Goal: Task Accomplishment & Management: Manage account settings

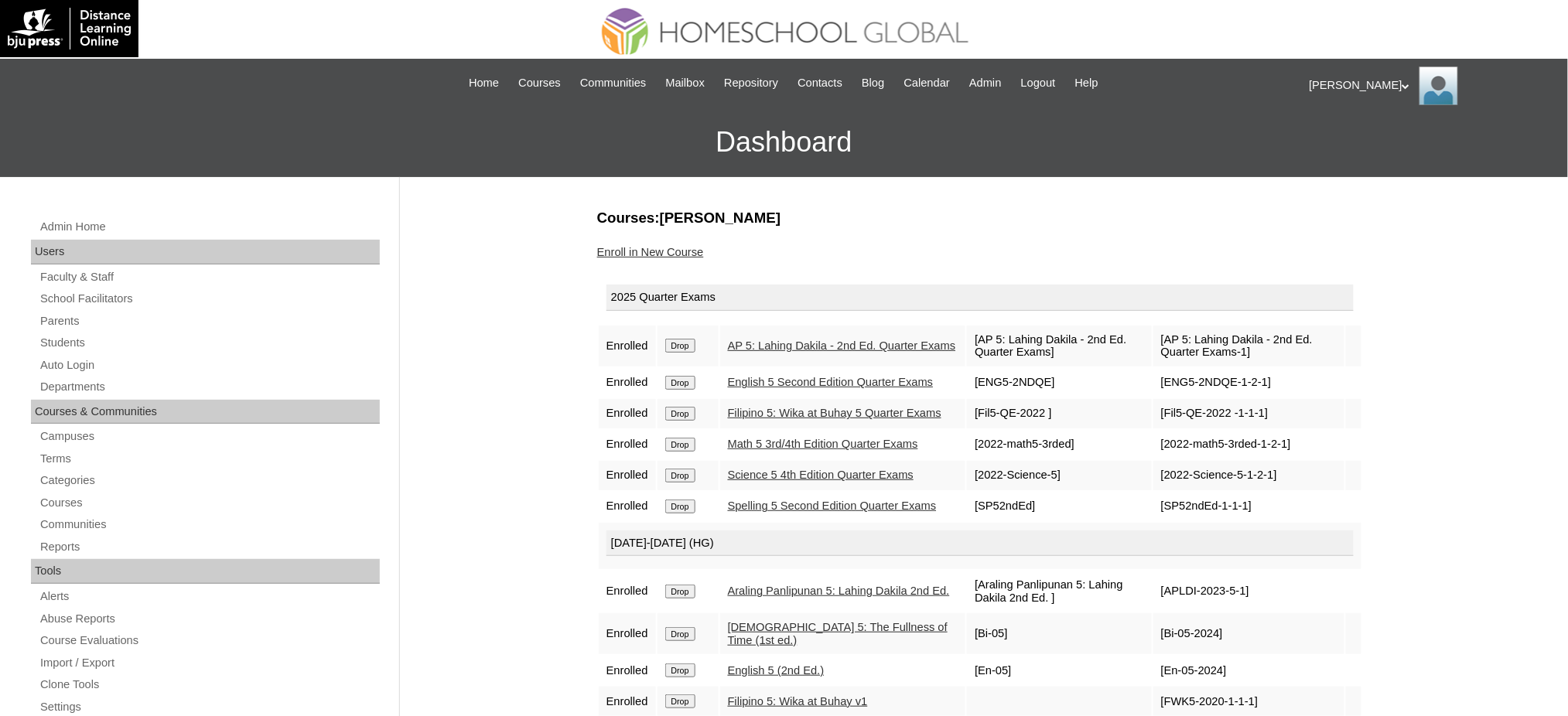
click at [79, 362] on link "Auto Login" at bounding box center [209, 364] width 341 height 19
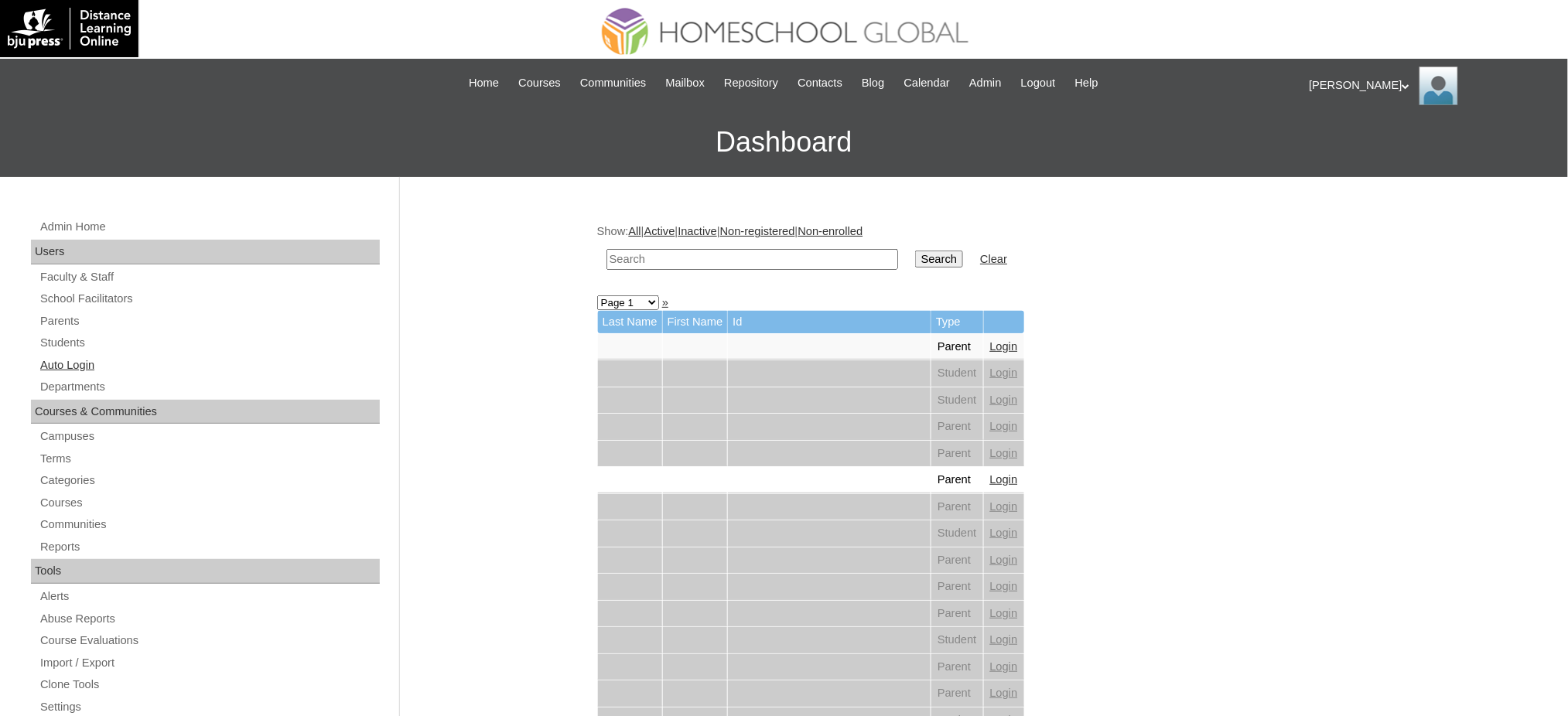
click at [86, 367] on link "Auto Login" at bounding box center [209, 364] width 341 height 19
click at [758, 259] on input "text" at bounding box center [752, 259] width 291 height 21
paste input "Jamal Malik"
type input "Jamal Malik"
click at [915, 251] on input "Search" at bounding box center [938, 259] width 48 height 17
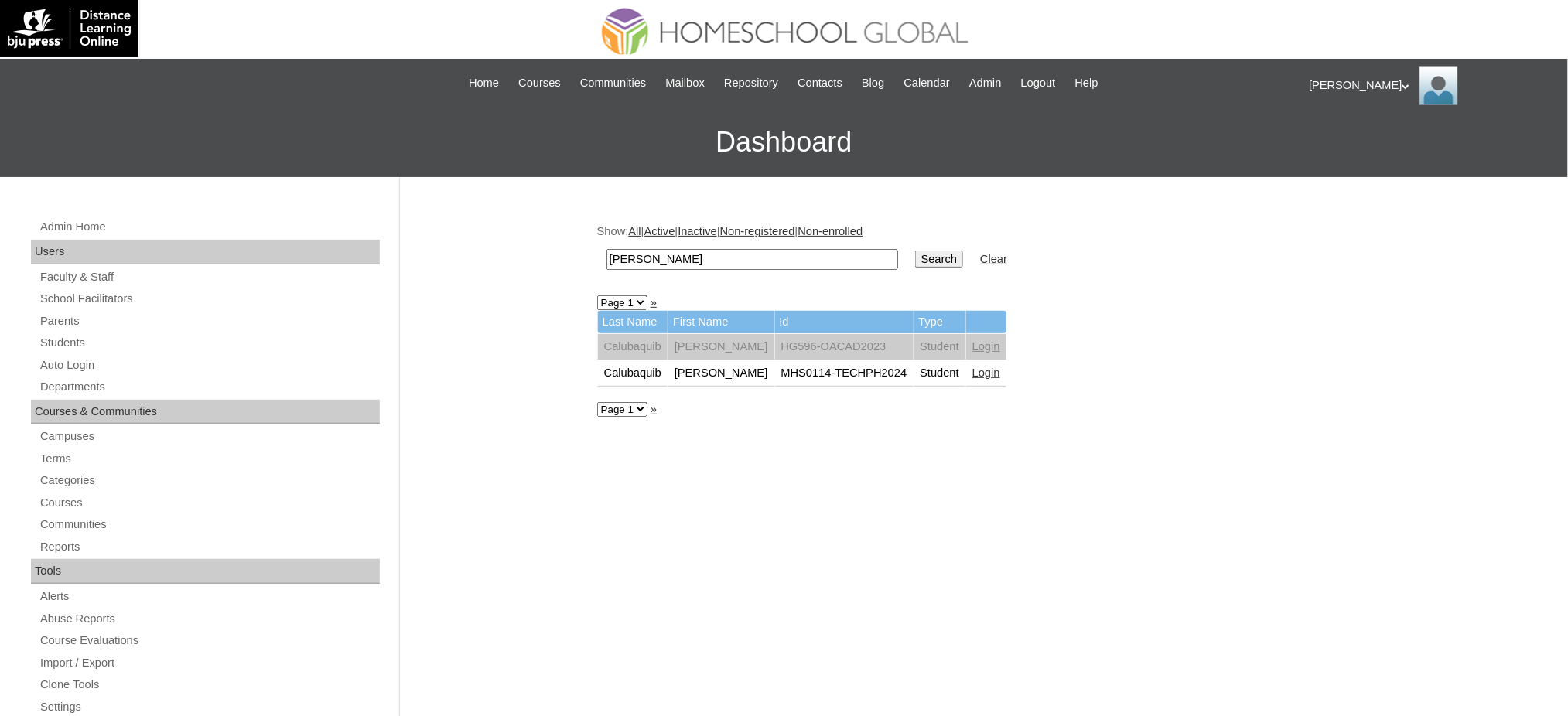
drag, startPoint x: 969, startPoint y: 371, endPoint x: 877, endPoint y: 260, distance: 144.2
click at [972, 371] on link "Login" at bounding box center [986, 373] width 28 height 13
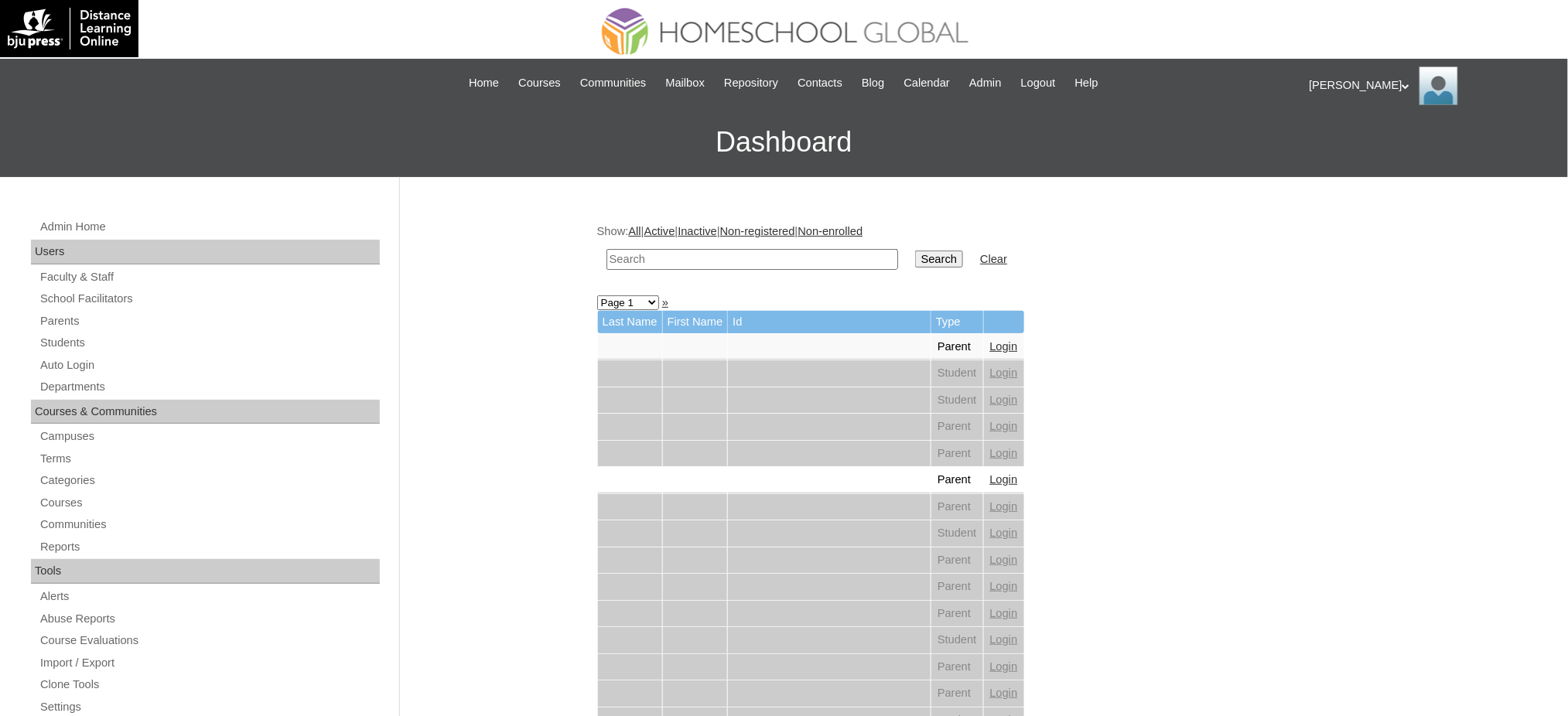
click at [659, 256] on input "text" at bounding box center [752, 259] width 291 height 21
type input "sicam"
click at [915, 251] on input "Search" at bounding box center [938, 259] width 48 height 17
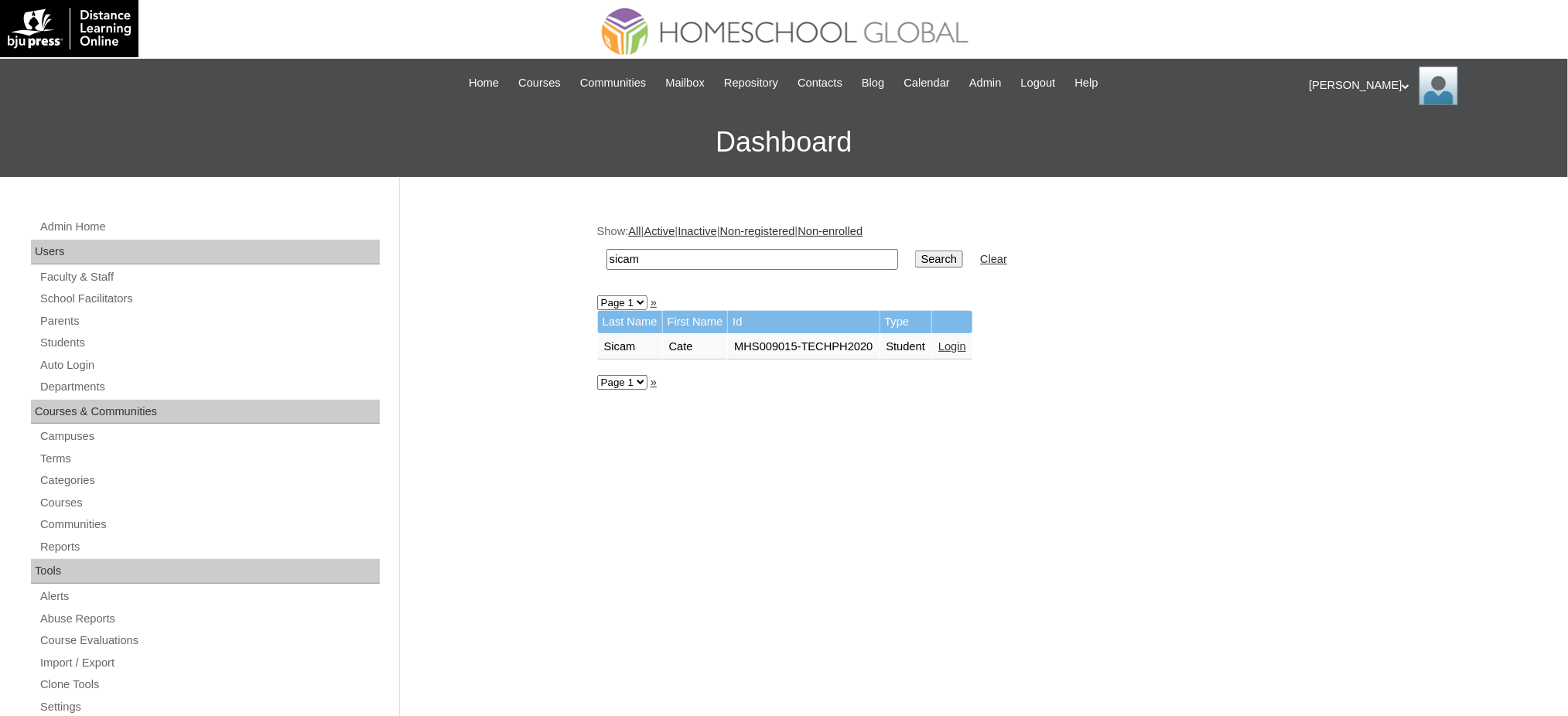
click at [954, 341] on link "Login" at bounding box center [952, 346] width 28 height 13
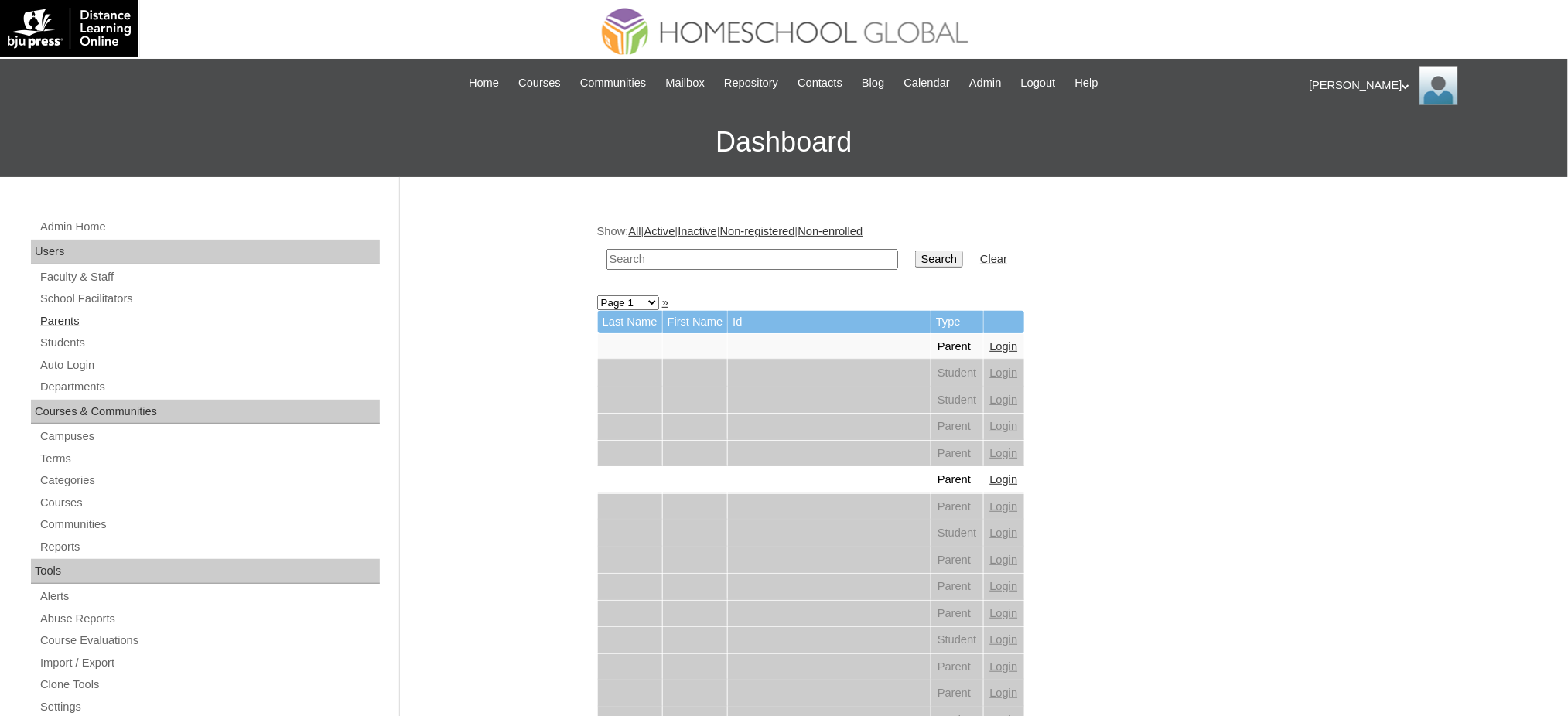
click at [65, 319] on link "Parents" at bounding box center [209, 320] width 341 height 19
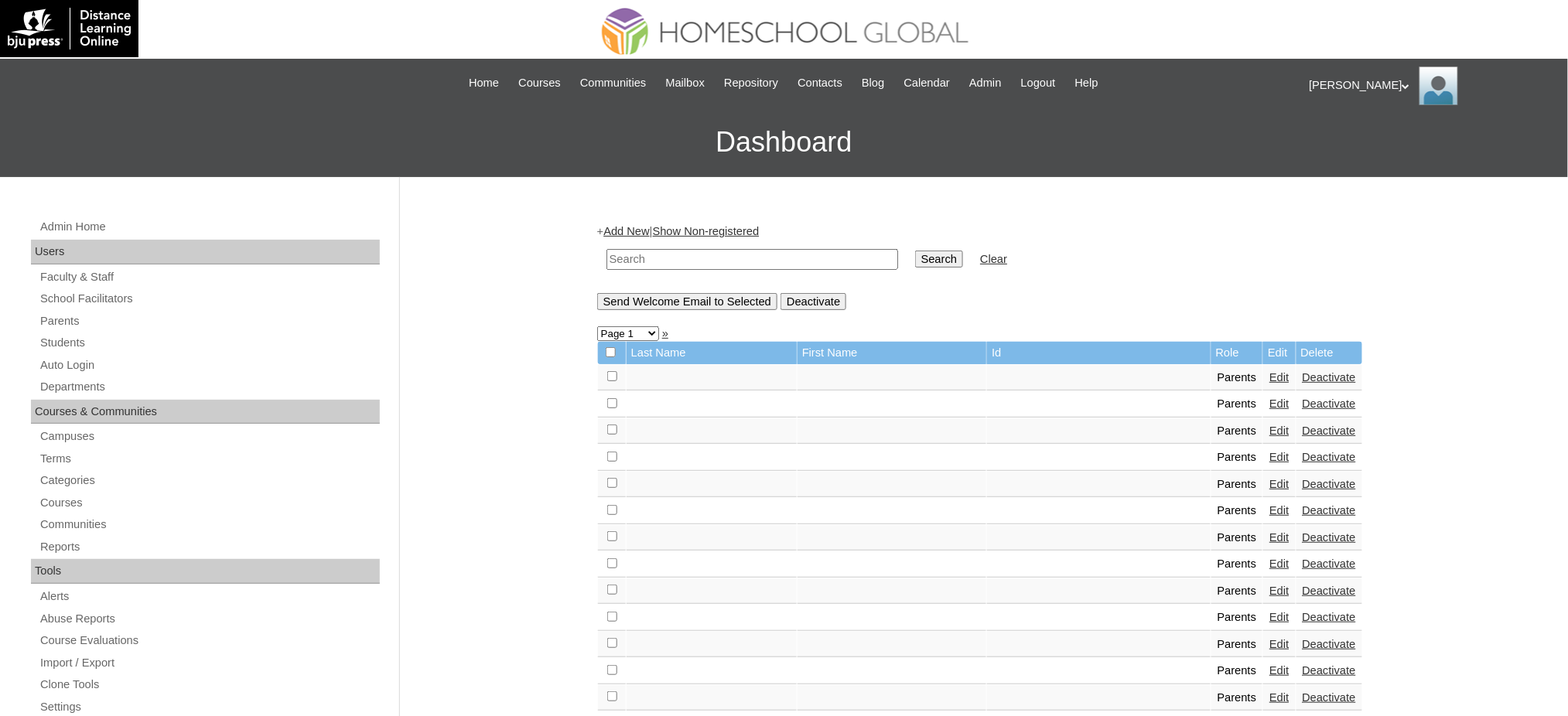
click at [636, 231] on link "Add New" at bounding box center [626, 231] width 46 height 13
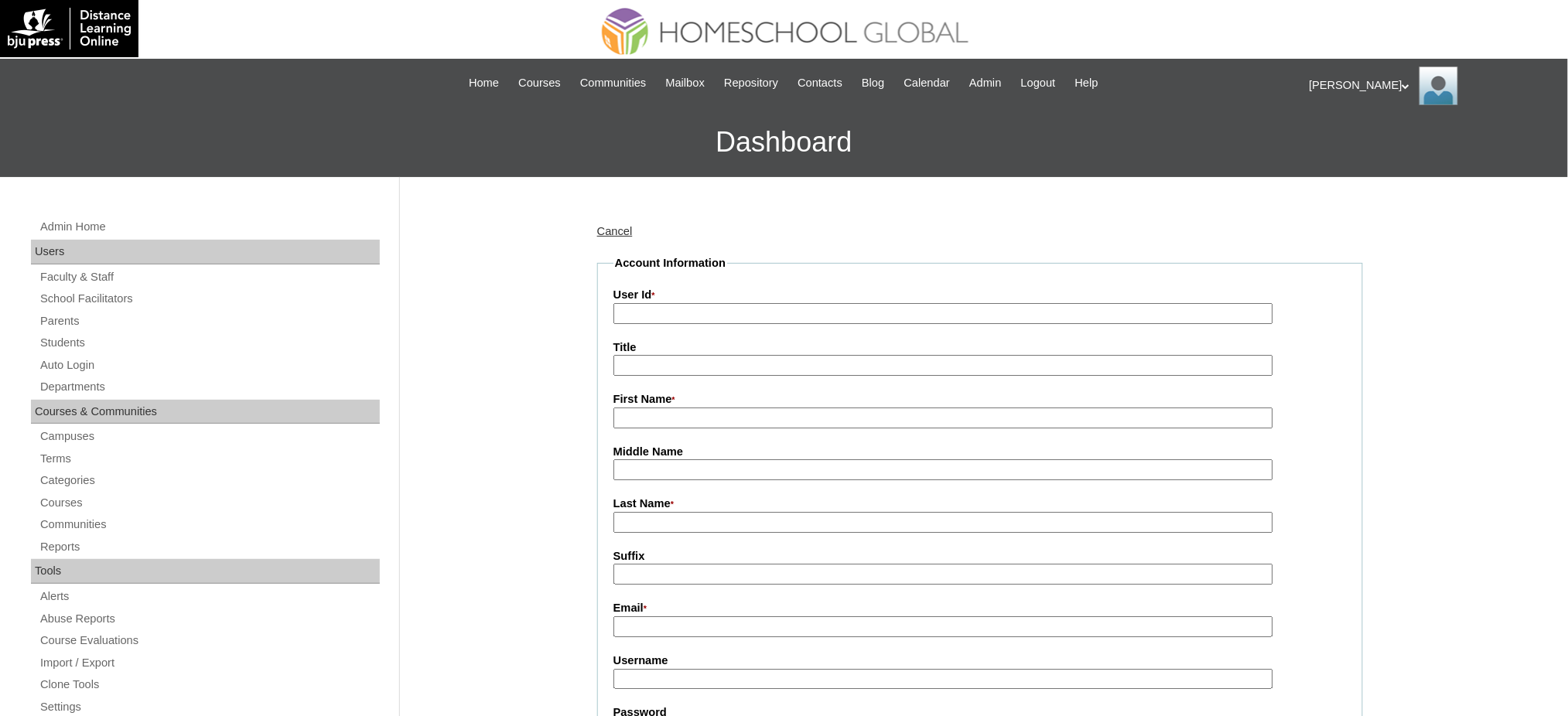
click at [662, 318] on input "User Id *" at bounding box center [943, 313] width 659 height 21
click at [616, 310] on input "Sampleaccount2025" at bounding box center [943, 313] width 659 height 21
click at [645, 316] on input "faciSampleaccount2025" at bounding box center [943, 313] width 659 height 21
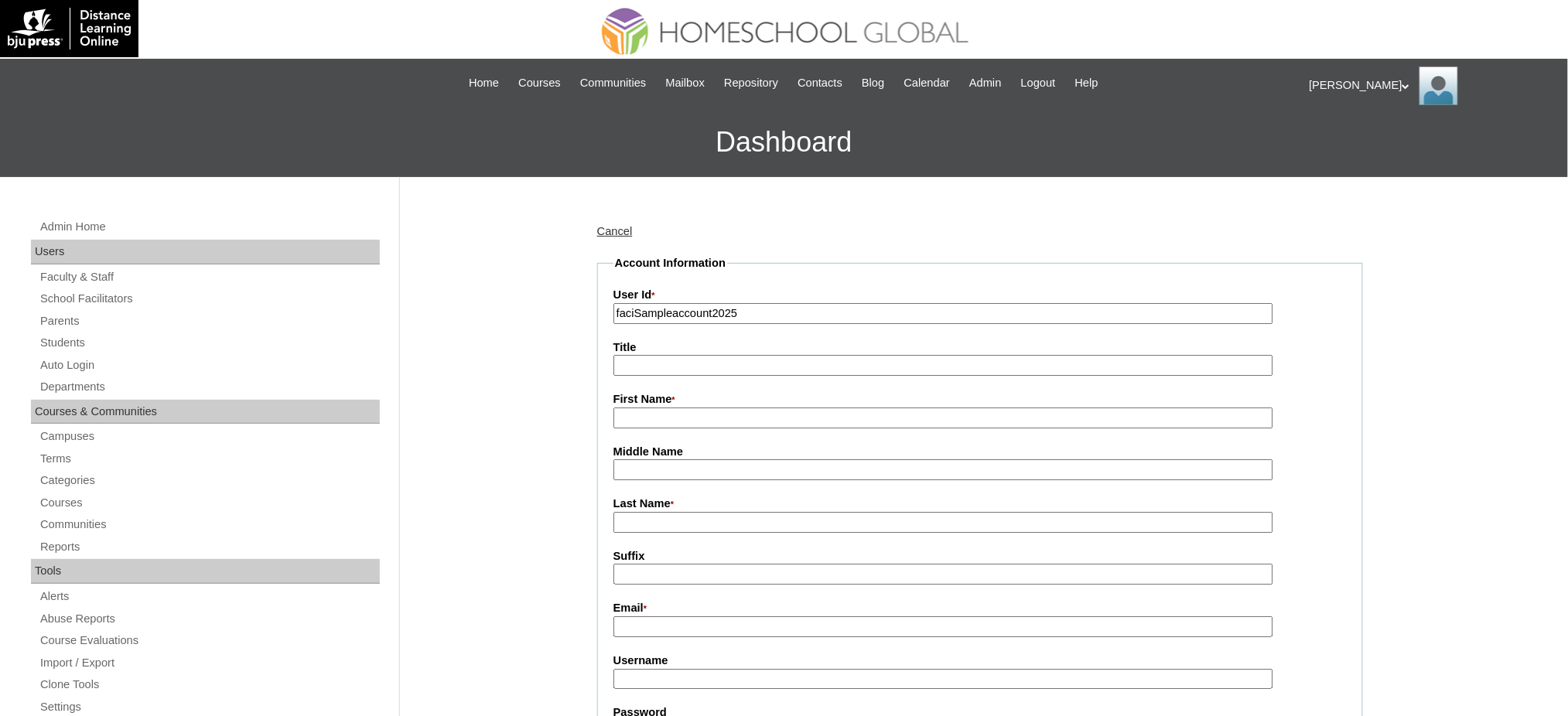
type input "faciSampleaccount2025"
click at [679, 367] on input "Title" at bounding box center [943, 365] width 659 height 21
type input "Ms."
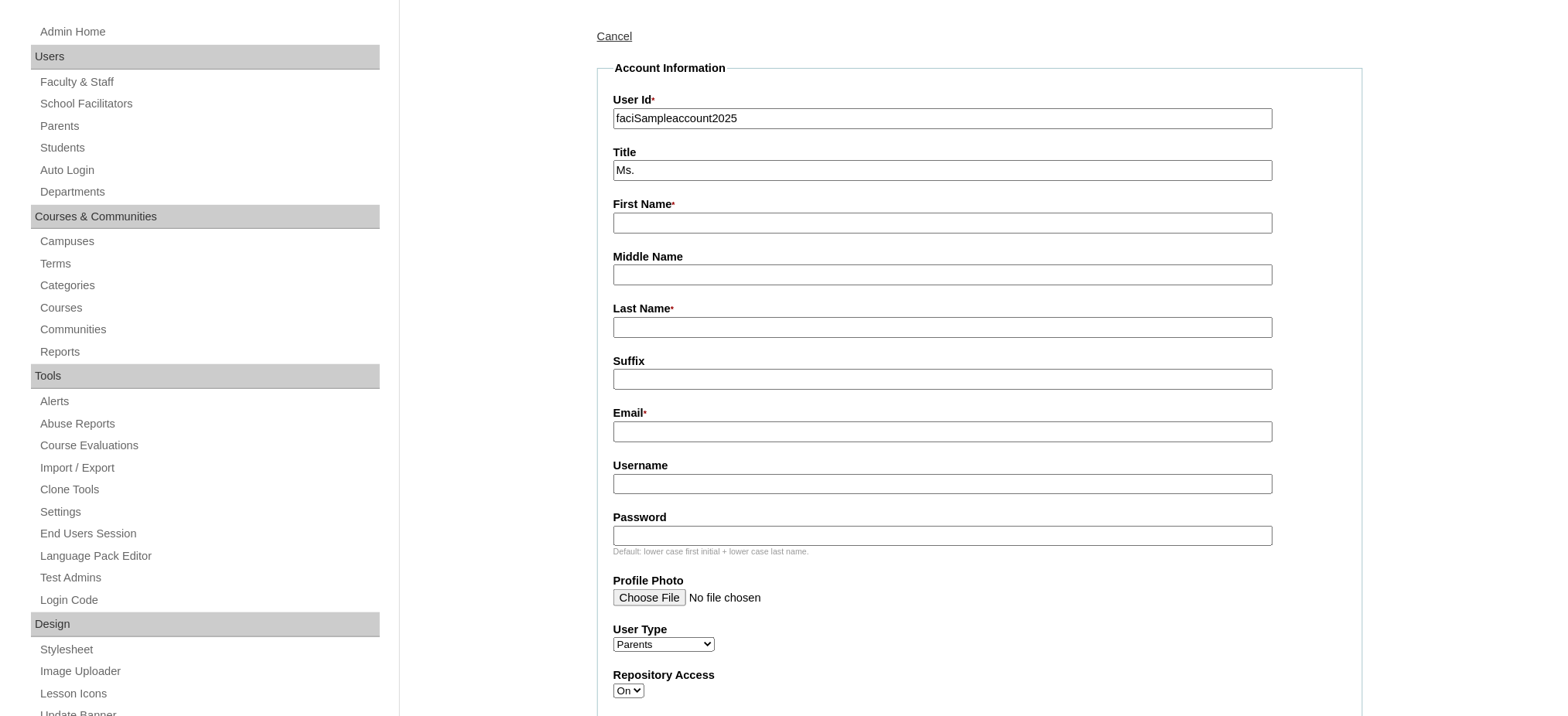
scroll to position [206, 0]
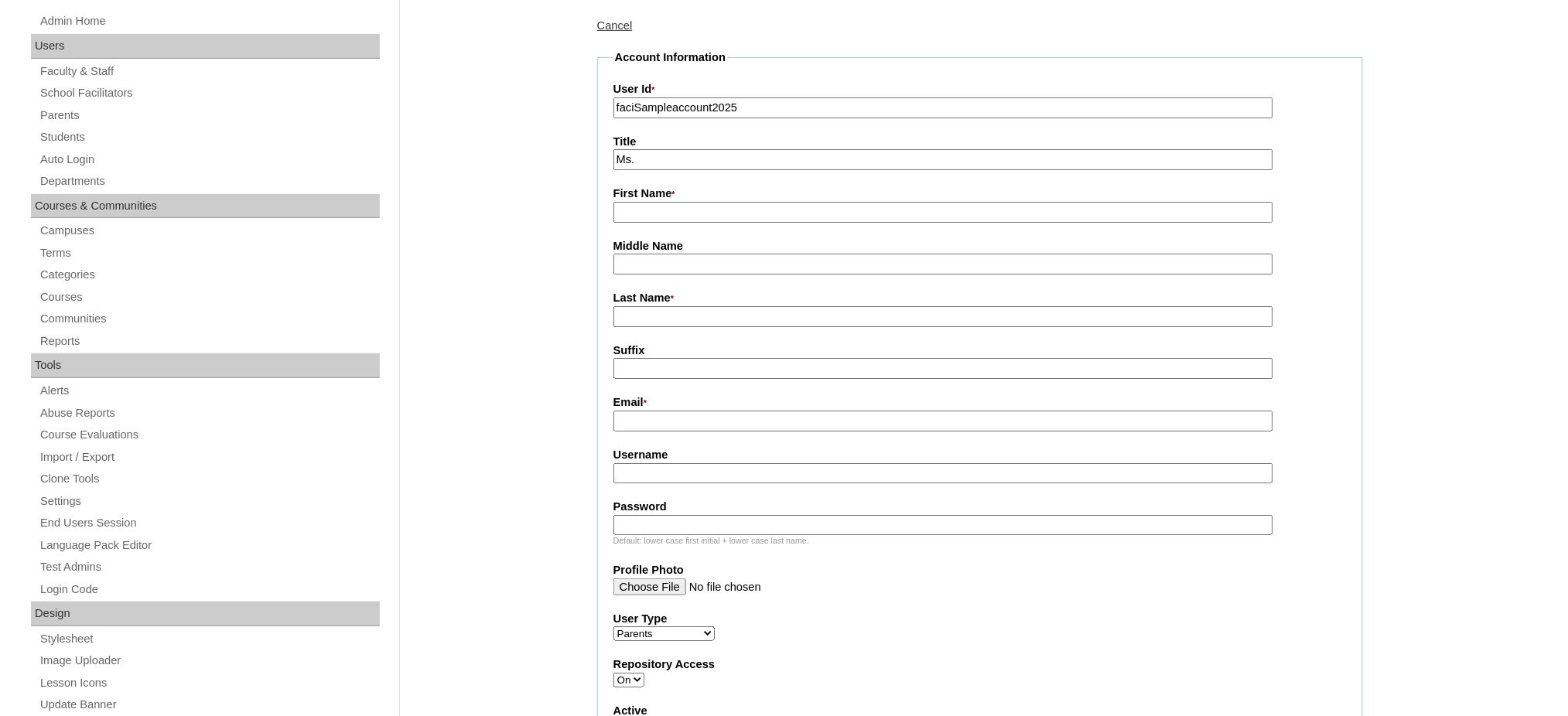
click at [647, 210] on input "First Name *" at bounding box center [943, 211] width 659 height 21
click at [640, 214] on input "P" at bounding box center [943, 211] width 659 height 21
type input "Beth"
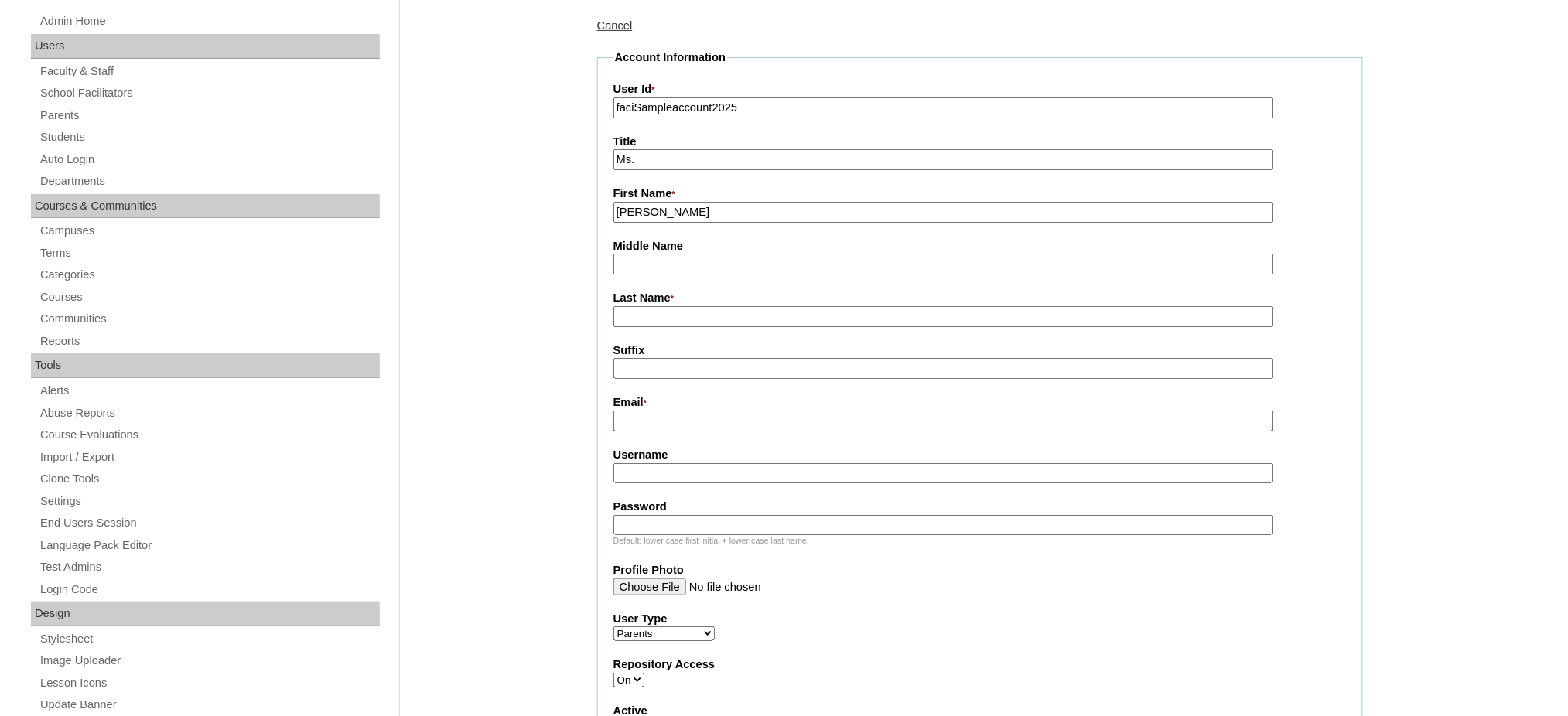
click at [640, 309] on input "Last Name *" at bounding box center [943, 316] width 659 height 21
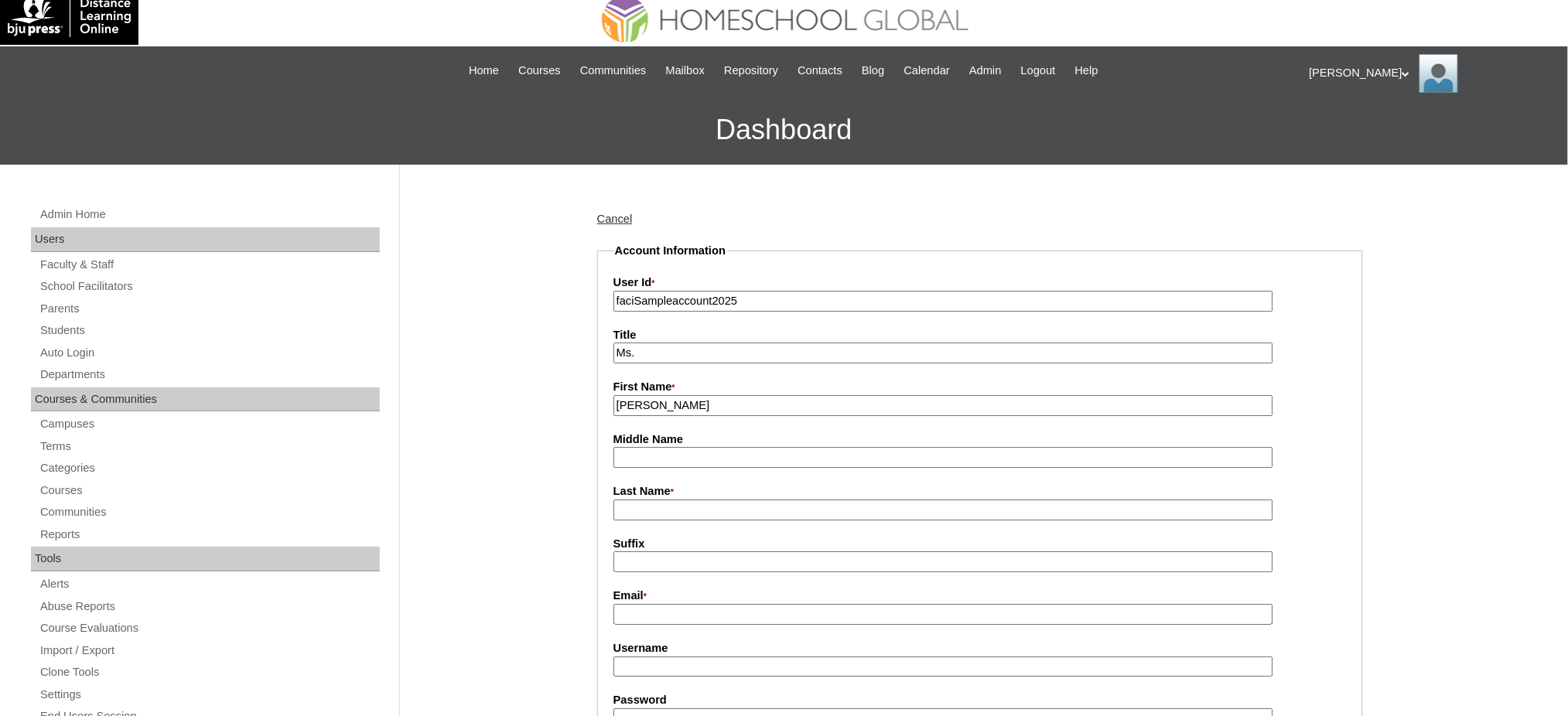
scroll to position [0, 0]
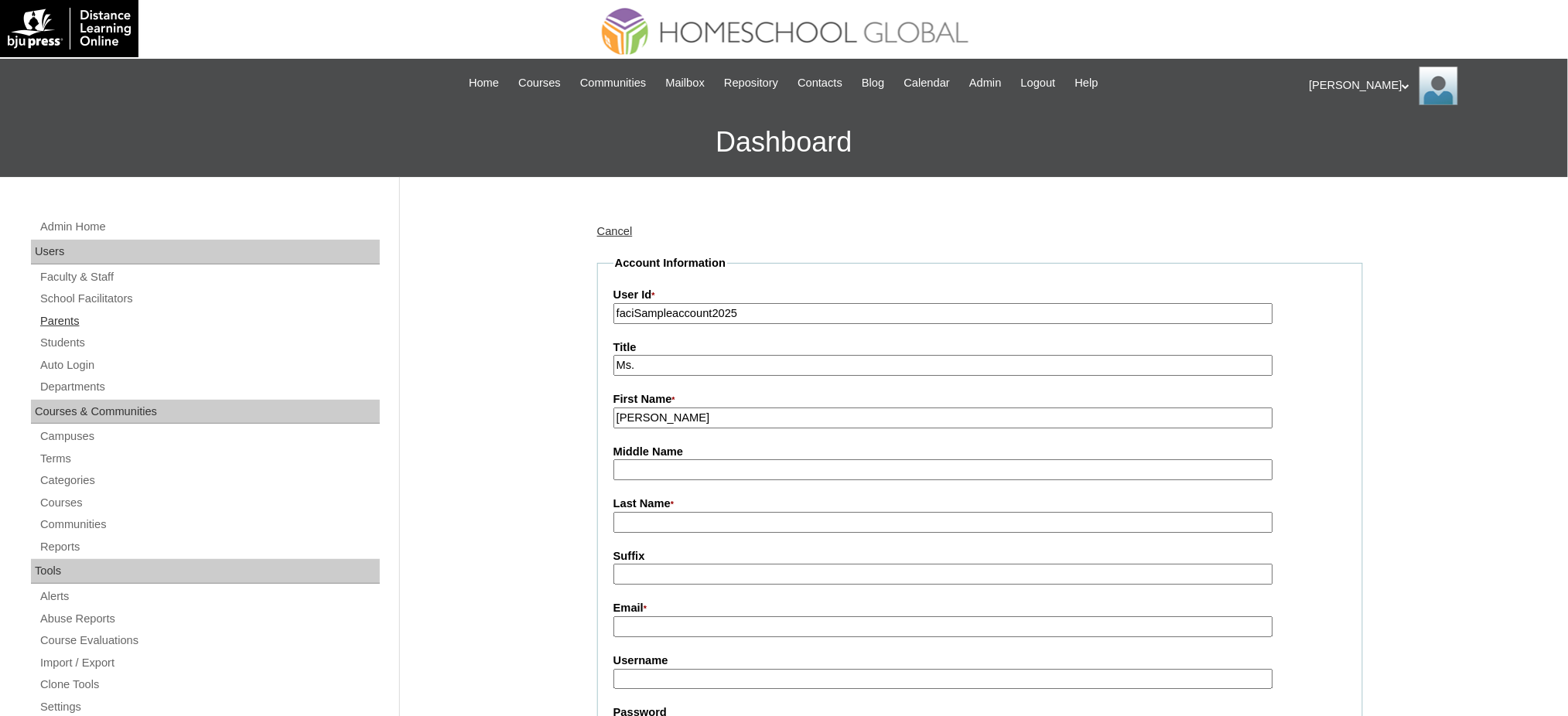
click at [41, 318] on link "Parents" at bounding box center [209, 320] width 341 height 19
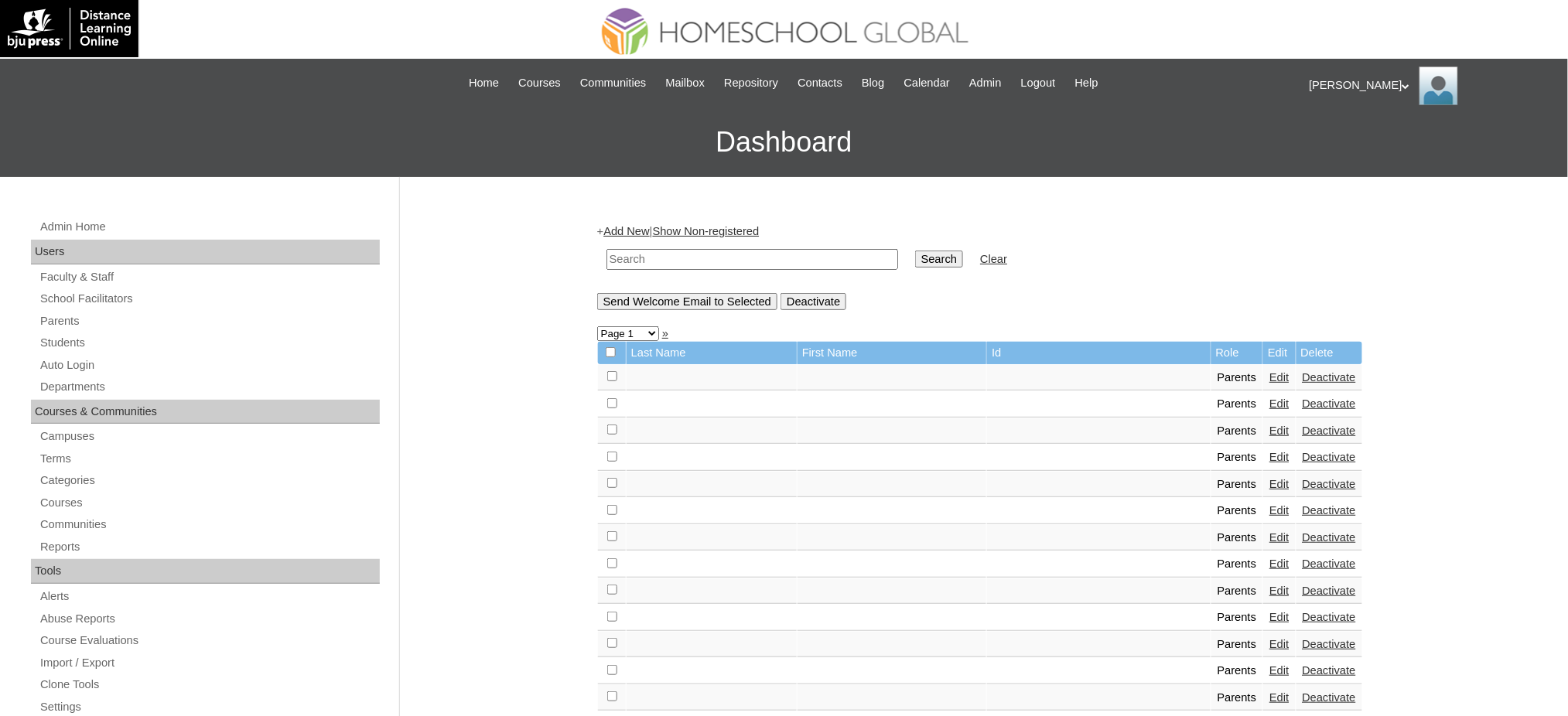
click at [695, 264] on input "text" at bounding box center [752, 259] width 291 height 21
paste input "MHP00207-TECHPH2022"
type input "MHP00207-TECHPH2022"
click at [915, 257] on input "Search" at bounding box center [938, 259] width 48 height 17
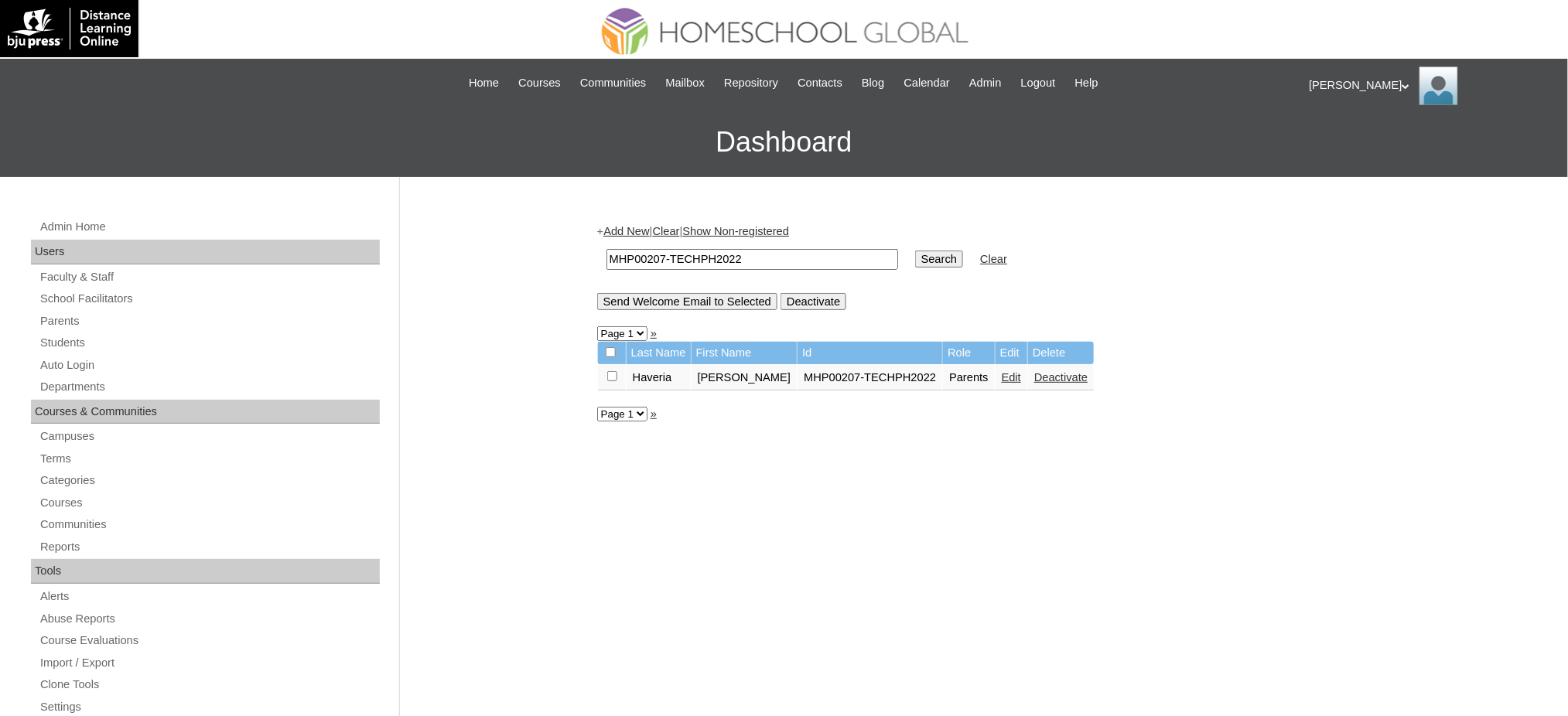
click at [1001, 371] on link "Edit" at bounding box center [1010, 378] width 19 height 13
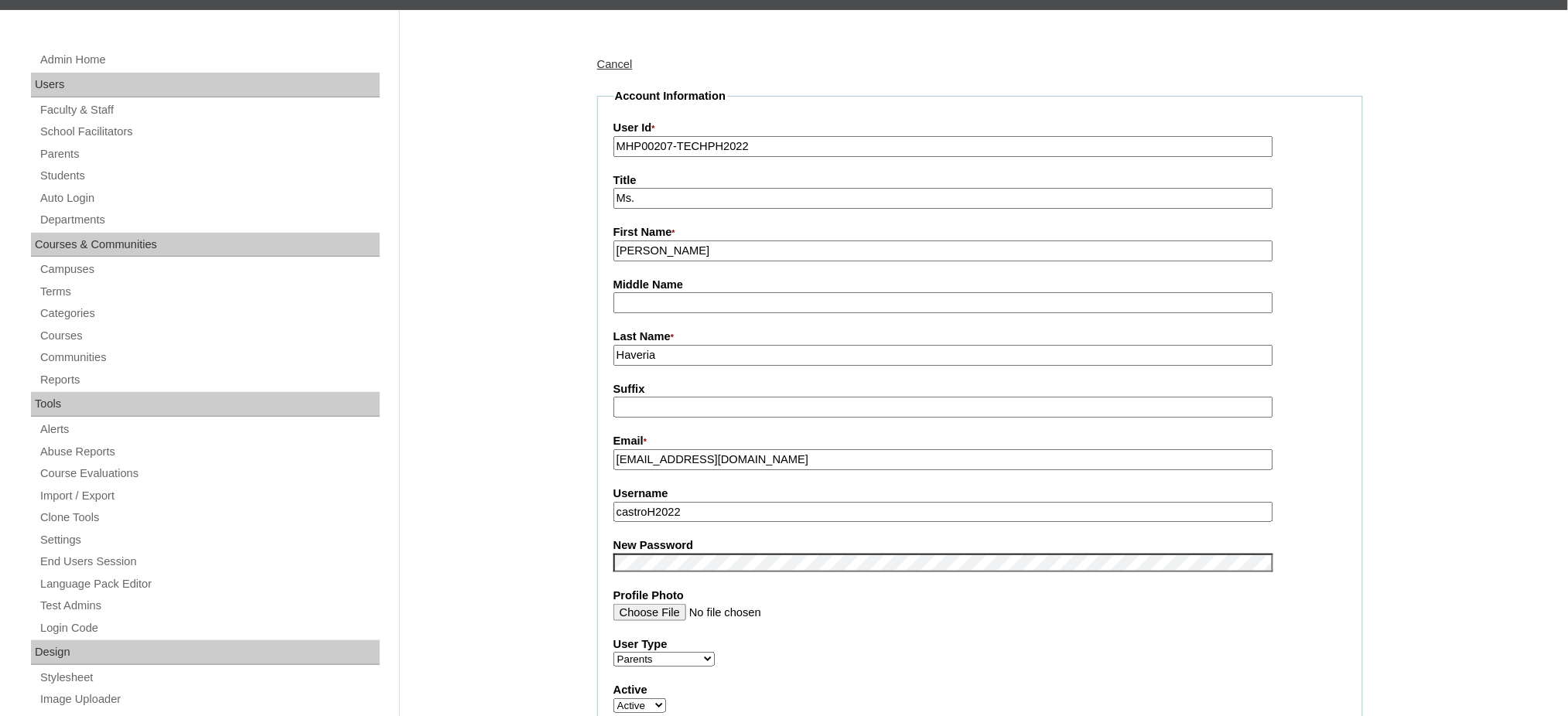
scroll to position [206, 0]
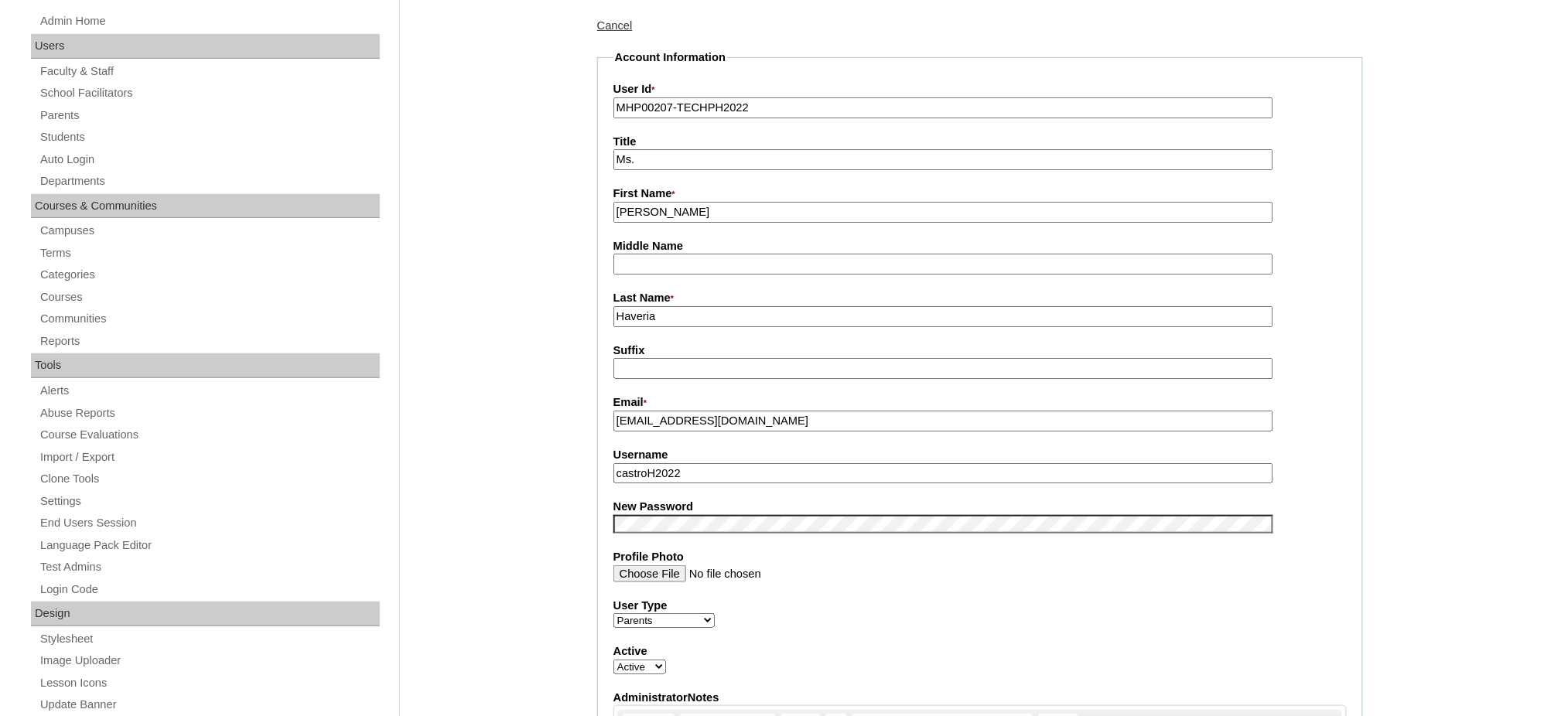
click at [720, 475] on fieldset "Account Information User Id * MHP00207-TECHPH2022 Title Ms. First Name * Jenny …" at bounding box center [980, 511] width 766 height 924
click at [720, 466] on input "castroH2022" at bounding box center [943, 473] width 659 height 21
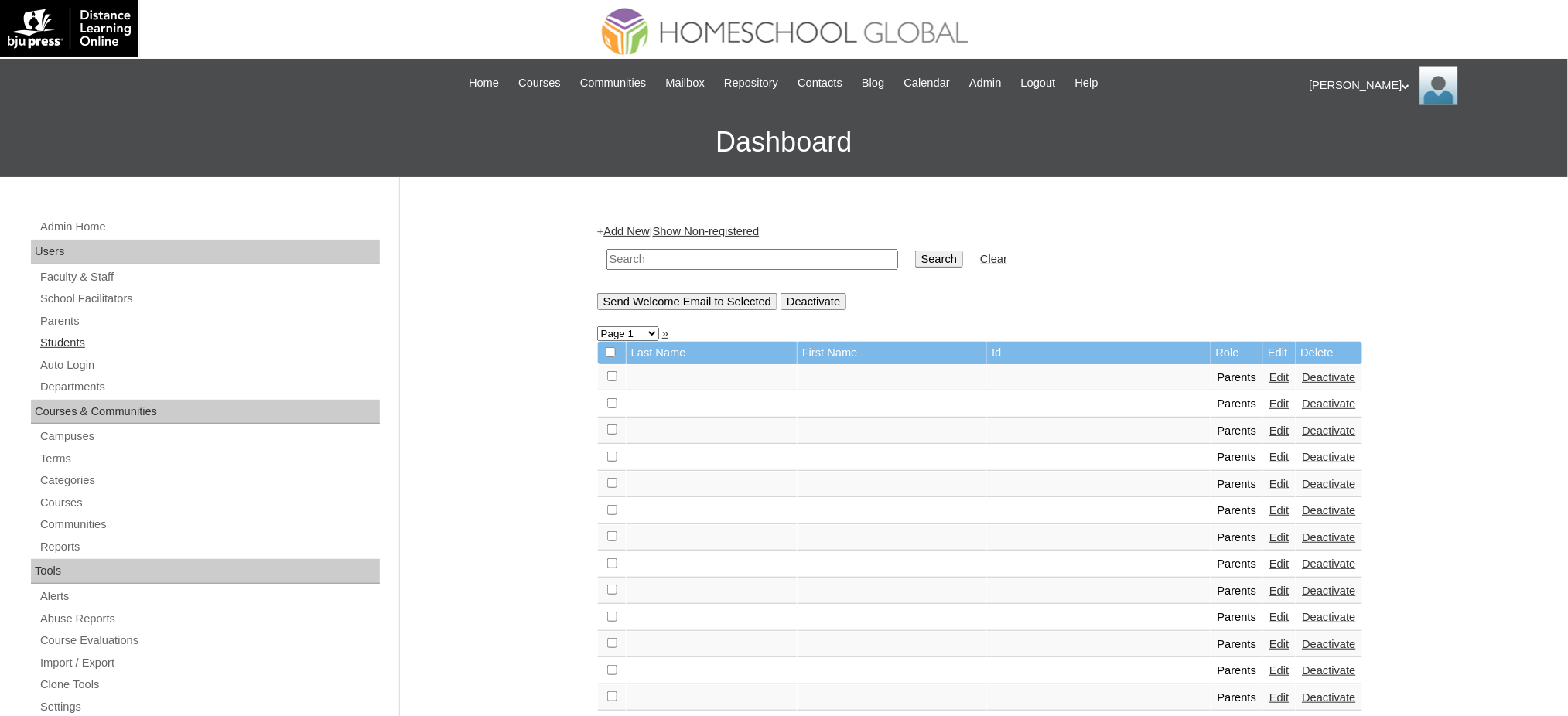
drag, startPoint x: 58, startPoint y: 346, endPoint x: 92, endPoint y: 344, distance: 34.1
click at [58, 346] on link "Students" at bounding box center [209, 343] width 341 height 19
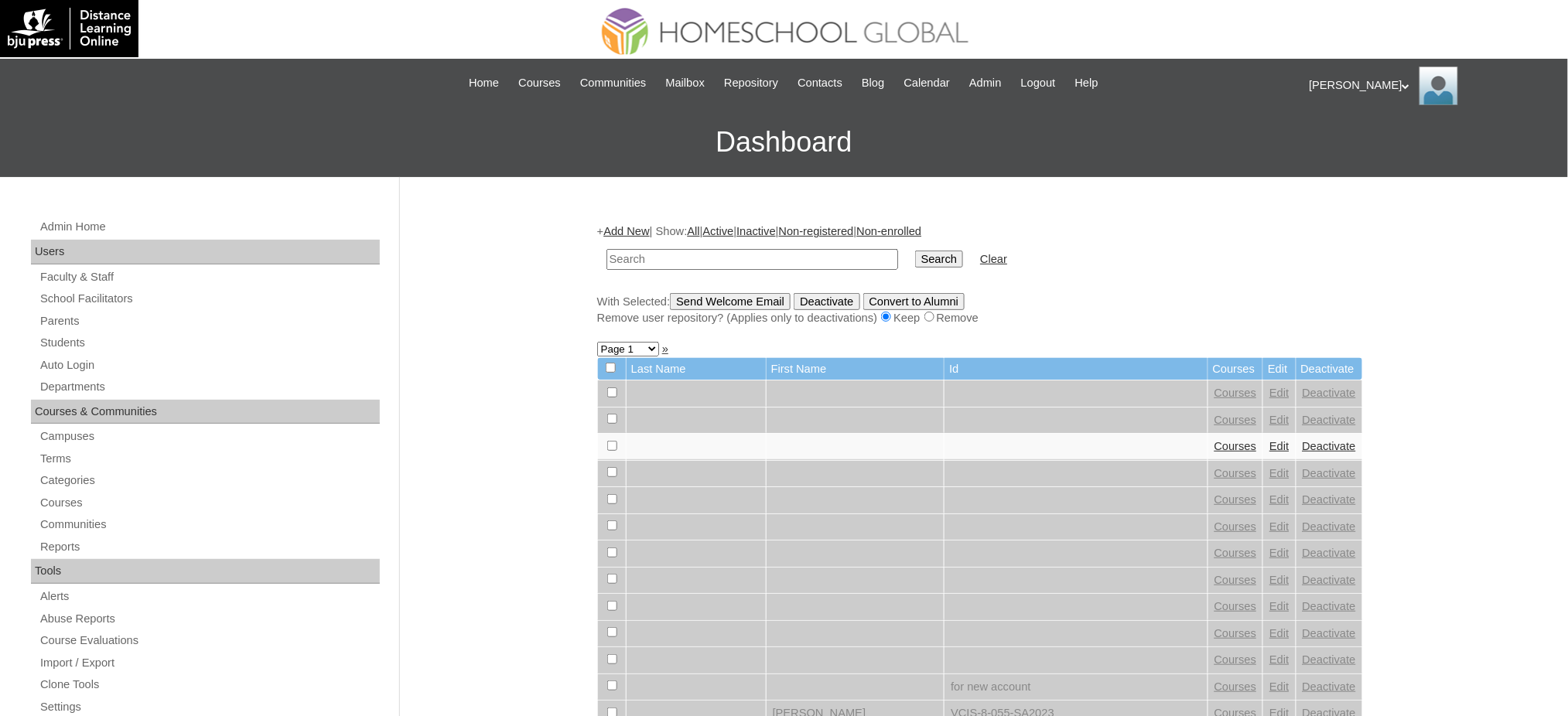
paste input "MHS0809-TECHPH2022"
type input "MHS0809-TECHPH2022"
click at [915, 257] on input "Search" at bounding box center [938, 259] width 48 height 17
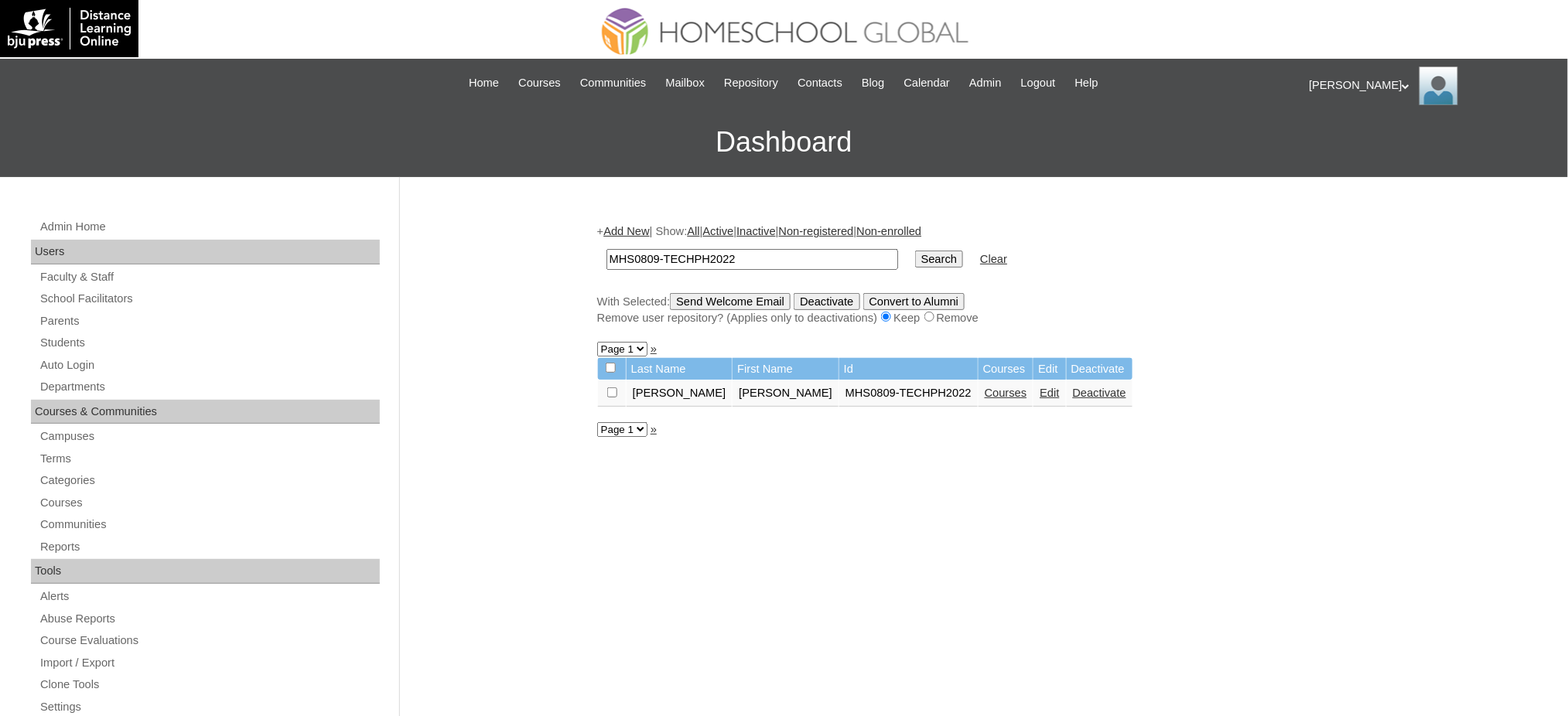
click at [1039, 388] on link "Edit" at bounding box center [1048, 393] width 19 height 13
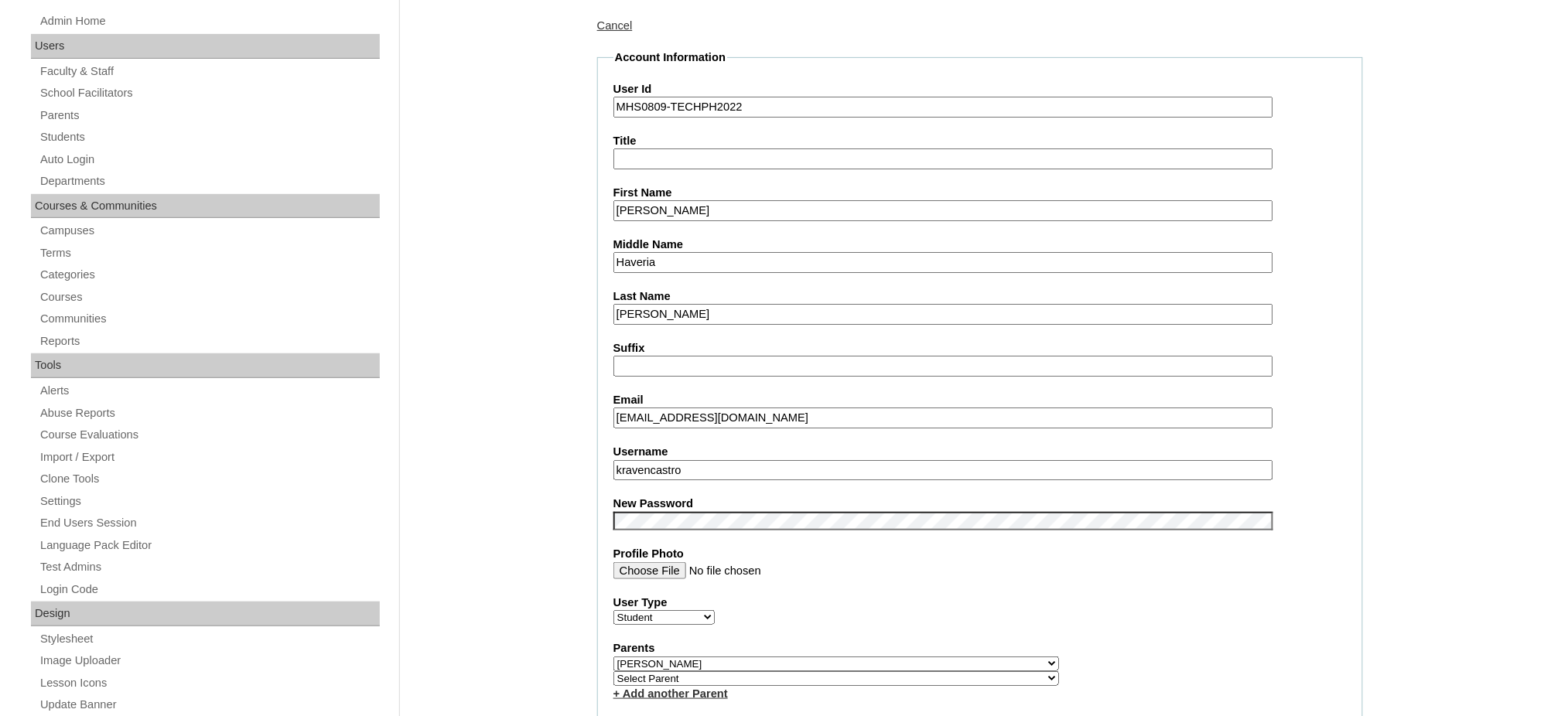
click at [681, 461] on input "kravencastro" at bounding box center [943, 470] width 659 height 21
click at [657, 520] on fieldset "Account Information User Id MHS0809-TECHPH2022 Title First Name Kraven Mavric M…" at bounding box center [980, 676] width 766 height 1252
click at [643, 201] on input "Kraven Mavric" at bounding box center [943, 210] width 659 height 21
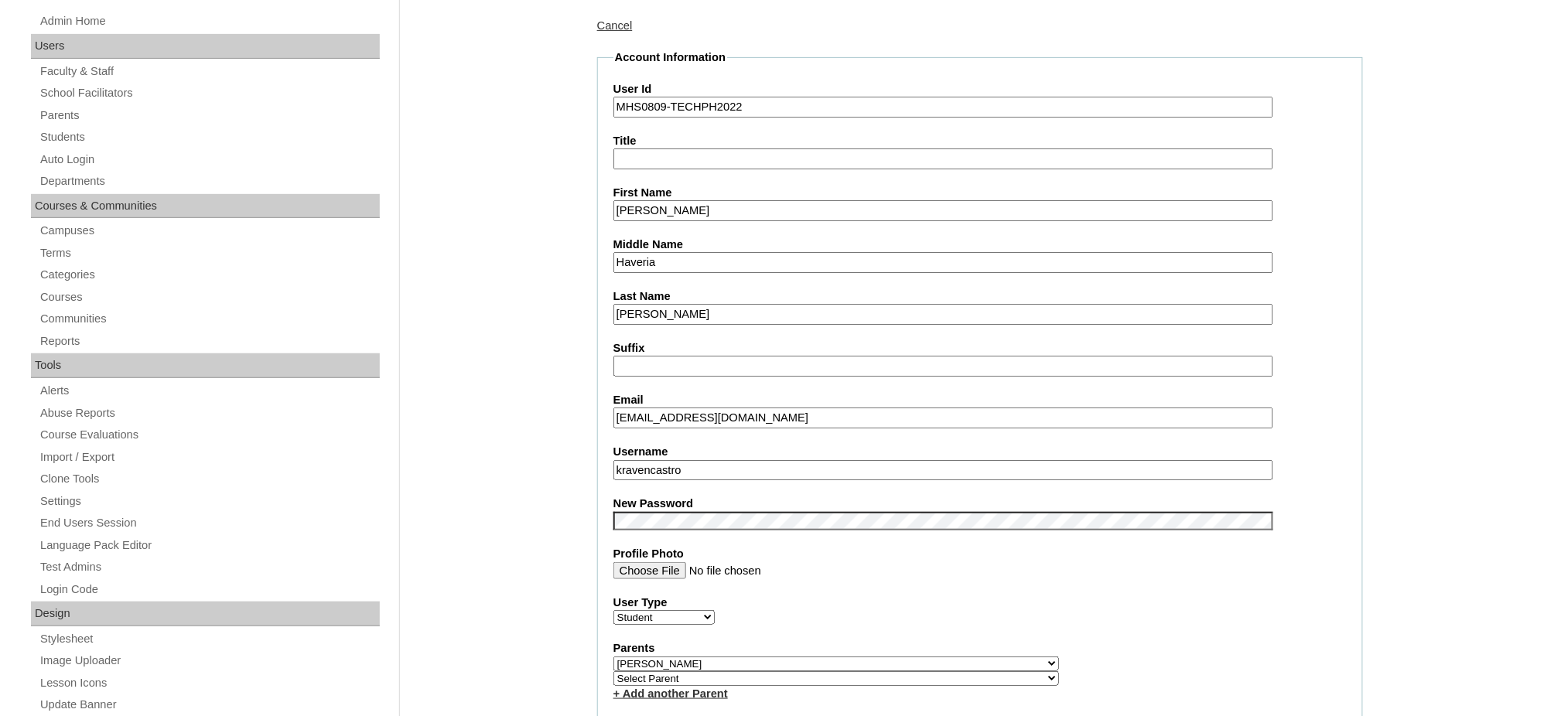
click at [643, 201] on input "Kraven Mavric" at bounding box center [943, 210] width 659 height 21
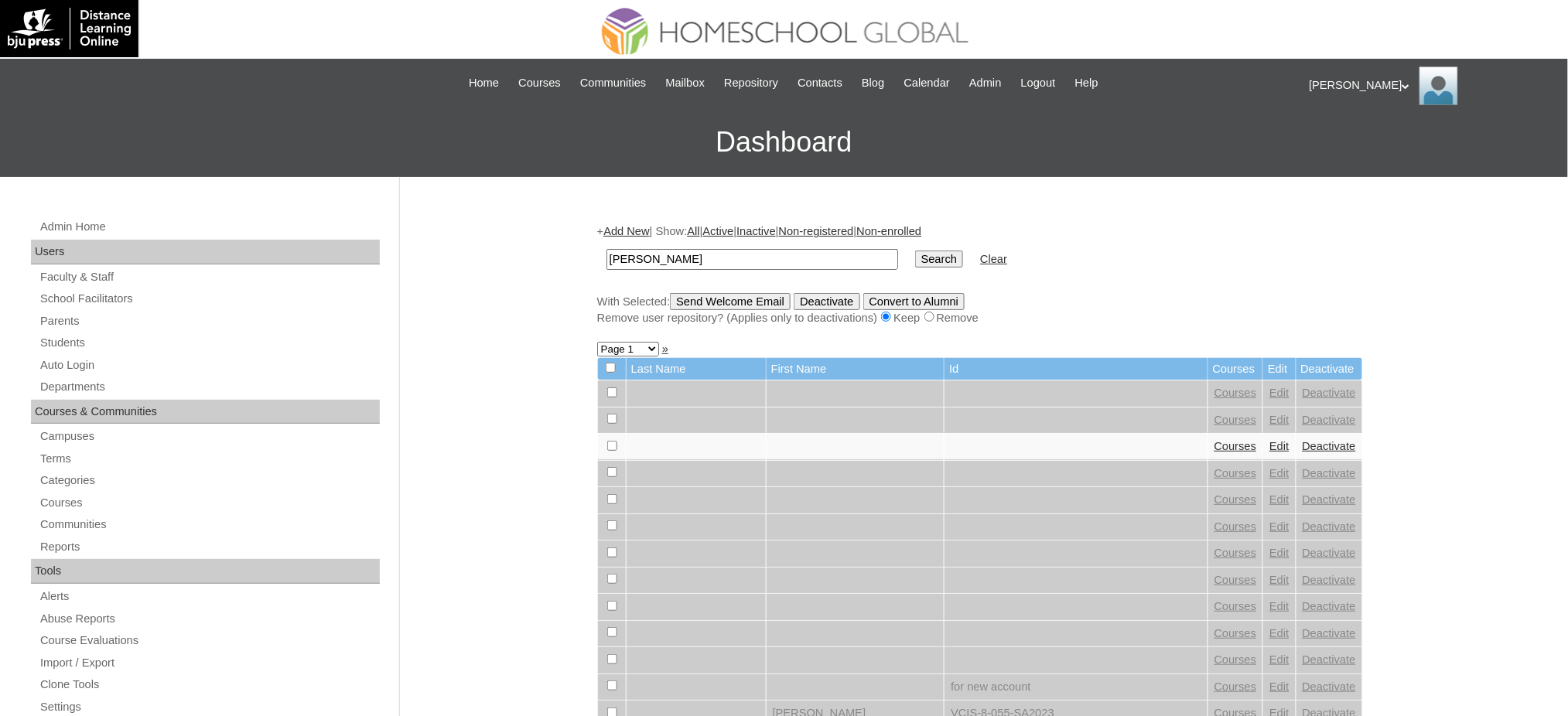
type input "[PERSON_NAME]"
click at [915, 256] on input "Search" at bounding box center [938, 259] width 48 height 17
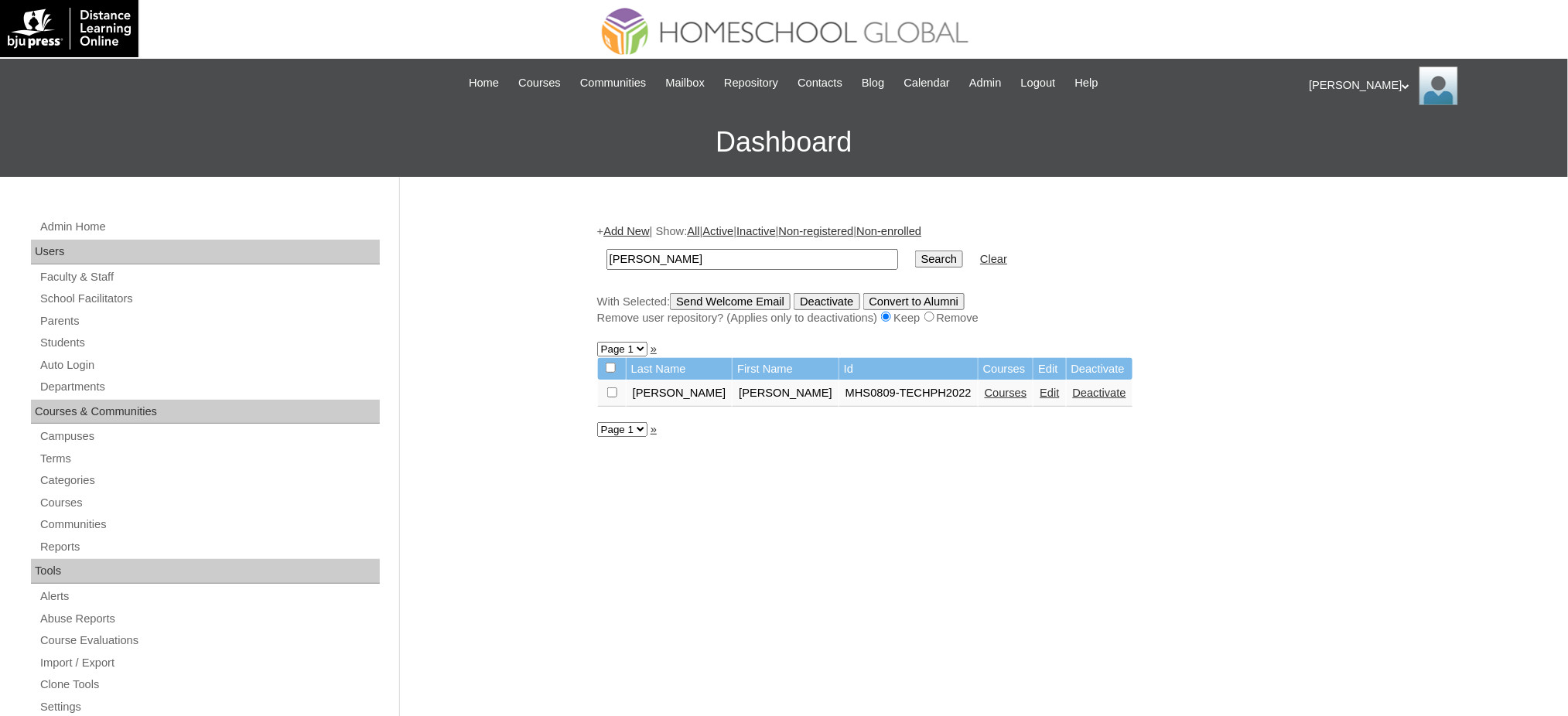
click at [984, 392] on link "Courses" at bounding box center [1005, 393] width 42 height 13
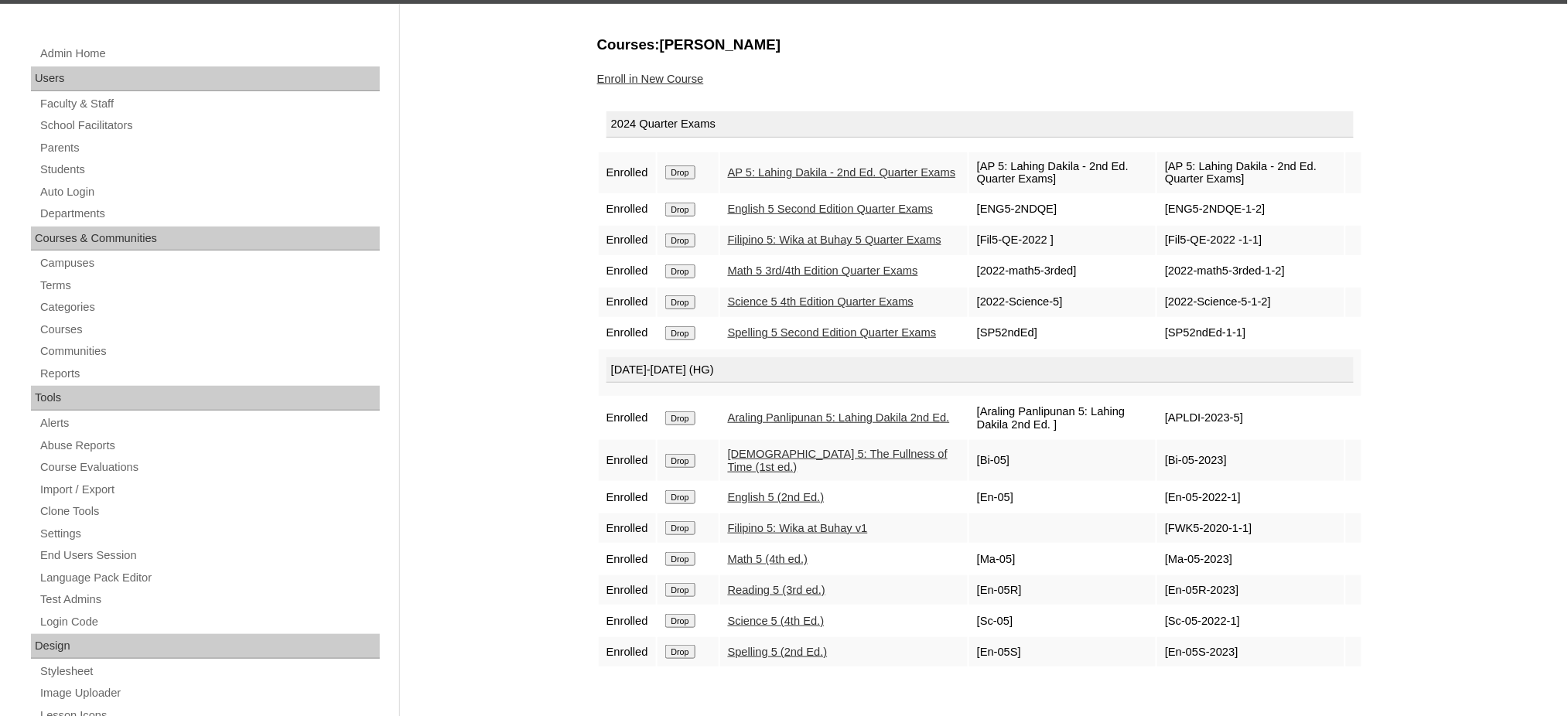
scroll to position [206, 0]
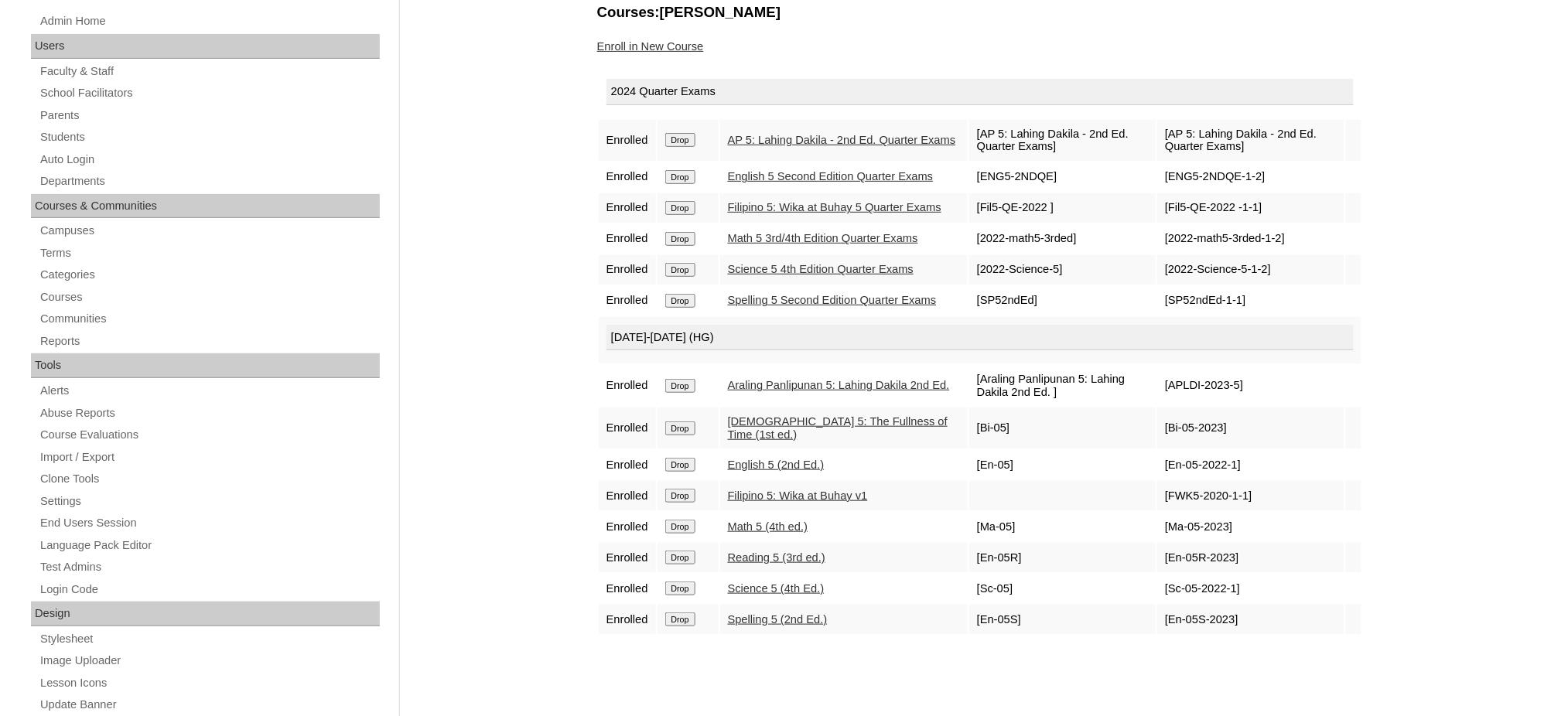
click at [682, 143] on input "Drop" at bounding box center [680, 139] width 31 height 13
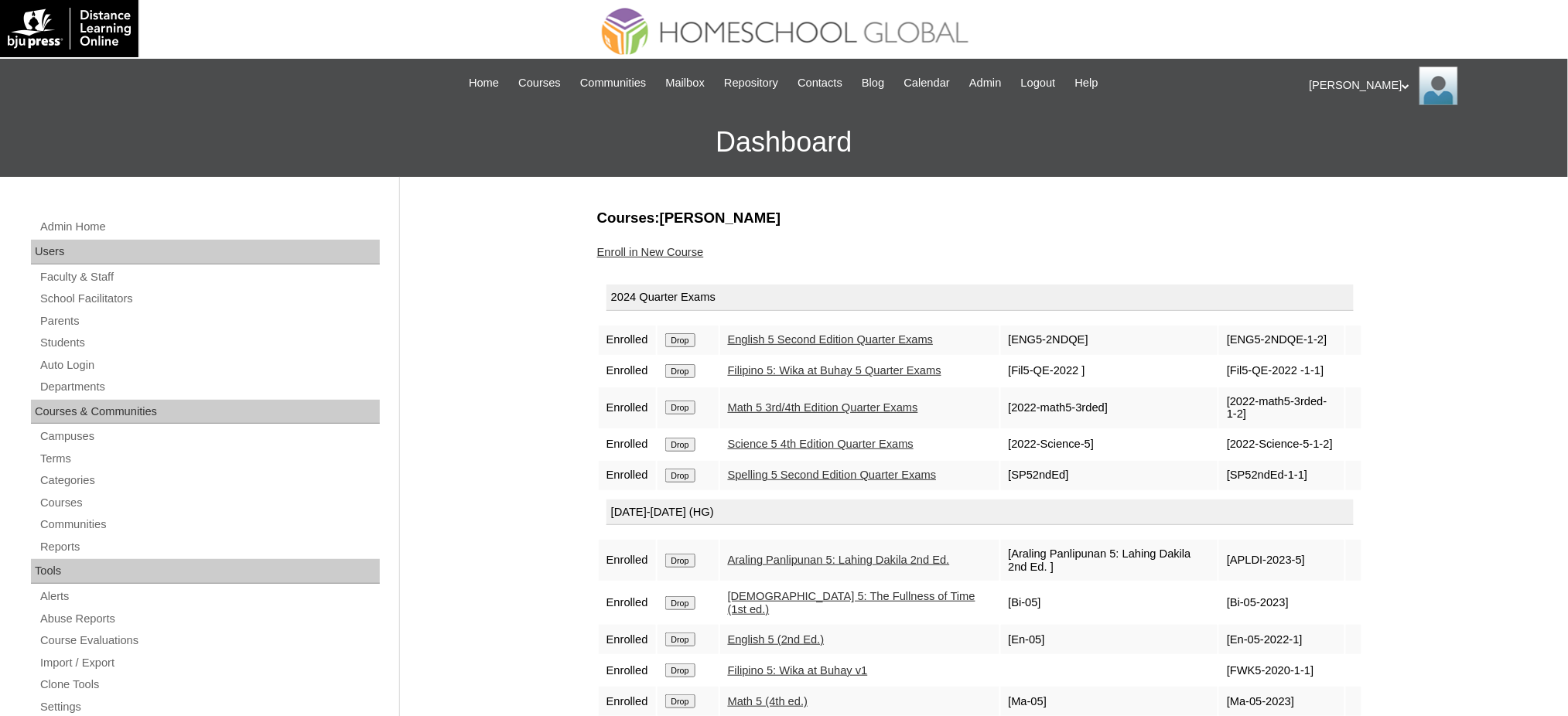
click at [677, 334] on input "Drop" at bounding box center [680, 340] width 31 height 13
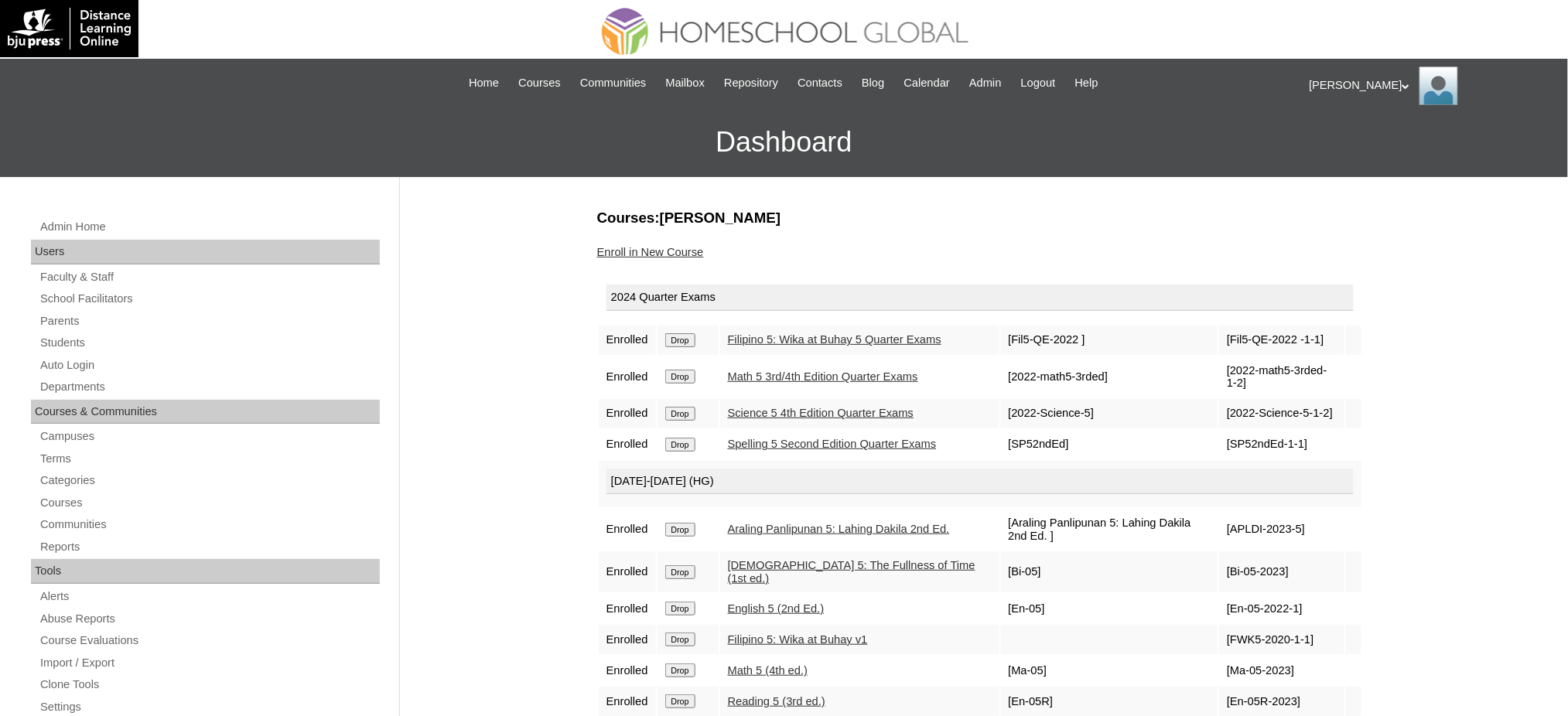
click at [689, 347] on input "Drop" at bounding box center [680, 340] width 31 height 13
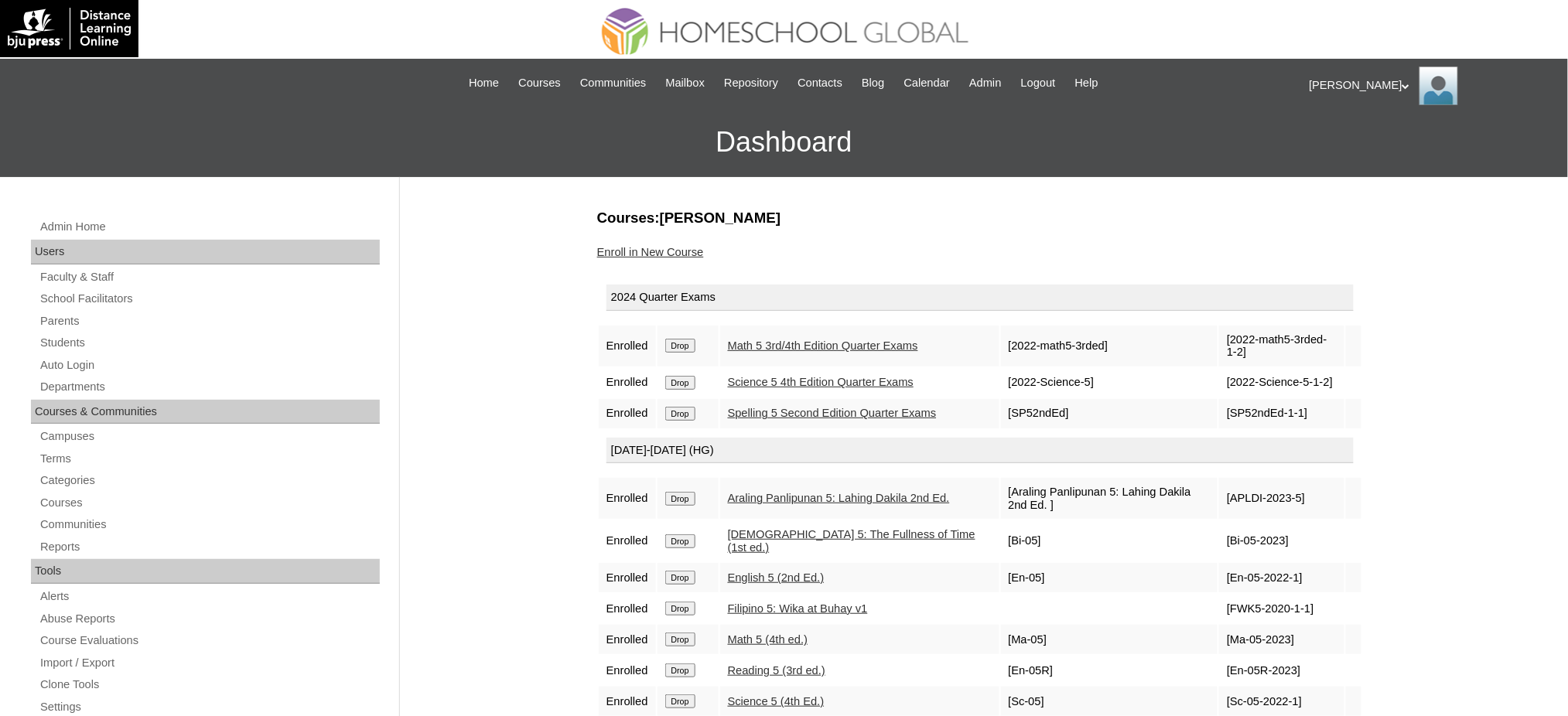
click at [691, 339] on input "Drop" at bounding box center [680, 345] width 31 height 13
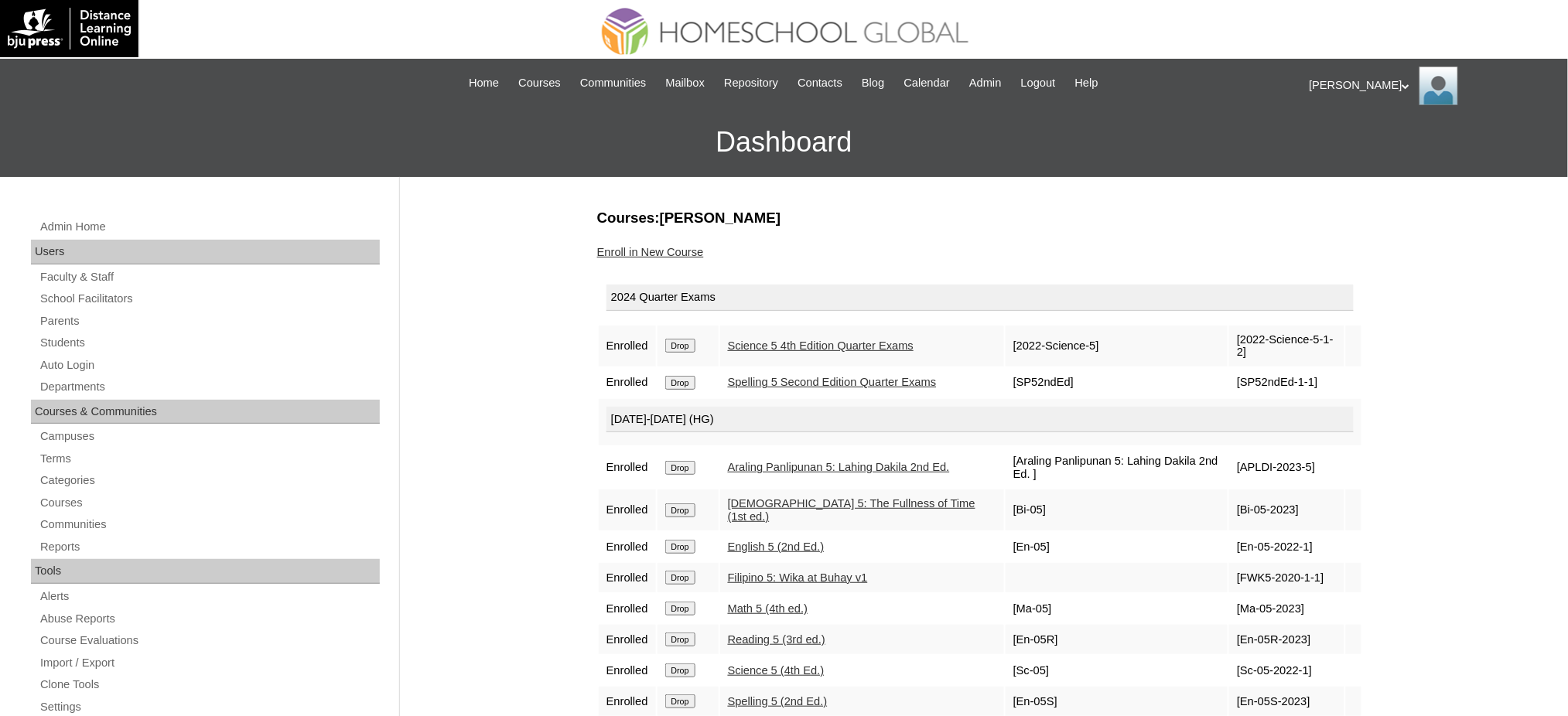
click at [681, 342] on input "Drop" at bounding box center [680, 345] width 31 height 13
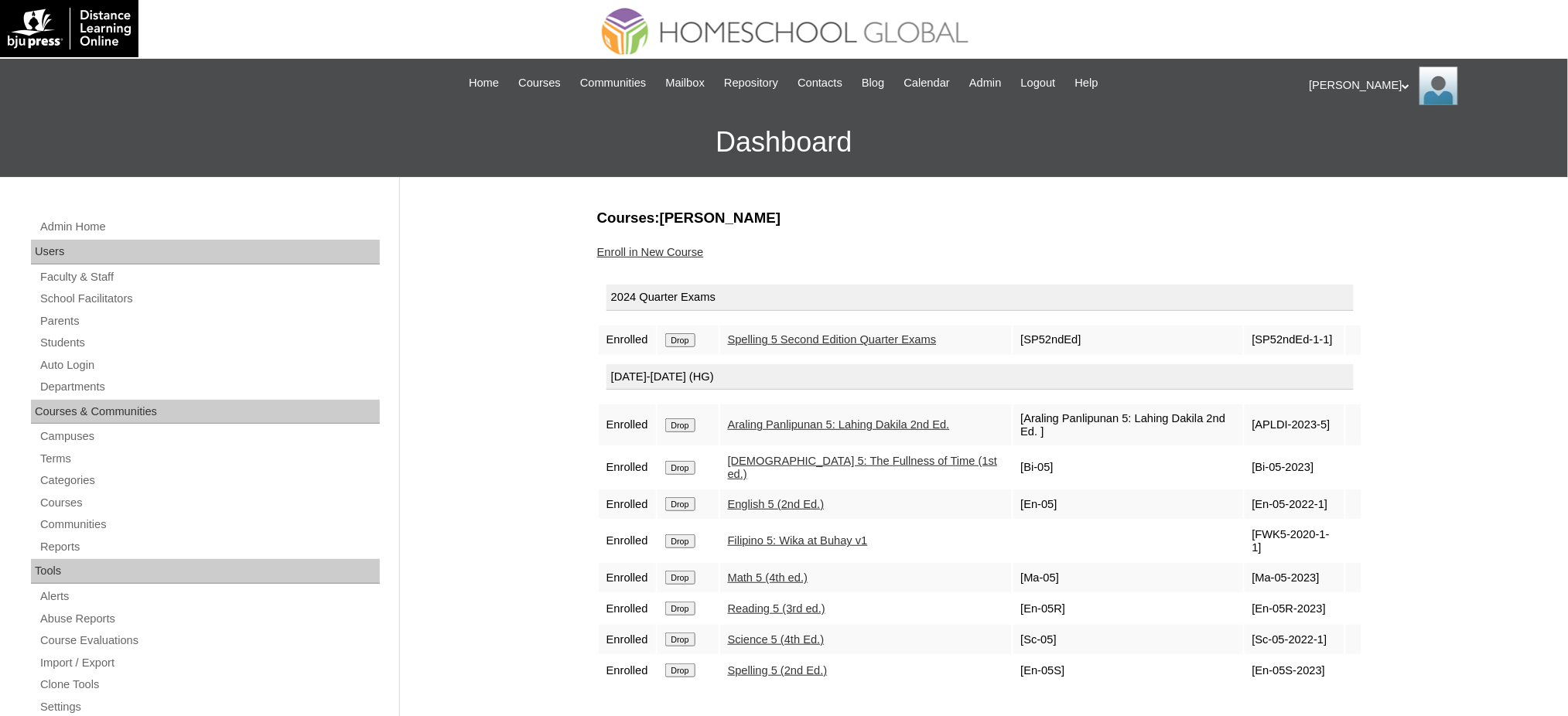
click at [688, 336] on input "Drop" at bounding box center [680, 340] width 31 height 13
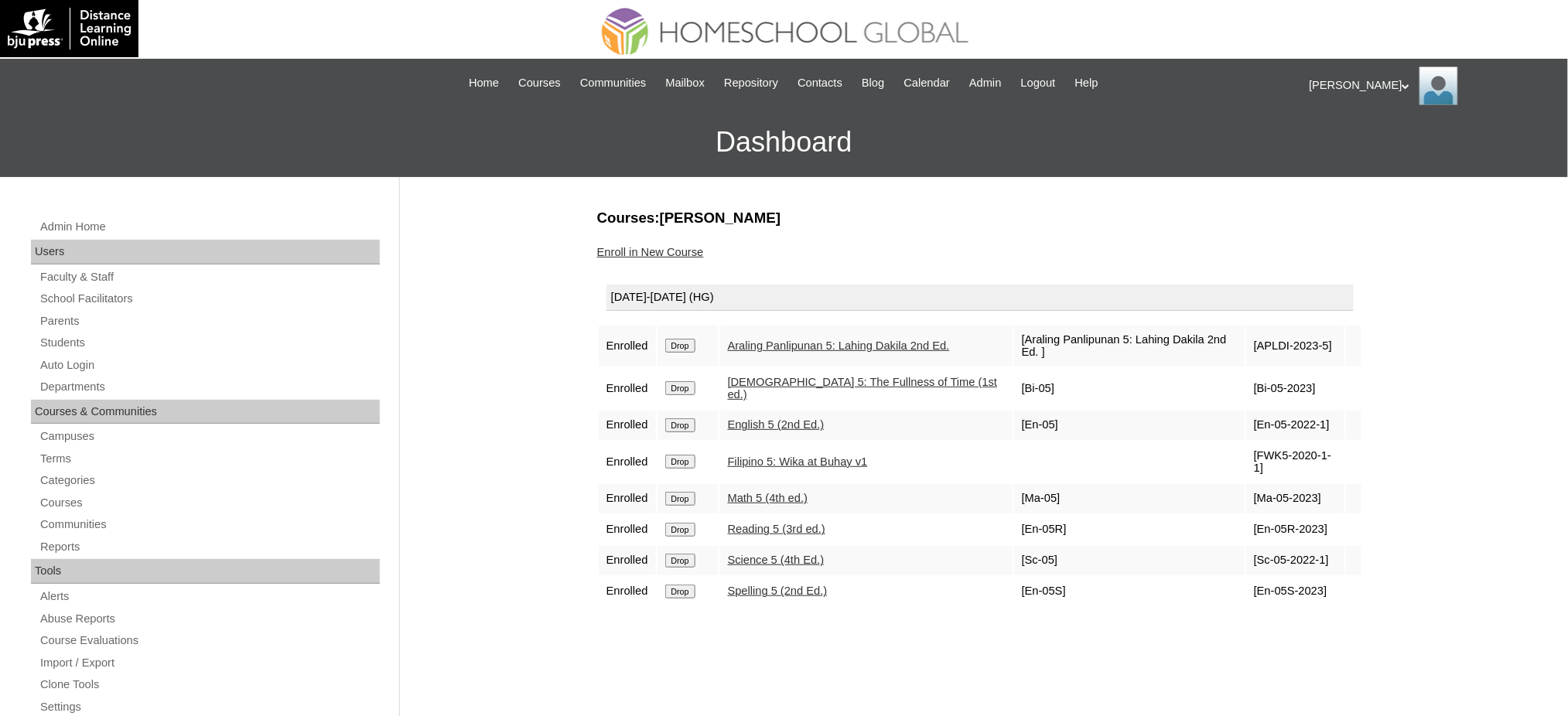
click at [686, 339] on input "Drop" at bounding box center [680, 345] width 31 height 13
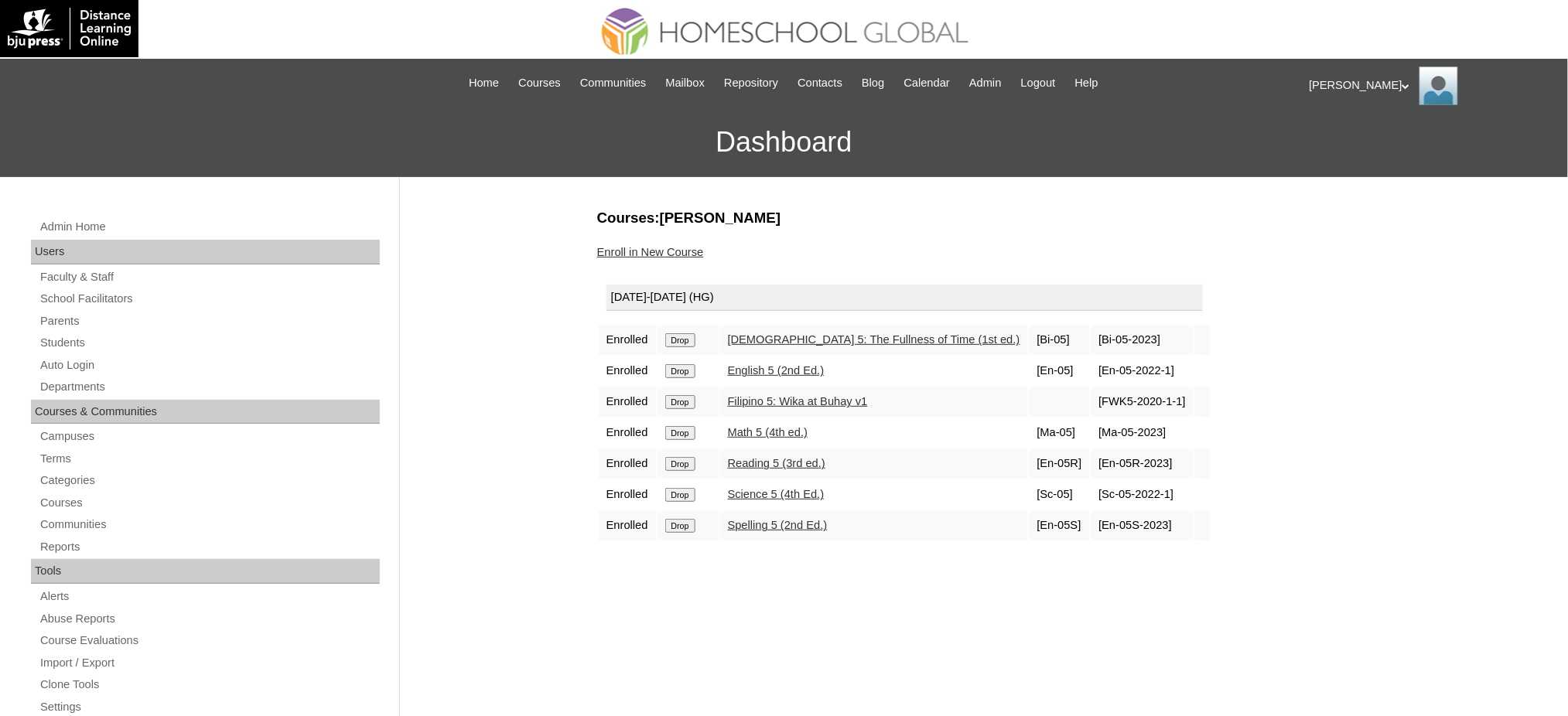
click at [688, 339] on input "Drop" at bounding box center [680, 340] width 31 height 13
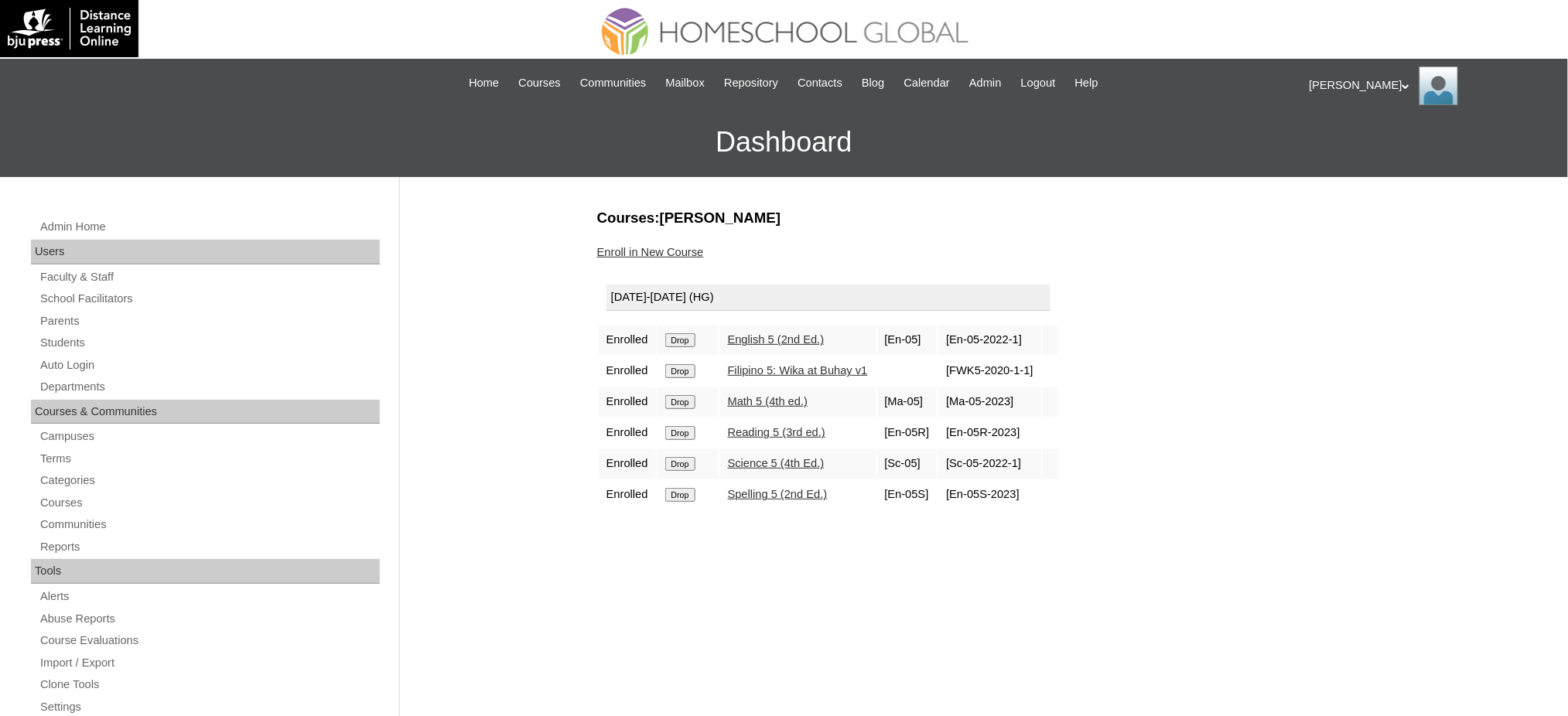
click at [670, 339] on input "Drop" at bounding box center [680, 340] width 31 height 13
click at [676, 343] on input "Drop" at bounding box center [680, 340] width 31 height 13
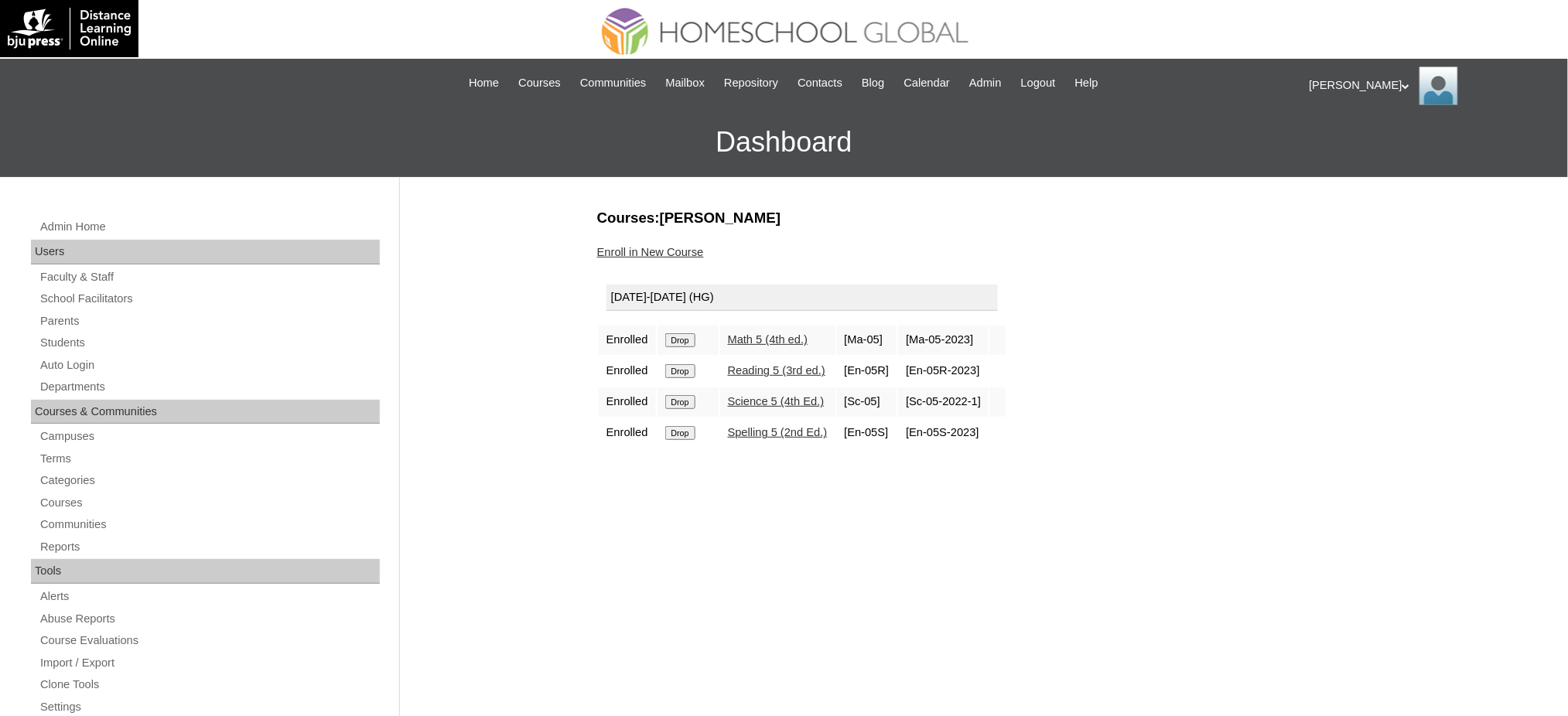
click at [681, 334] on input "Drop" at bounding box center [680, 340] width 31 height 13
click at [691, 334] on input "Drop" at bounding box center [680, 340] width 31 height 13
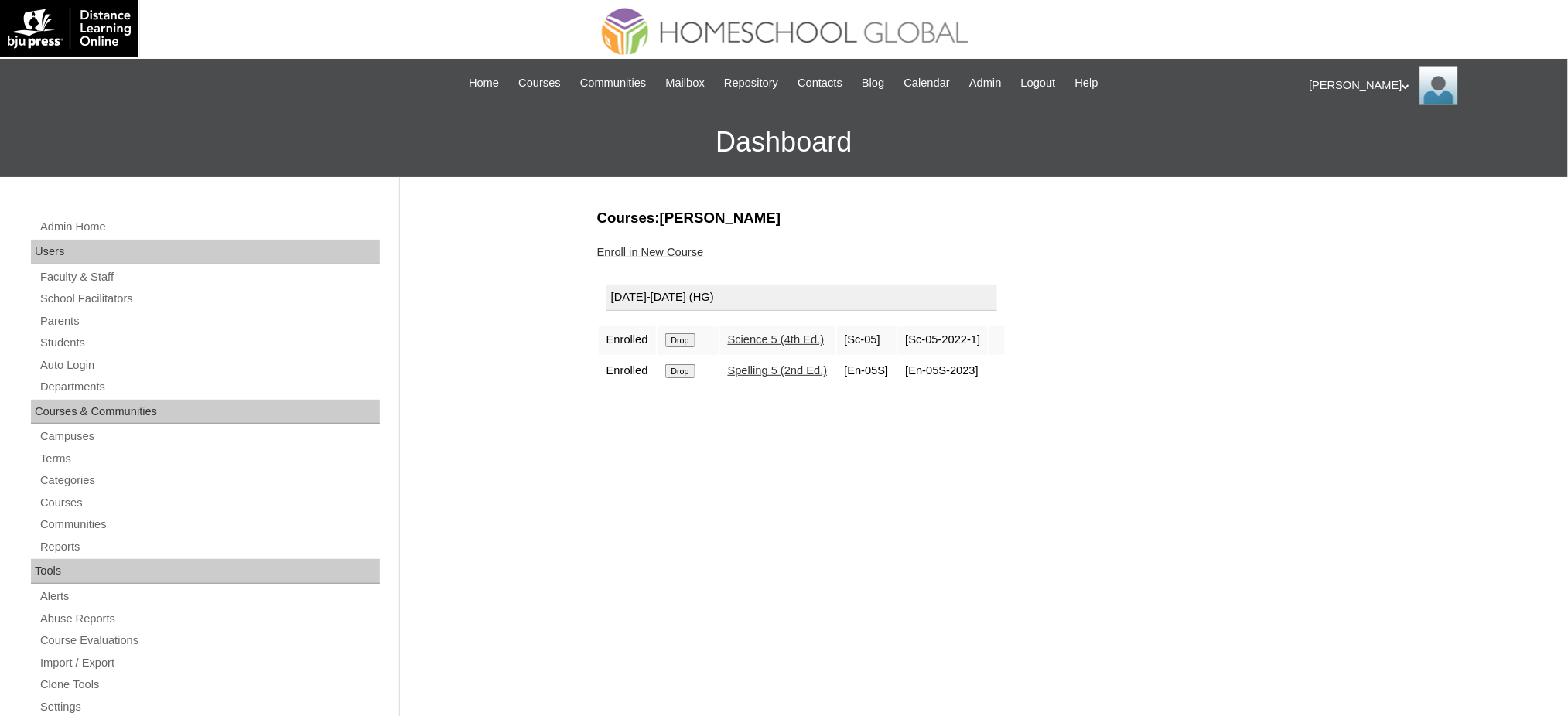
click at [685, 340] on input "Drop" at bounding box center [680, 340] width 31 height 13
drag, startPoint x: 679, startPoint y: 335, endPoint x: 900, endPoint y: 73, distance: 342.8
click at [678, 335] on input "Drop" at bounding box center [680, 340] width 31 height 13
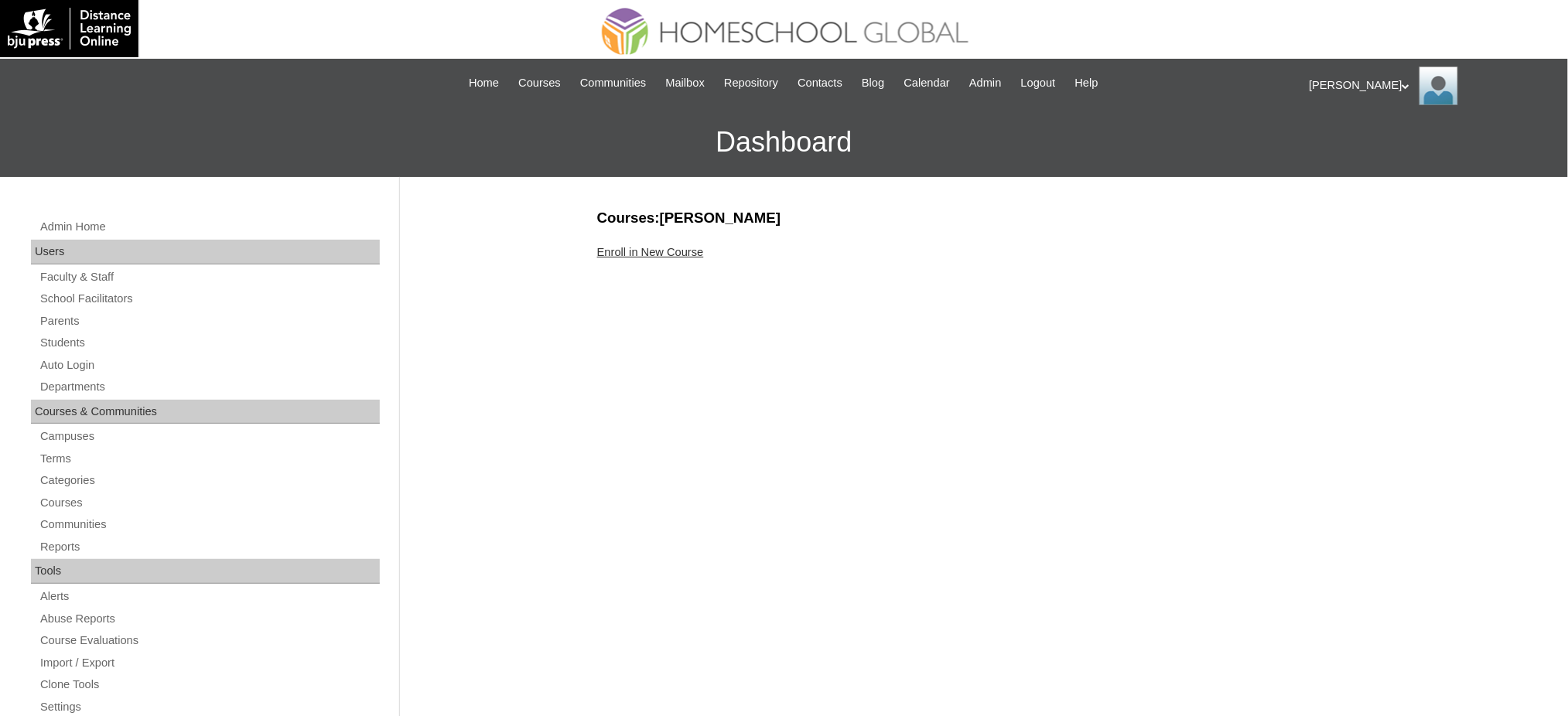
click at [650, 251] on link "Enroll in New Course" at bounding box center [650, 252] width 107 height 13
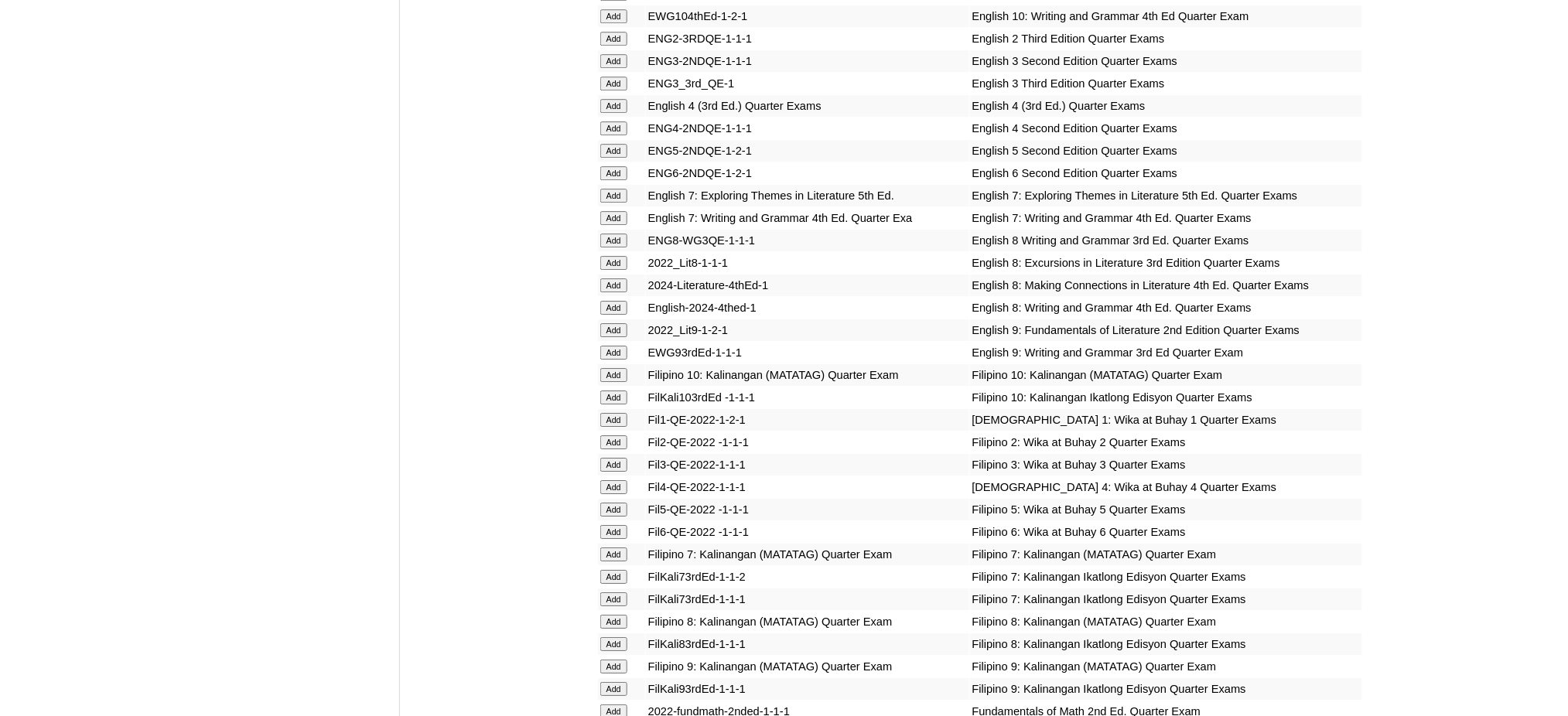
scroll to position [1650, 0]
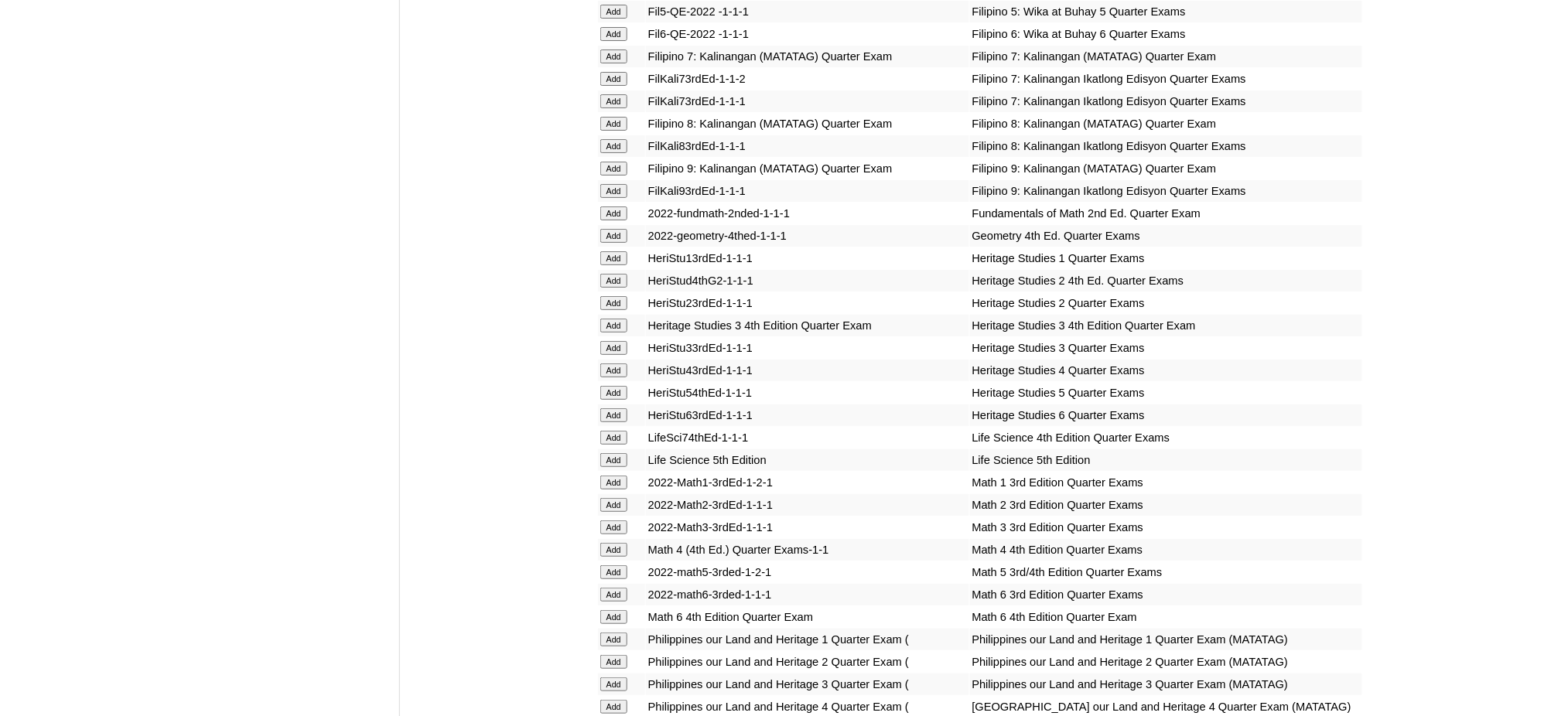
scroll to position [2165, 0]
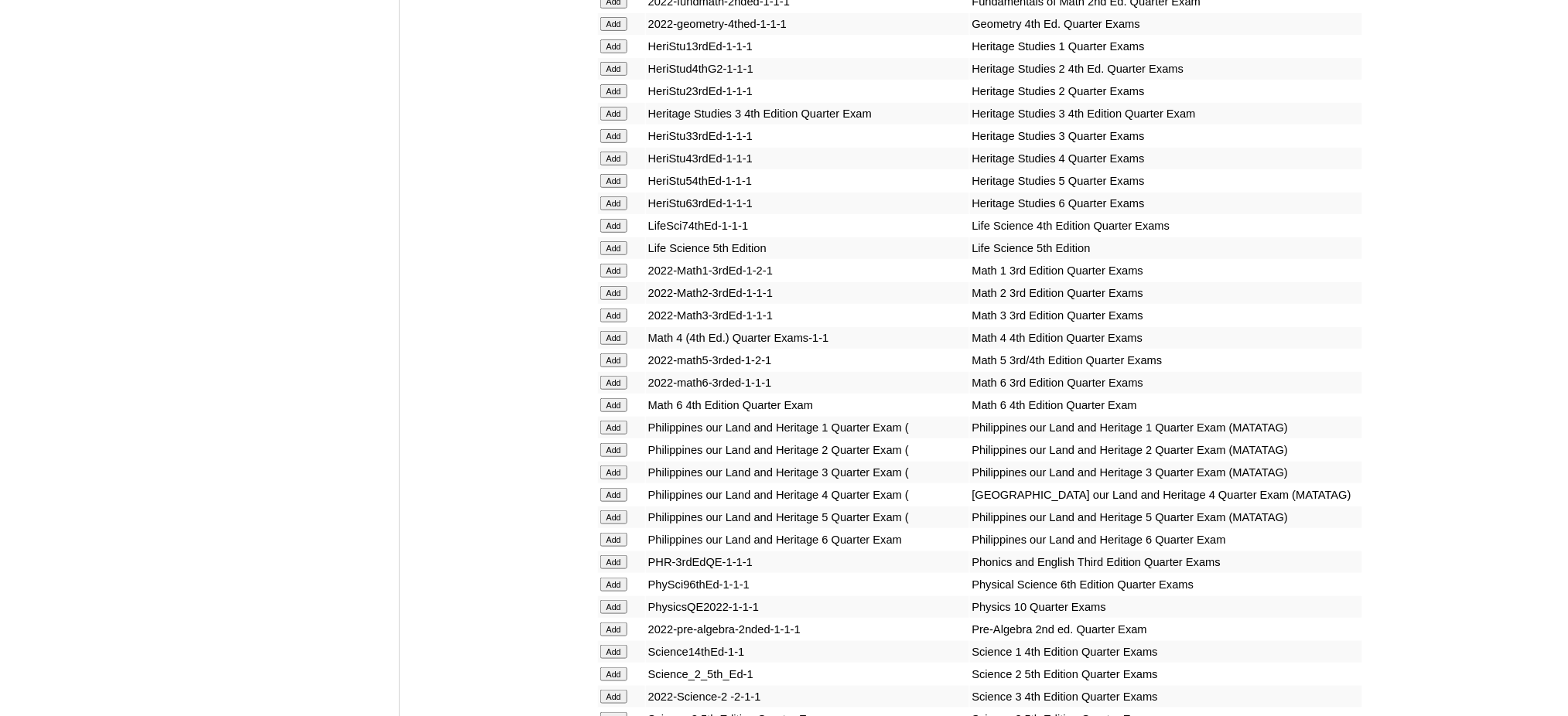
scroll to position [2371, 0]
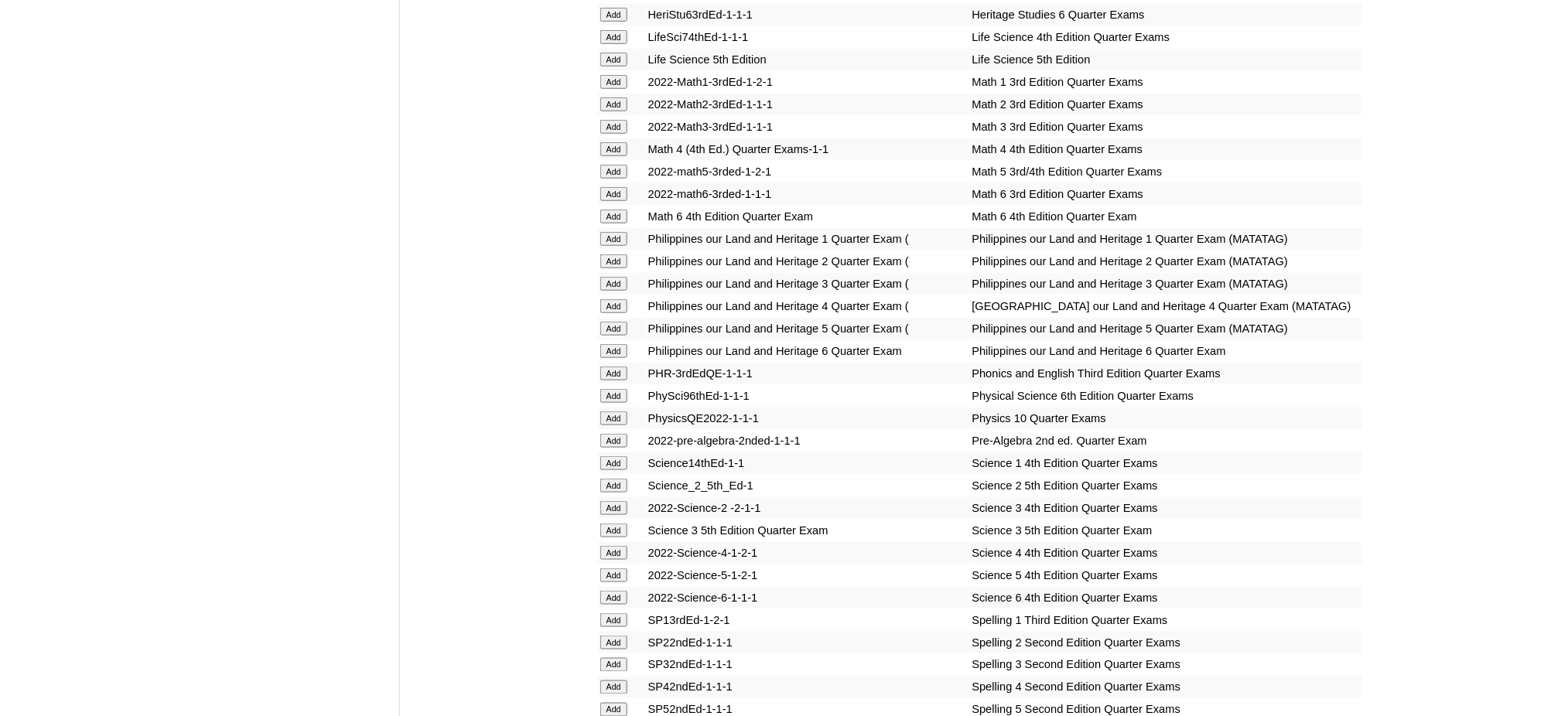
scroll to position [2681, 0]
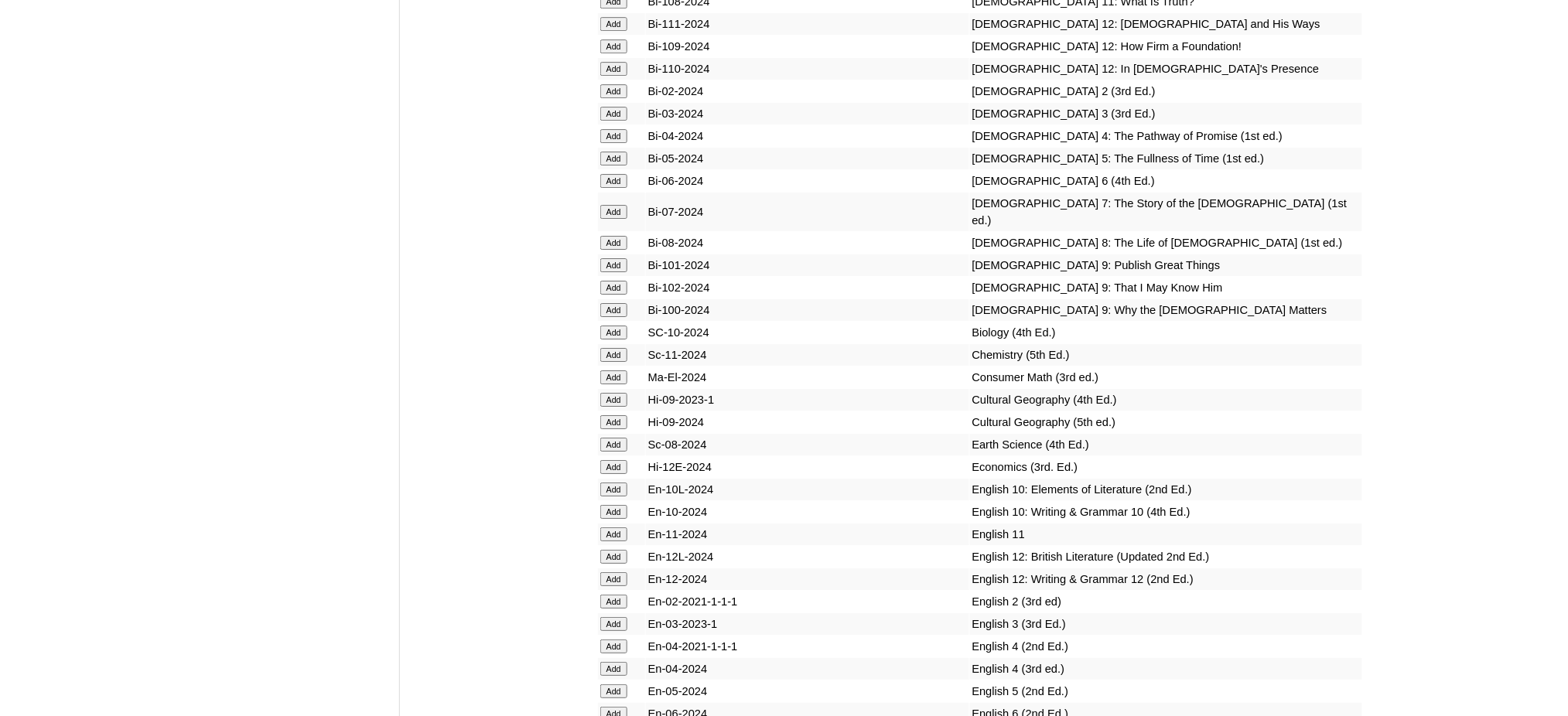
scroll to position [4022, 0]
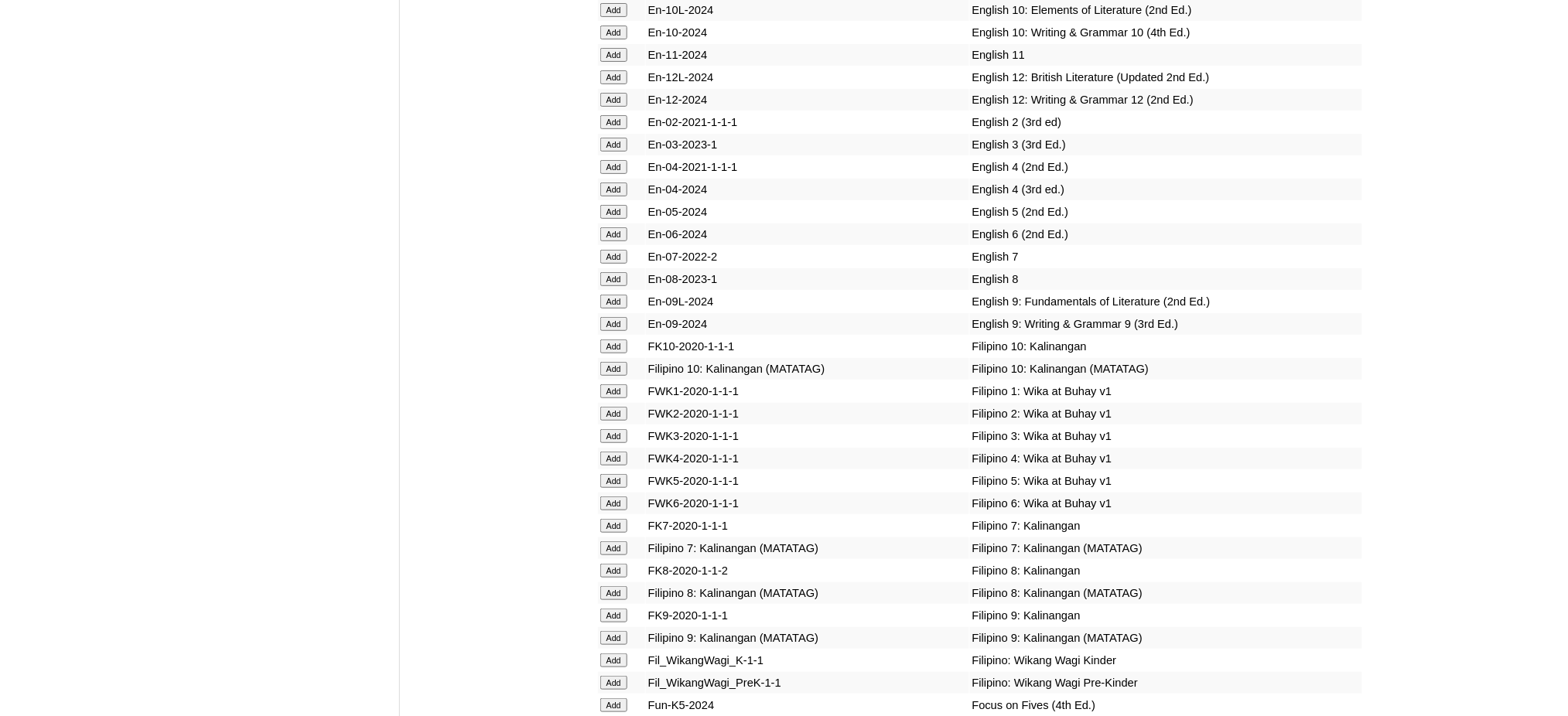
scroll to position [4434, 0]
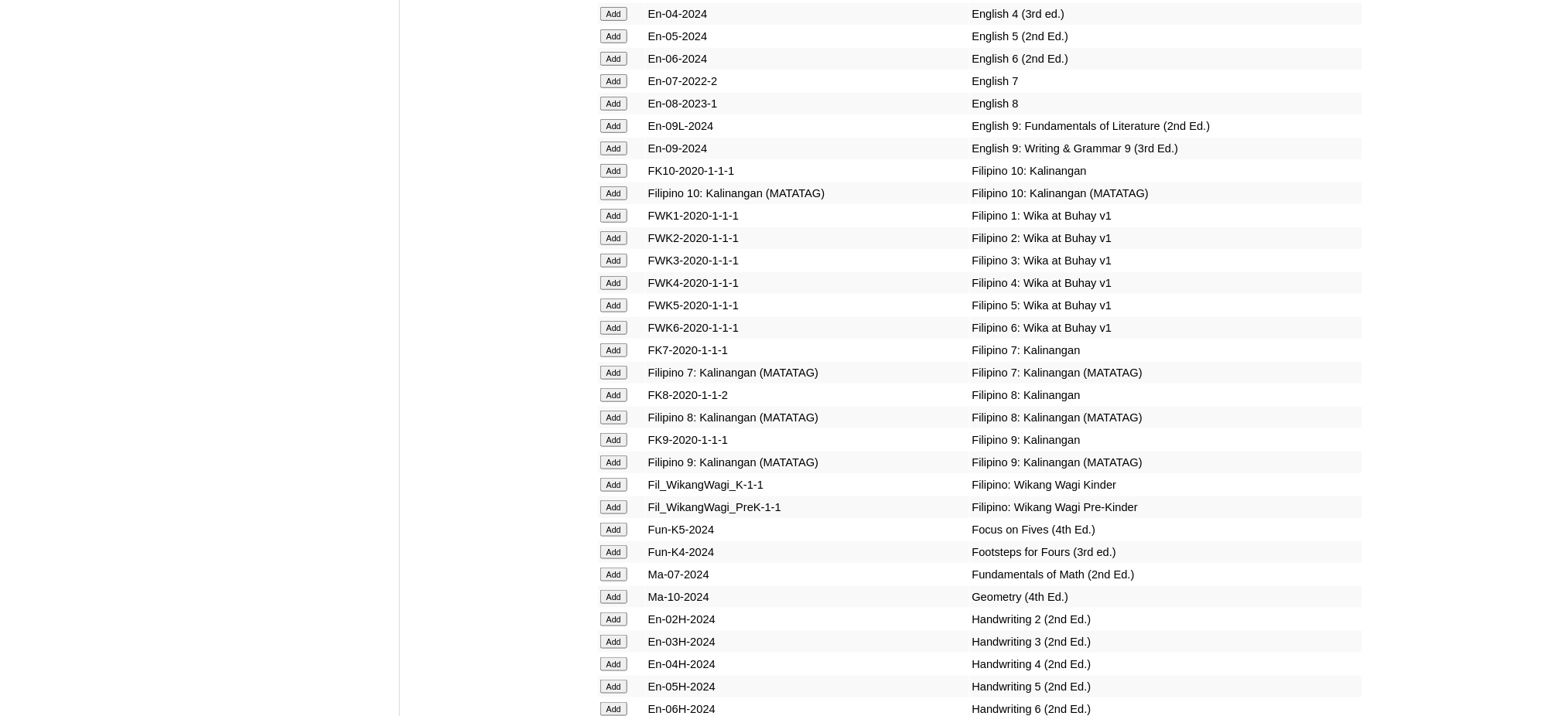
scroll to position [4743, 0]
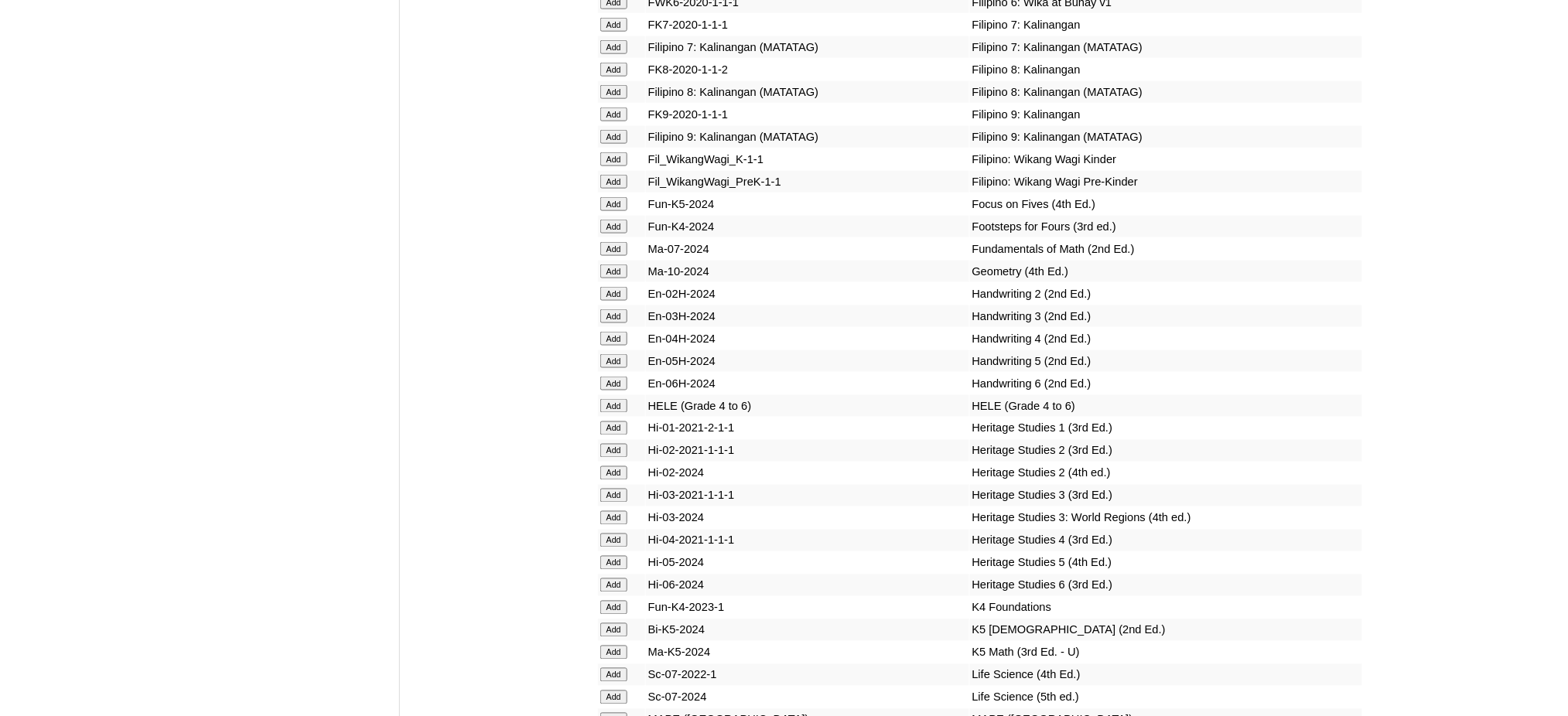
scroll to position [5052, 0]
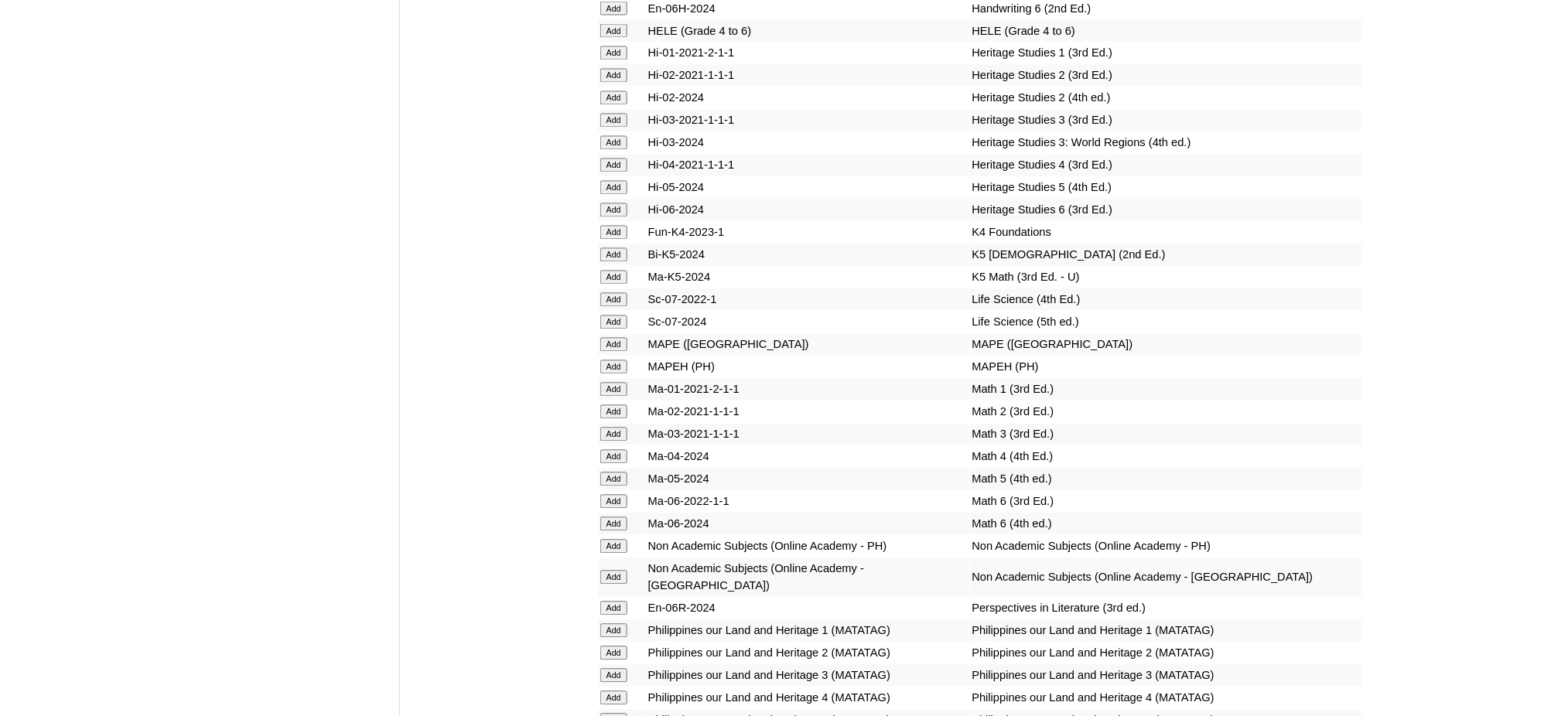
scroll to position [5362, 0]
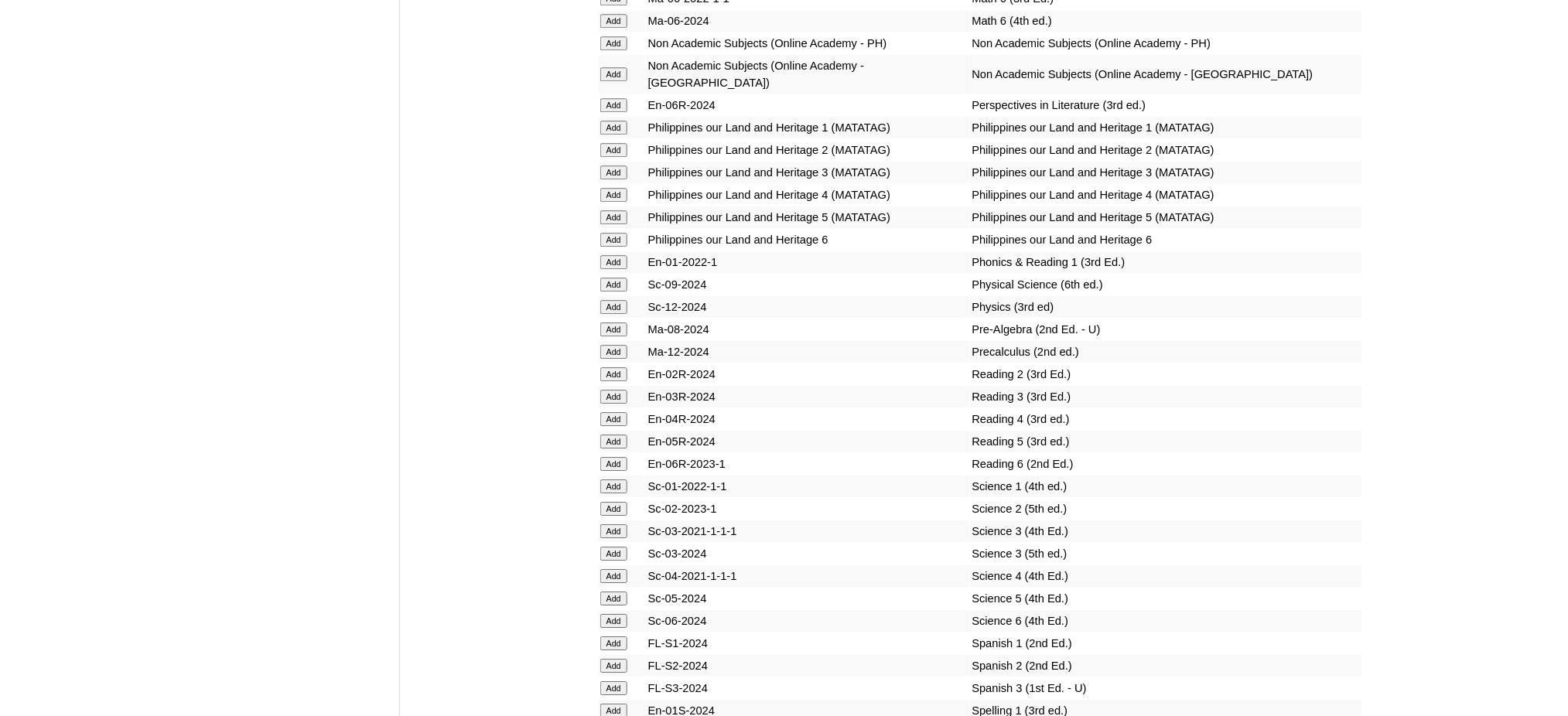
scroll to position [5877, 0]
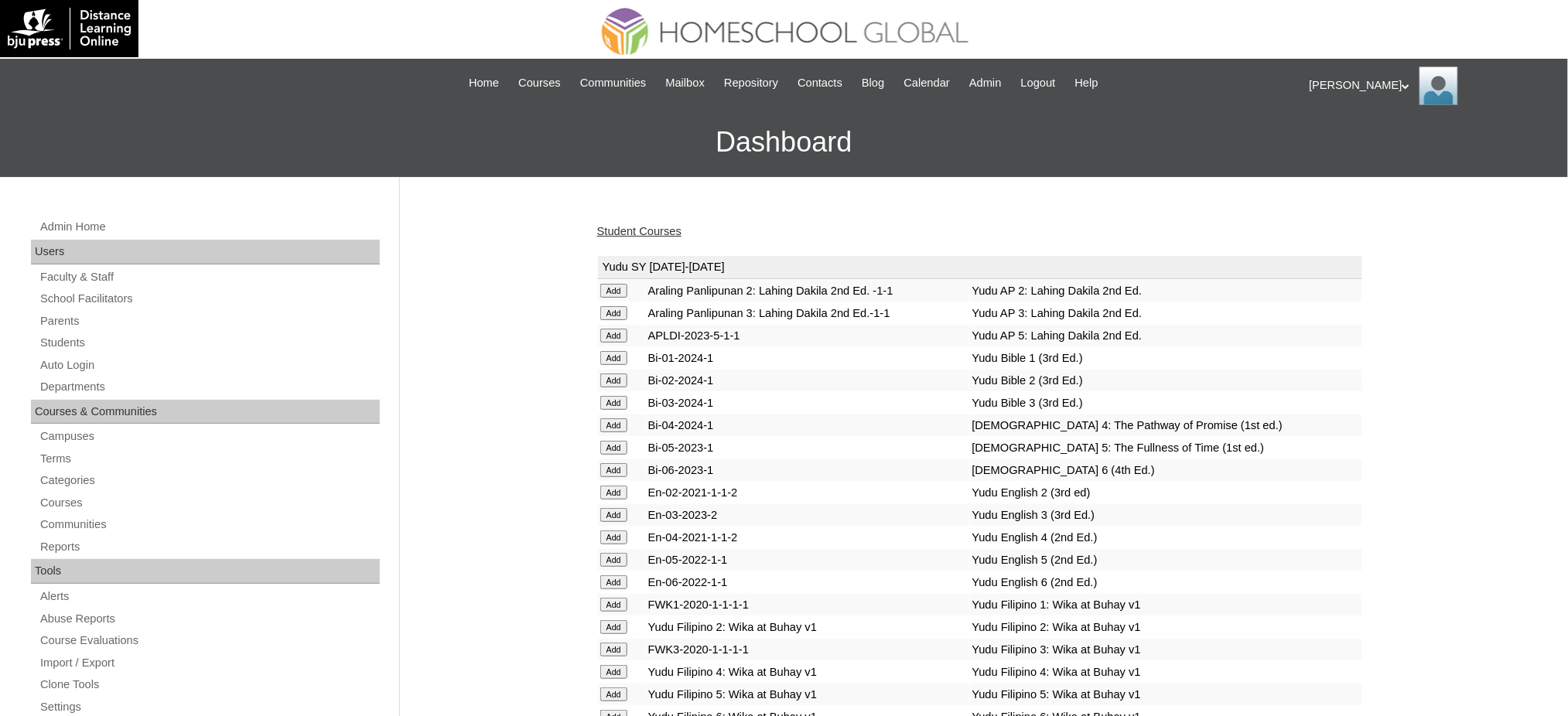
click at [606, 234] on link "Student Courses" at bounding box center [640, 231] width 85 height 13
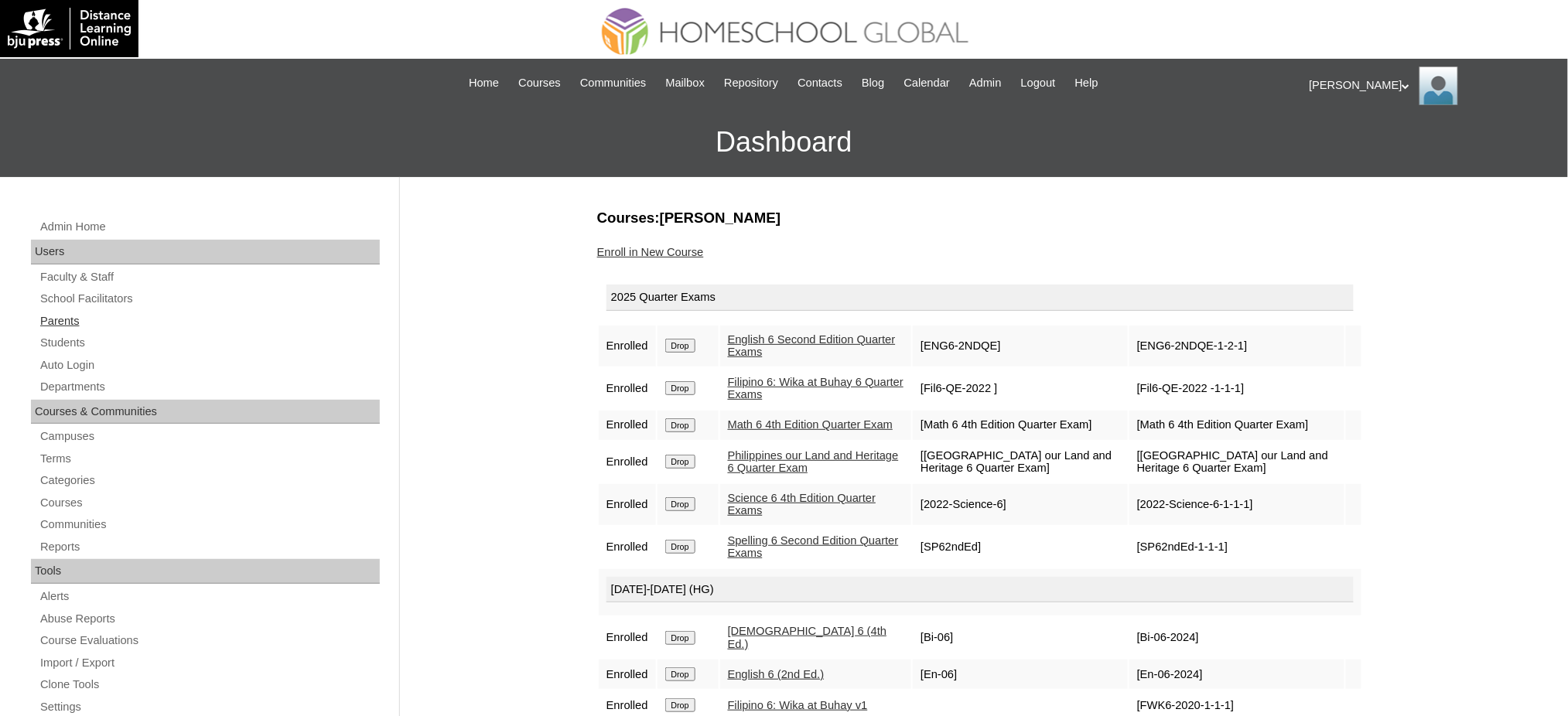
click at [63, 319] on link "Parents" at bounding box center [209, 320] width 341 height 19
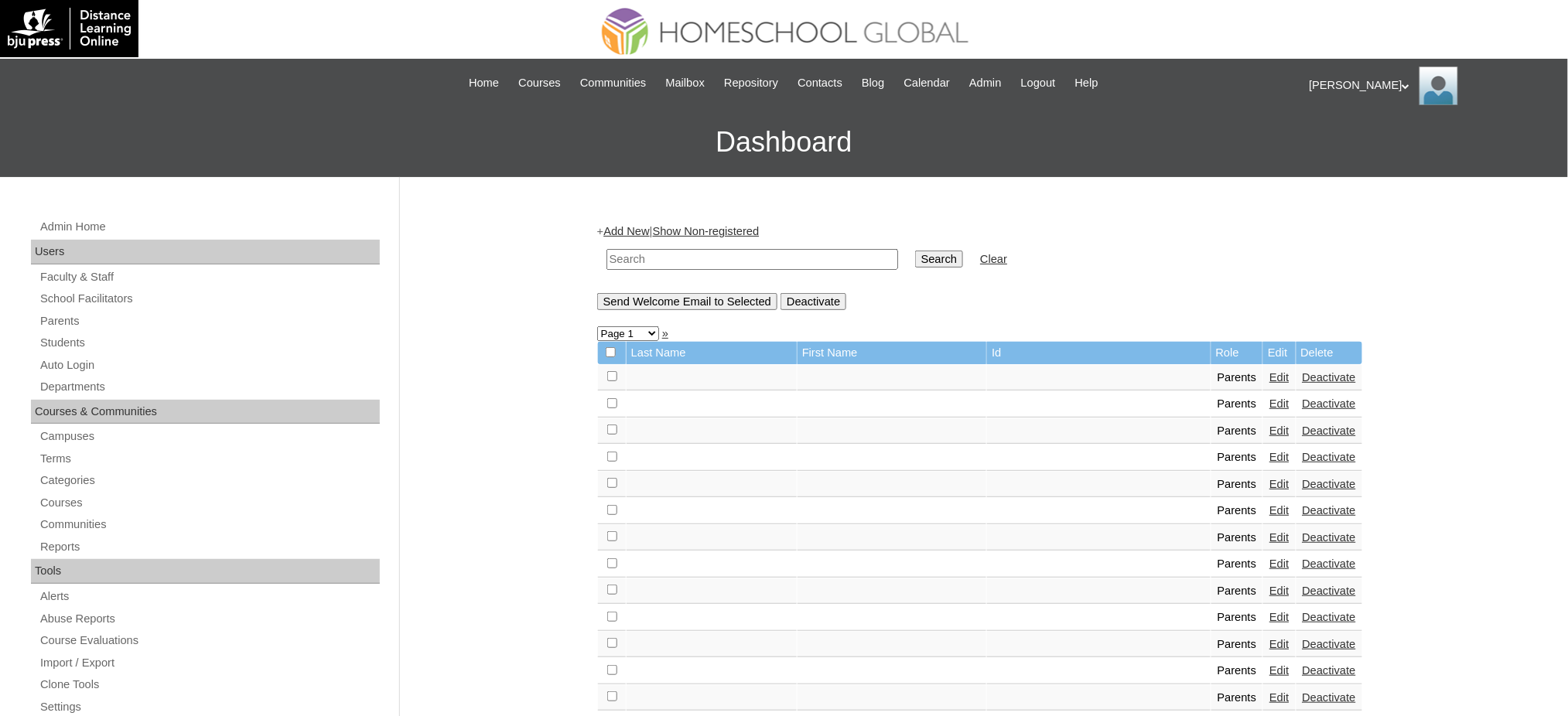
click at [641, 258] on input "text" at bounding box center [752, 259] width 291 height 21
paste input "MHP00376-TECHPH2022"
type input "MHP00376-TECHPH2022"
click at [915, 260] on input "Search" at bounding box center [938, 259] width 48 height 17
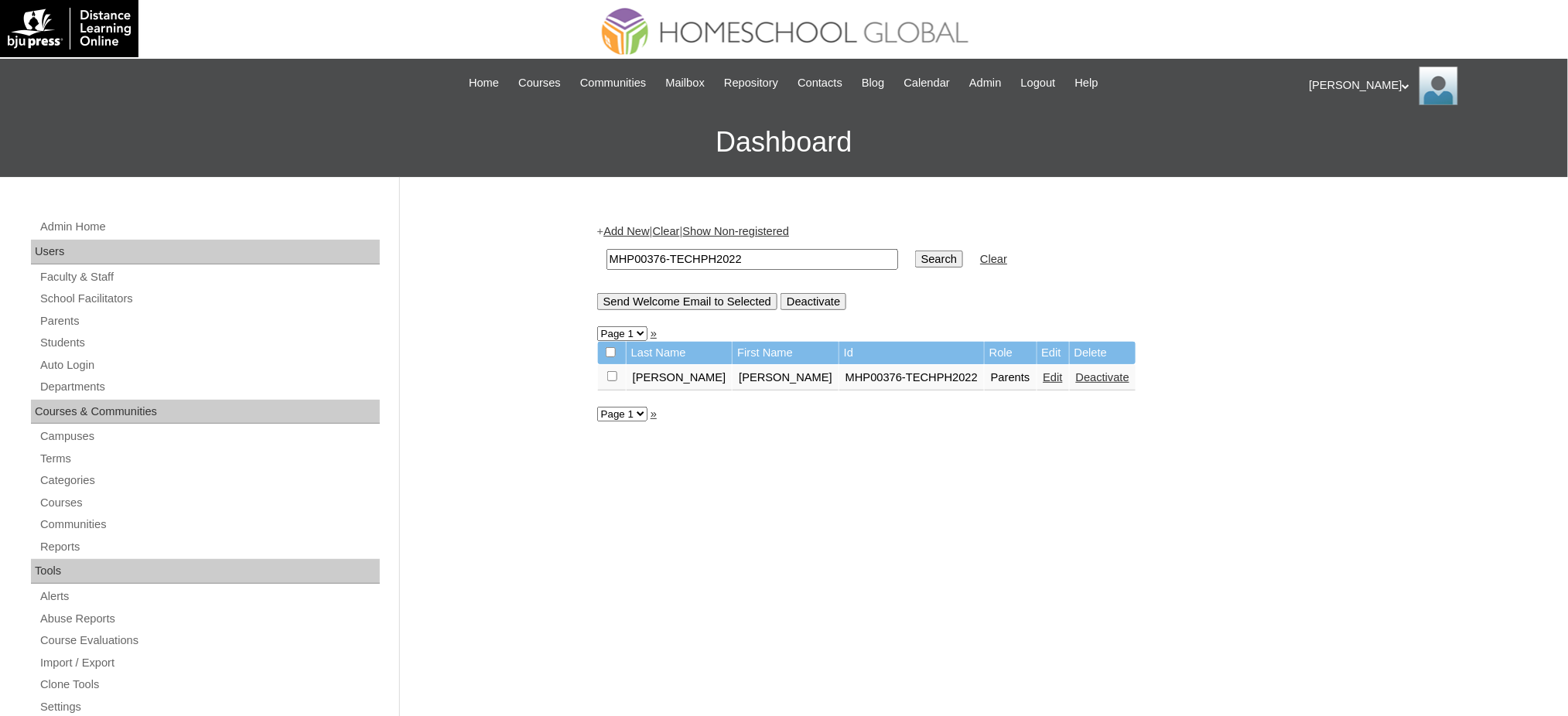
click at [1044, 371] on link "Edit" at bounding box center [1053, 378] width 19 height 13
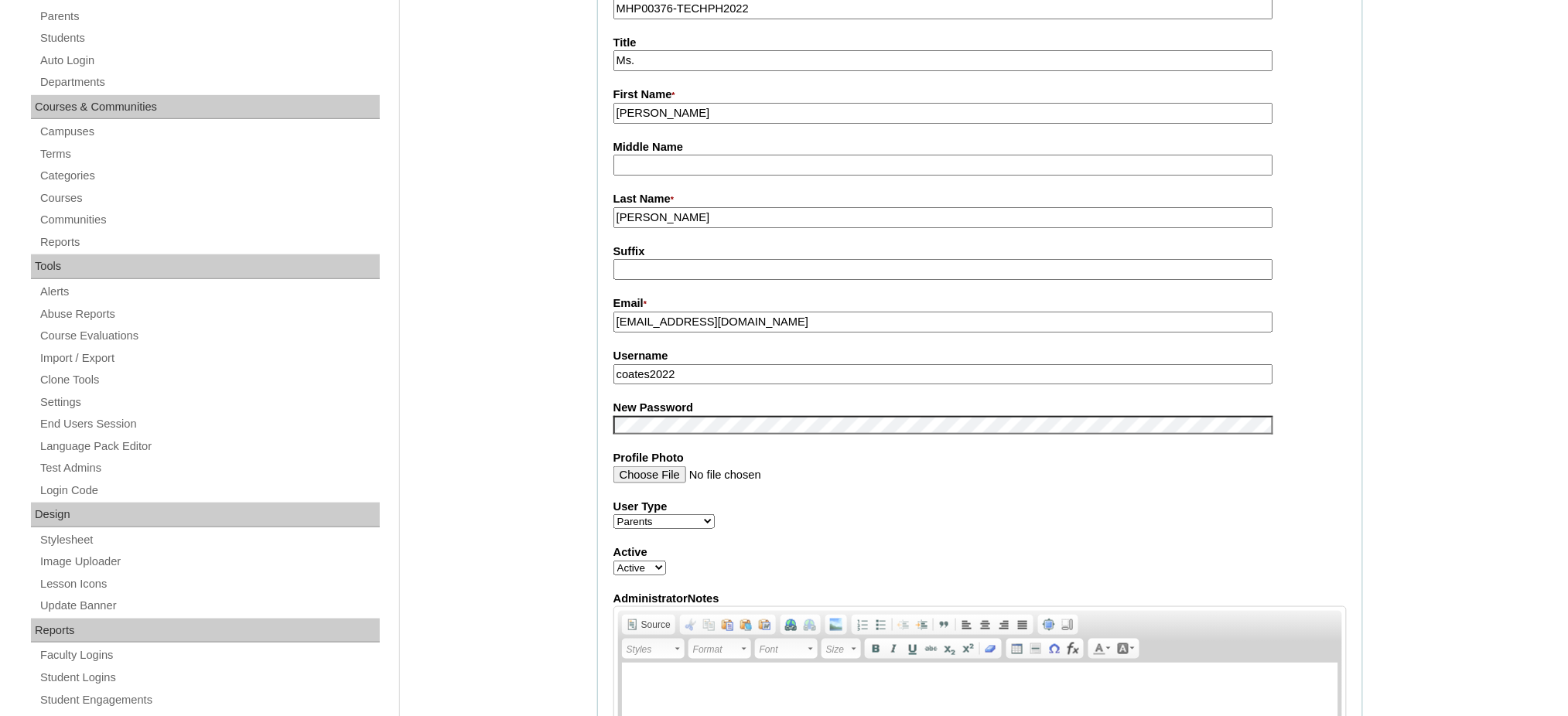
scroll to position [309, 0]
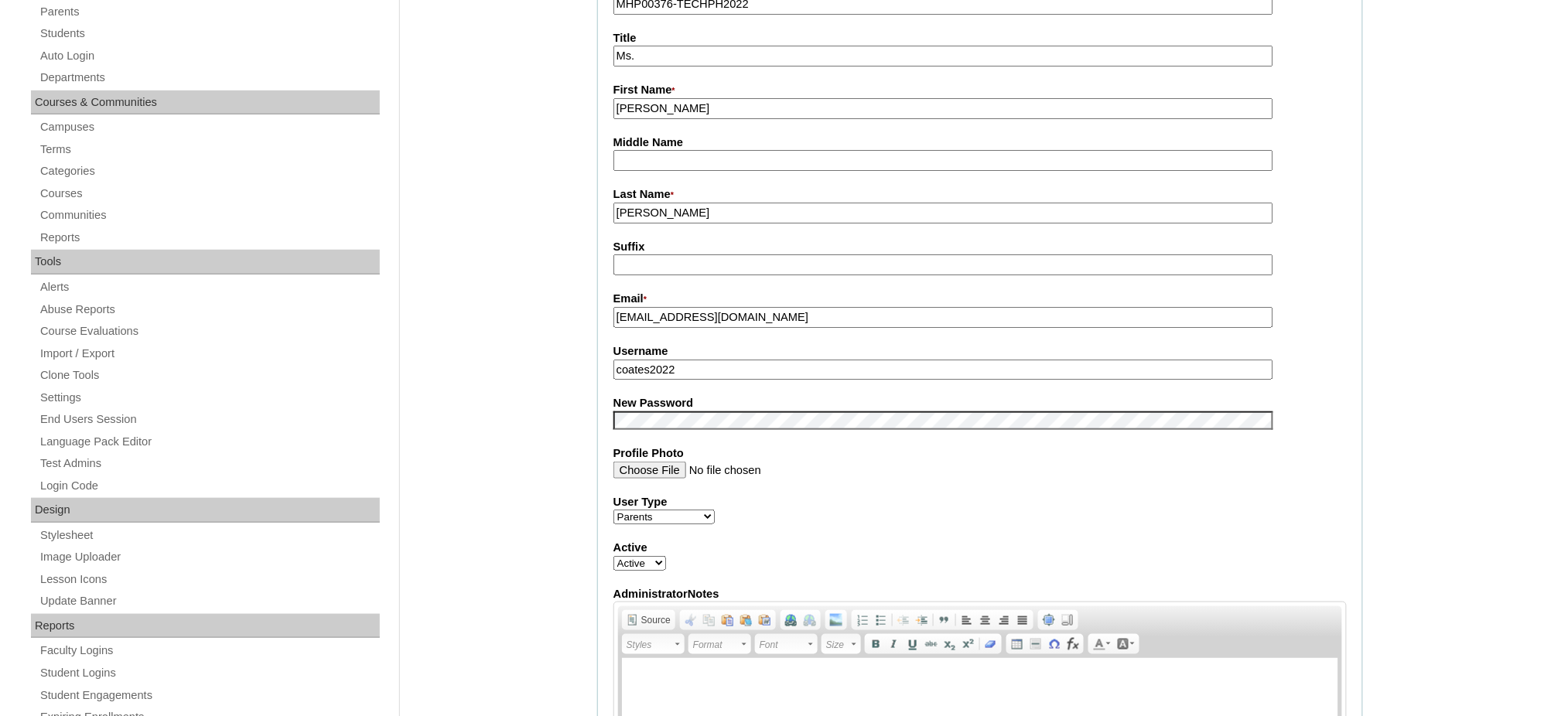
click at [662, 311] on input "[EMAIL_ADDRESS][DOMAIN_NAME]" at bounding box center [943, 317] width 659 height 21
paste input "[EMAIL_ADDRESS]"
type input "[EMAIL_ADDRESS][DOMAIN_NAME]"
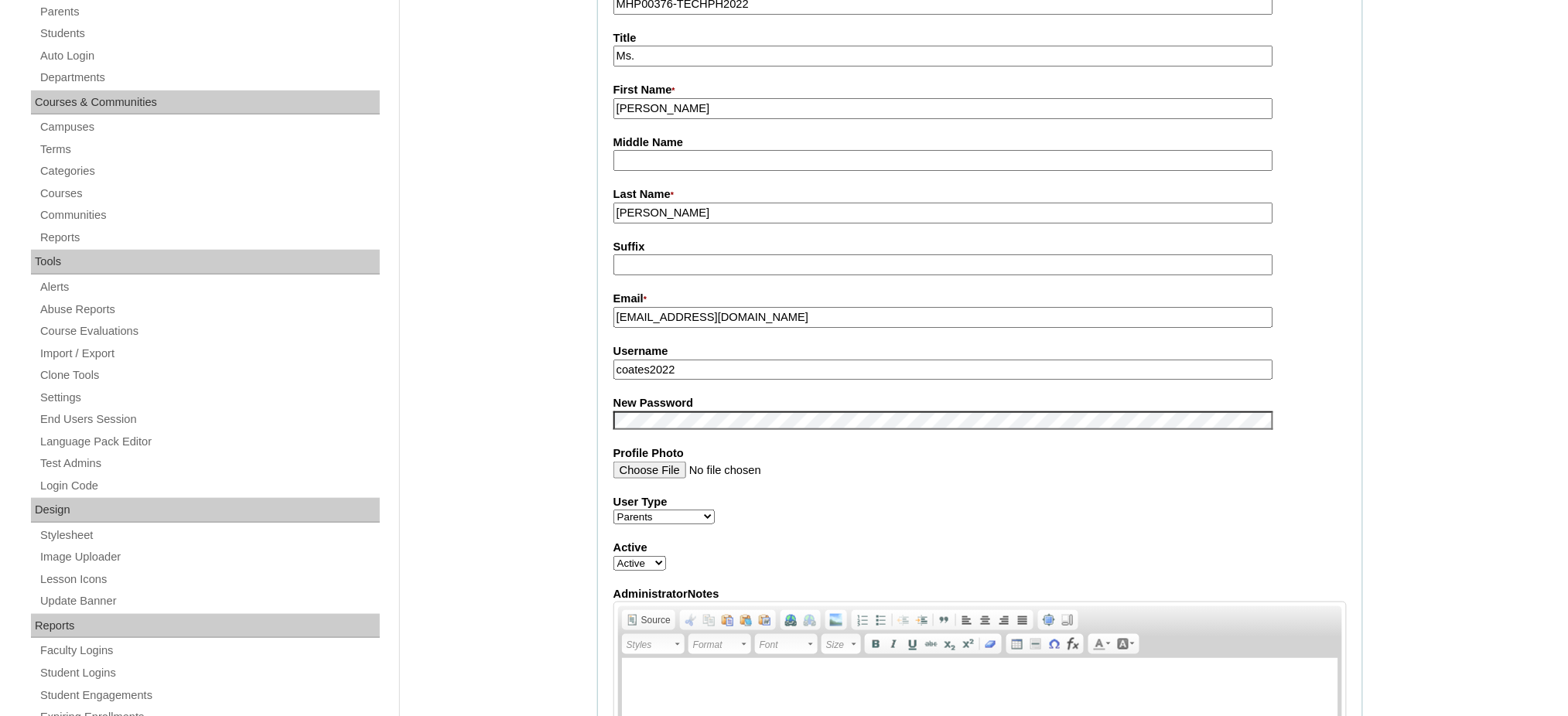
click at [659, 365] on input "coates2022" at bounding box center [943, 370] width 659 height 21
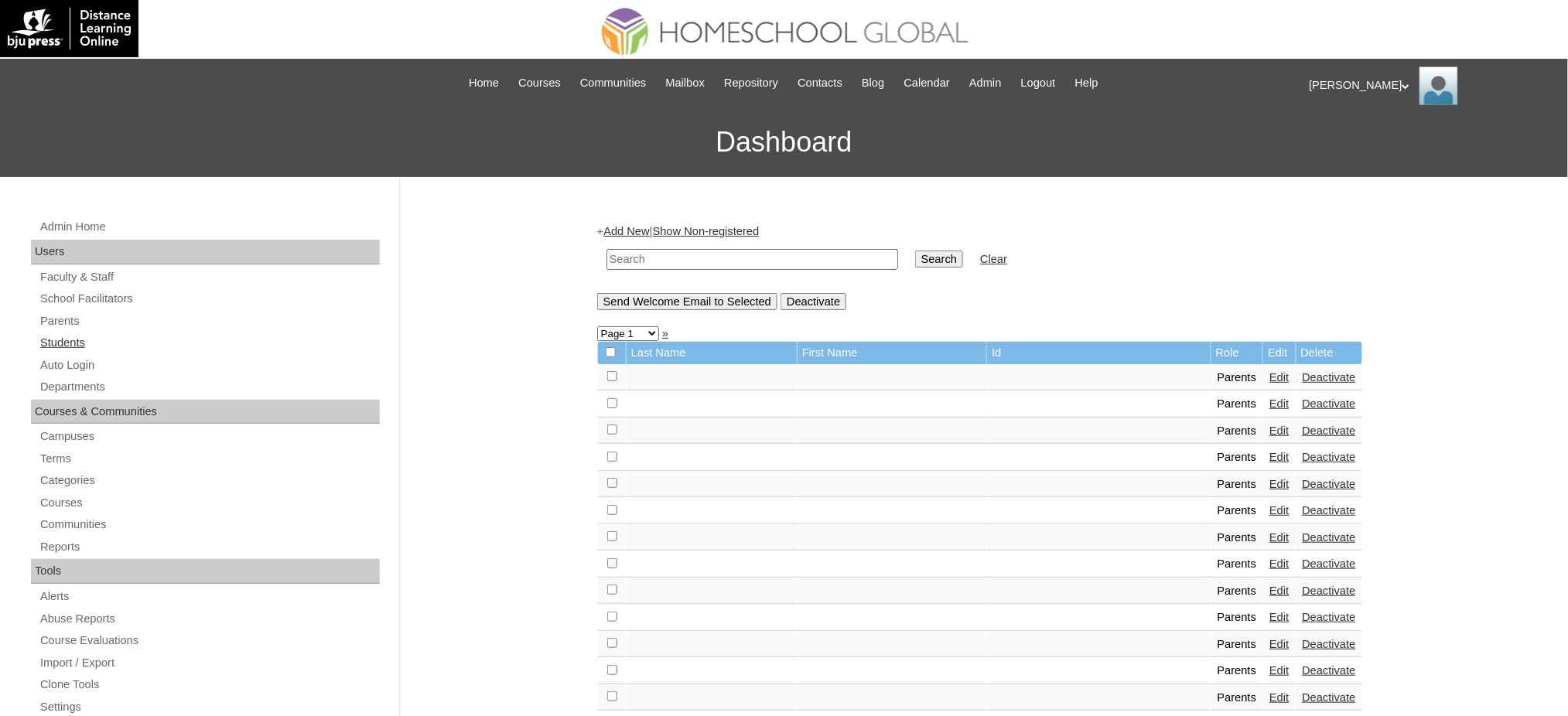
click at [69, 338] on link "Students" at bounding box center [209, 343] width 341 height 19
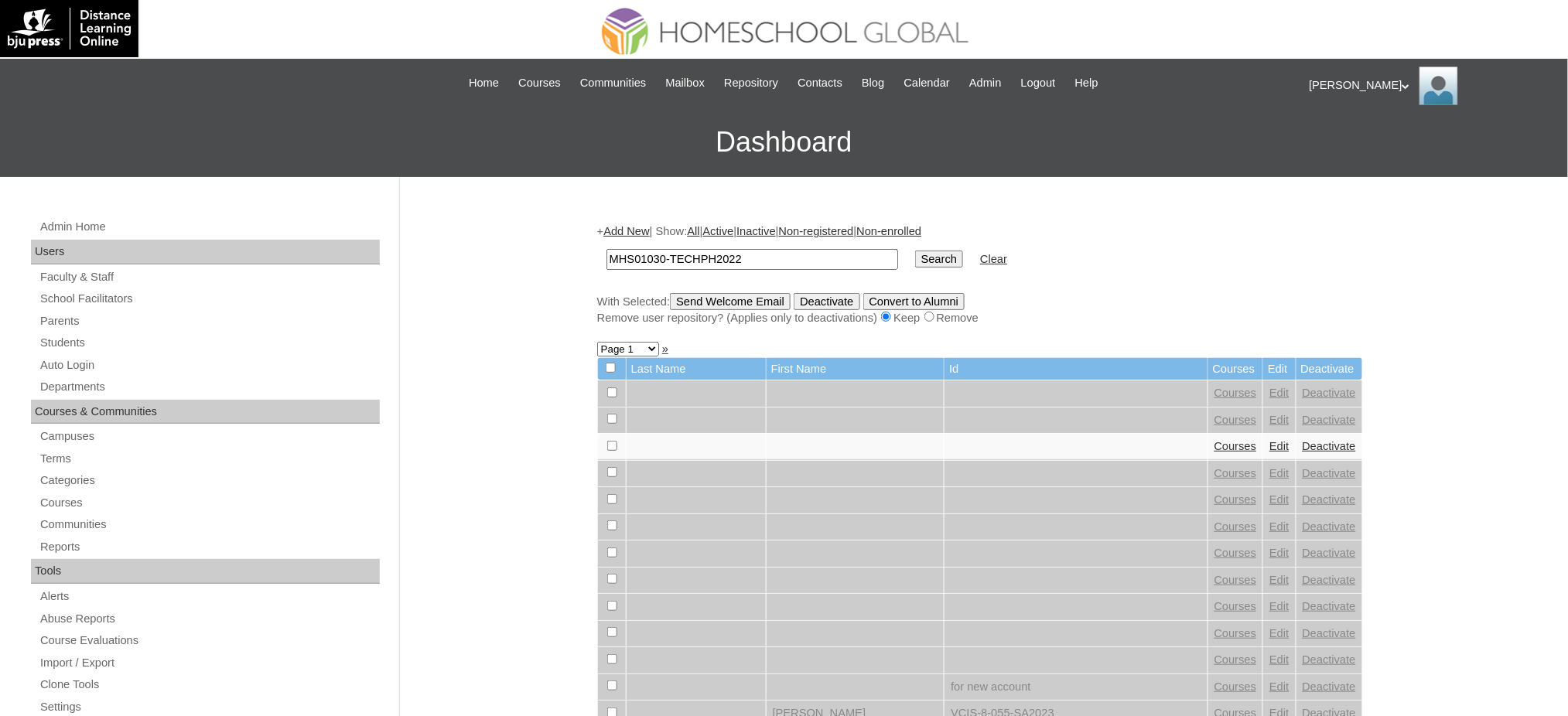
type input "MHS01030-TECHPH2022"
click at [915, 256] on input "Search" at bounding box center [938, 259] width 48 height 17
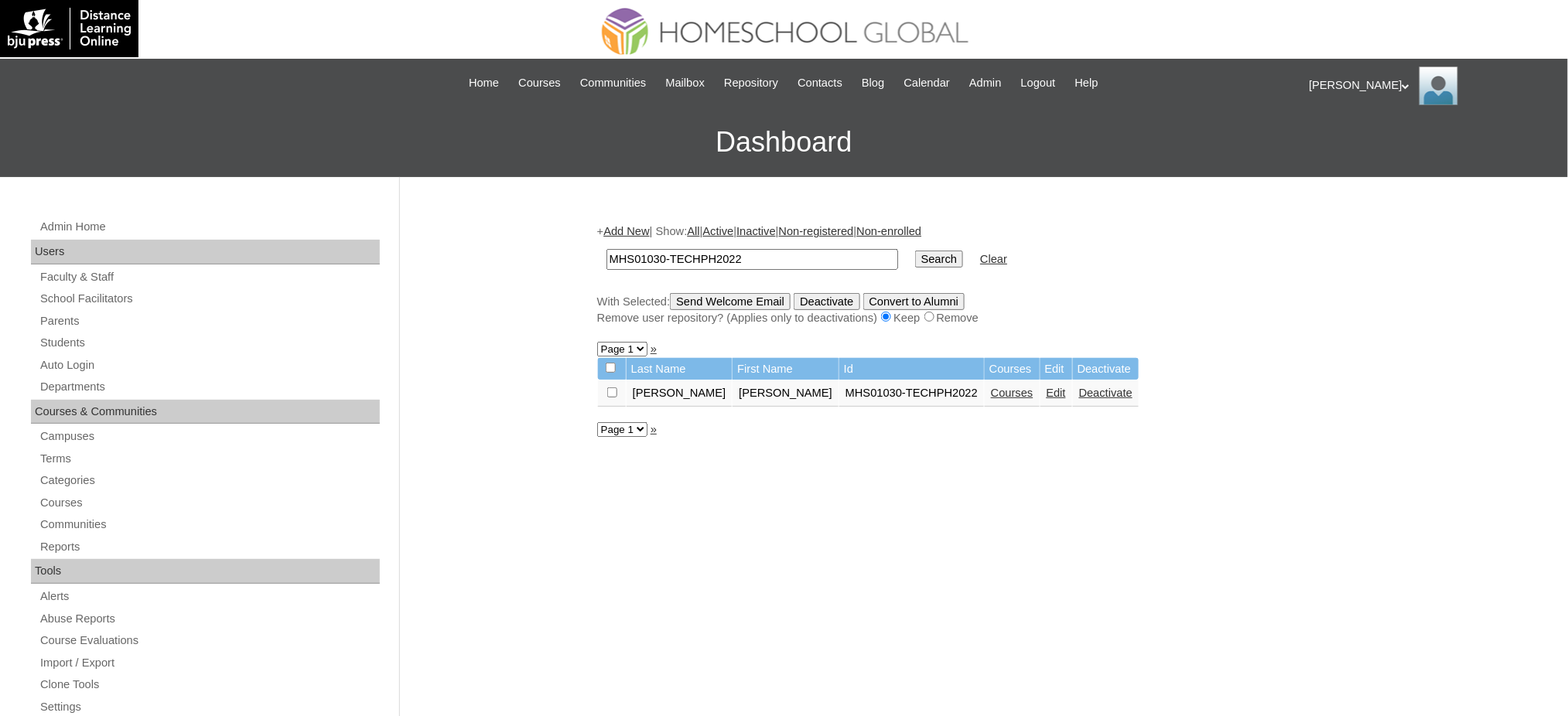
click at [1046, 389] on link "Edit" at bounding box center [1055, 393] width 19 height 13
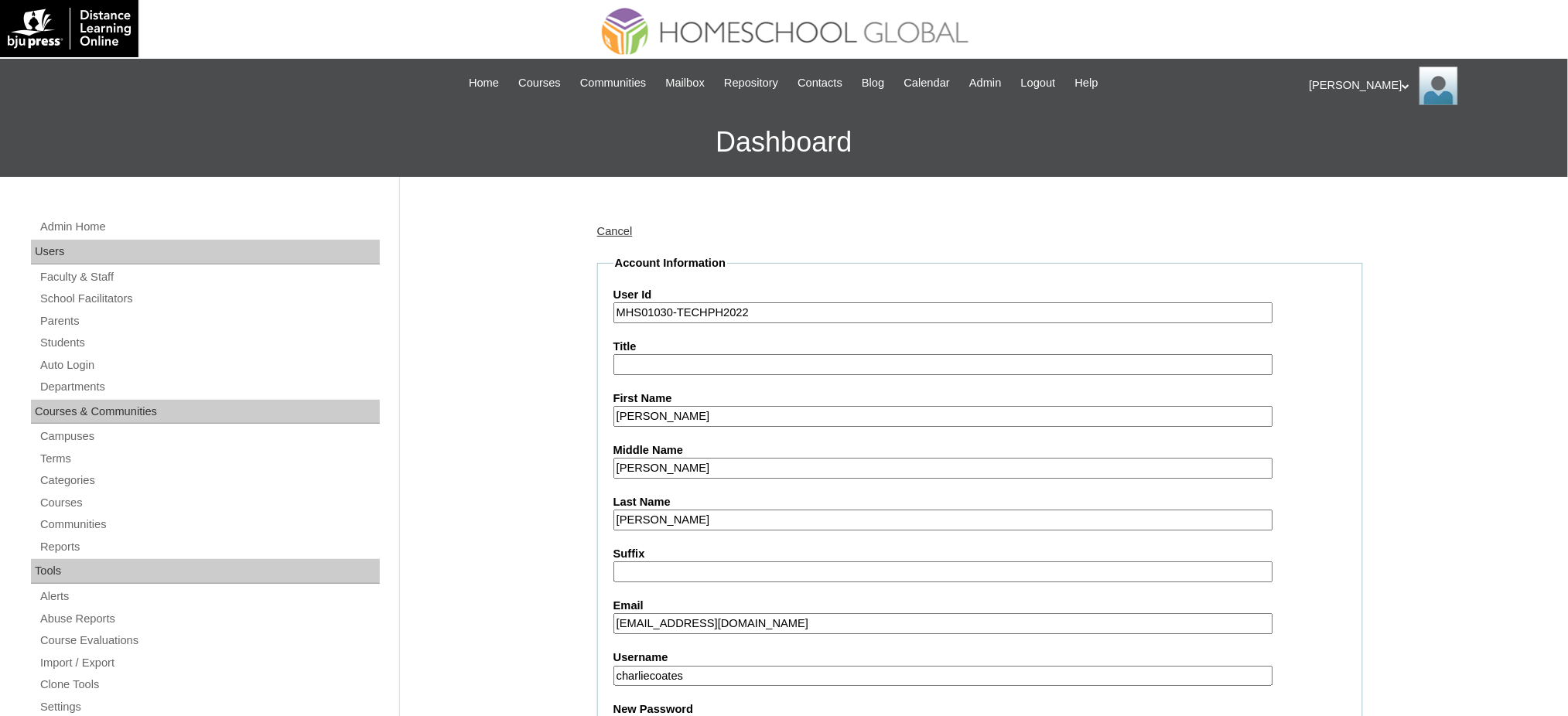
click at [767, 613] on input "ednanazario717@yahoo.com" at bounding box center [943, 623] width 659 height 21
paste input "nazariocheche144@gmail"
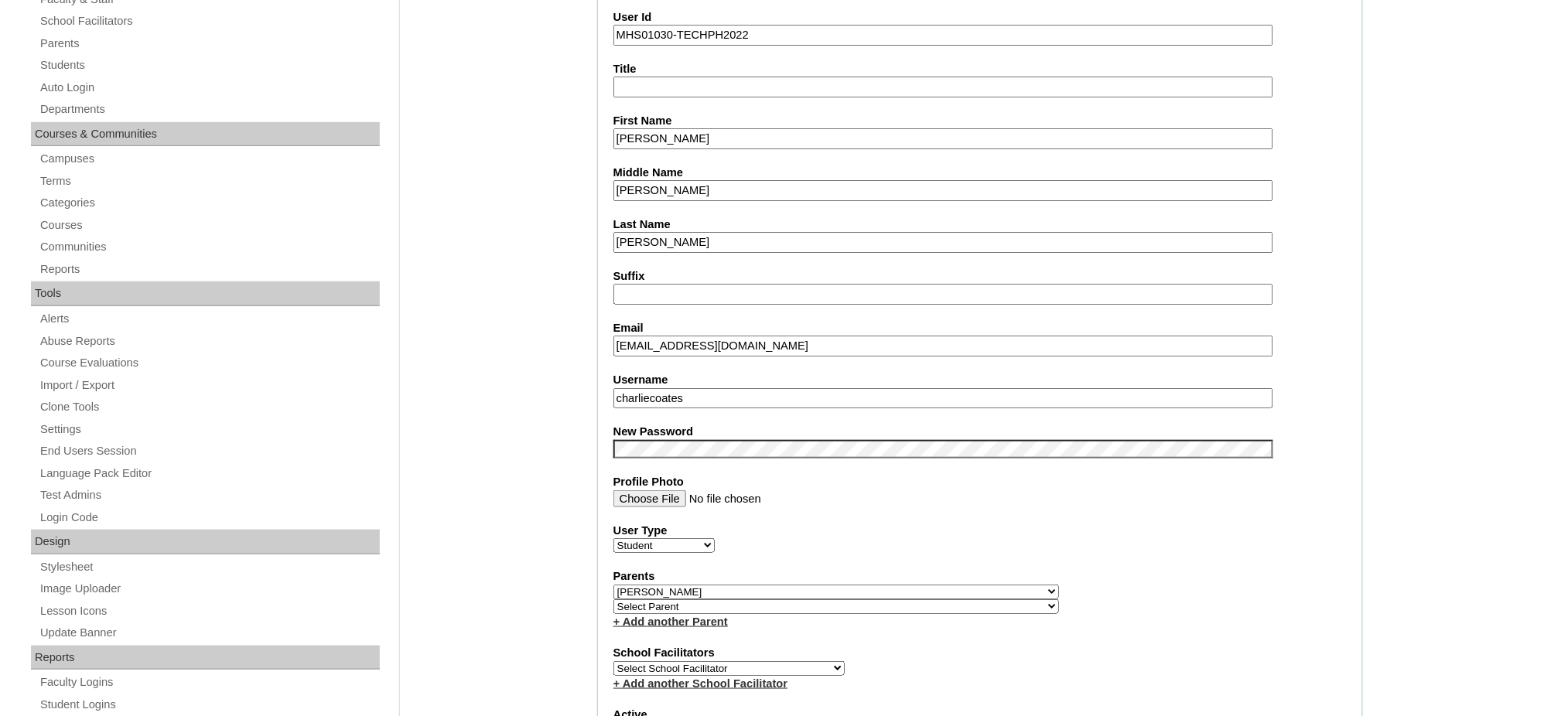
scroll to position [309, 0]
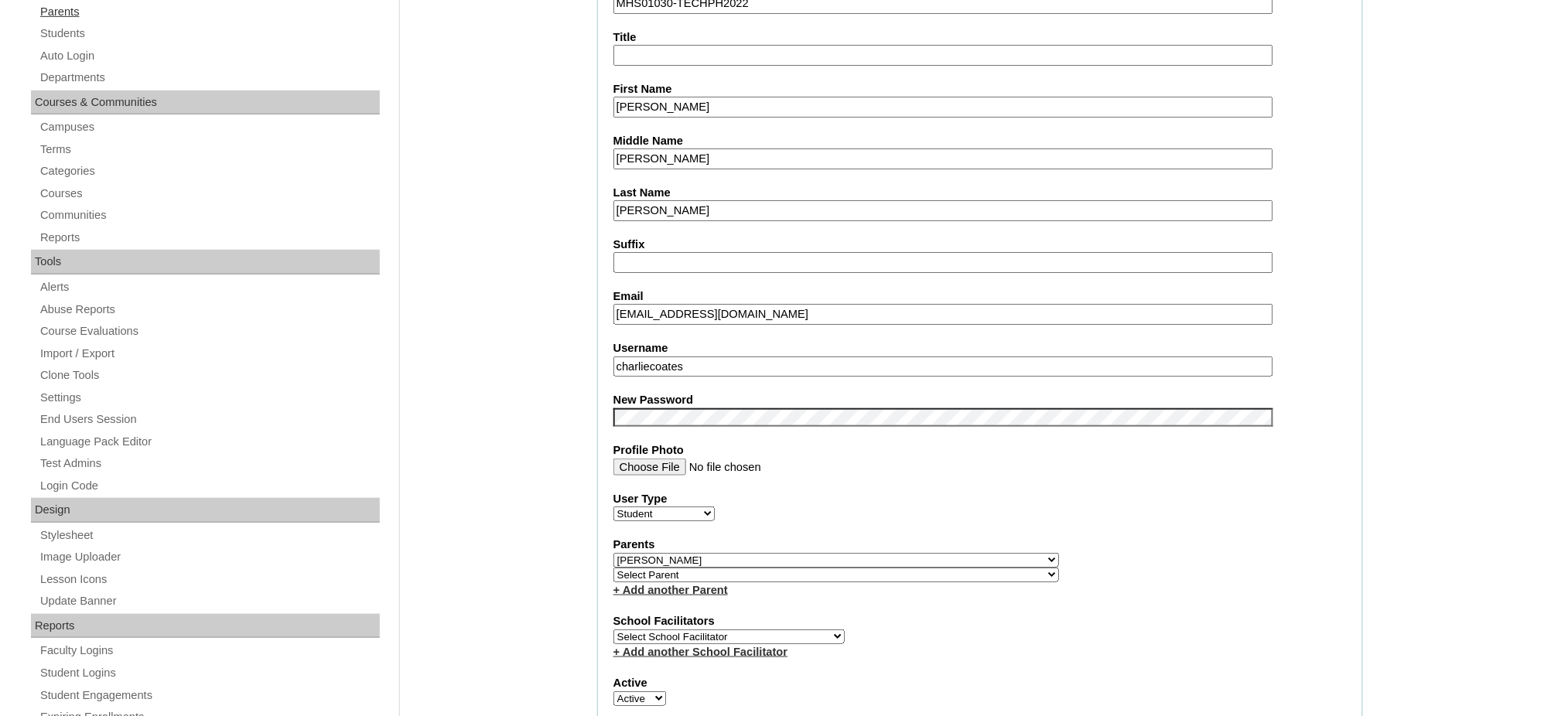
type input "nazariocheche144@gmail.com"
click at [673, 365] on fieldset "Account Information User Id MHS01030-TECHPH2022 Title First Name Charlie Middle…" at bounding box center [980, 572] width 766 height 1252
click at [684, 356] on input "charliecoates" at bounding box center [943, 366] width 659 height 21
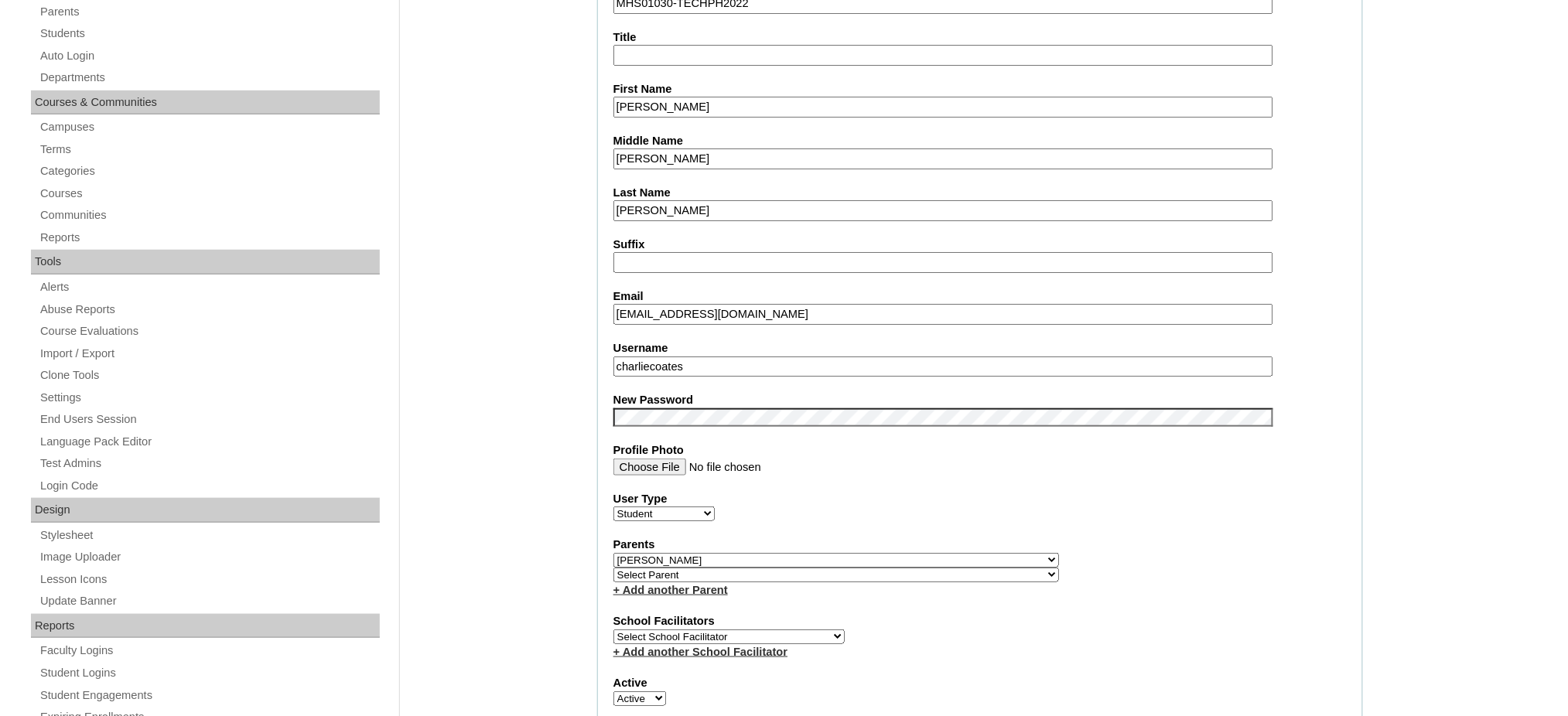
click at [684, 356] on input "charliecoates" at bounding box center [943, 366] width 659 height 21
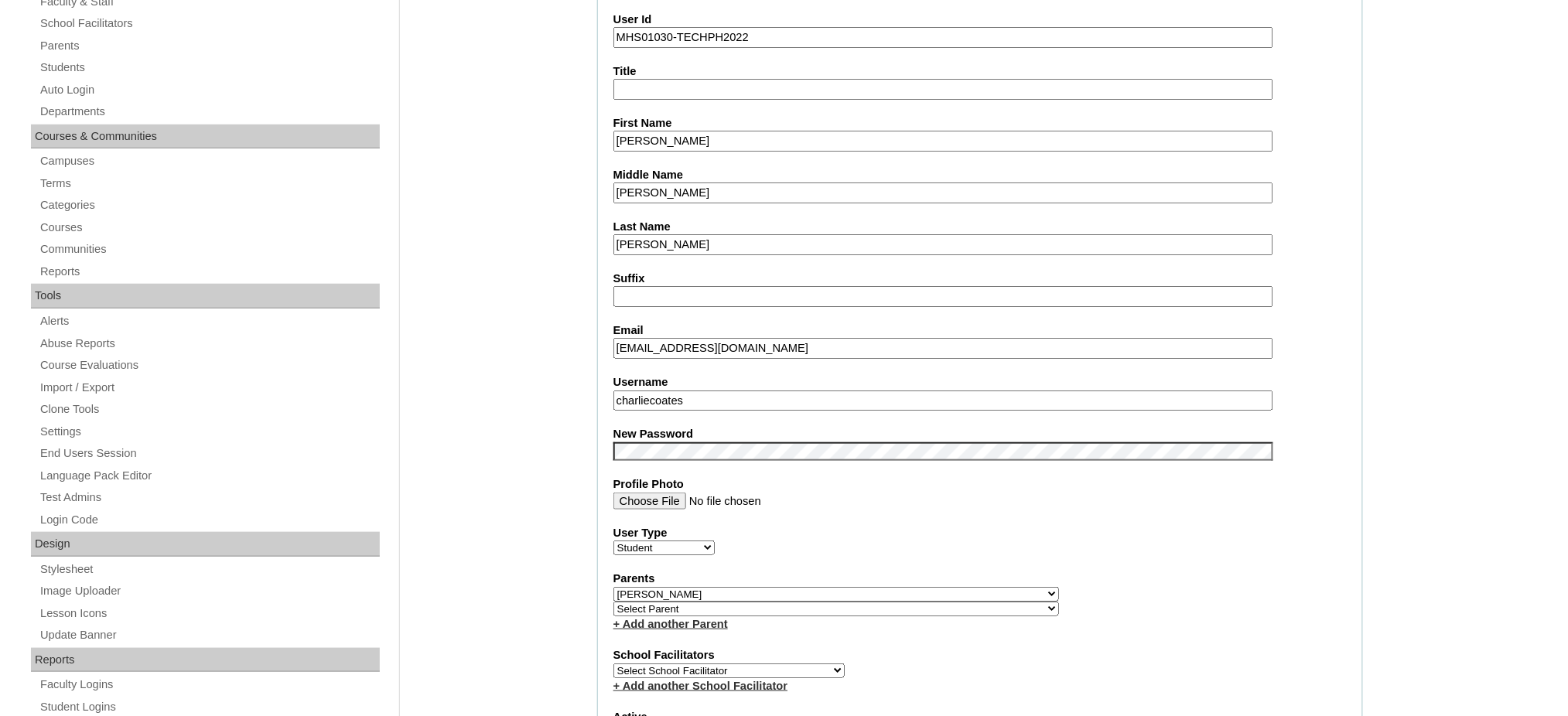
scroll to position [206, 0]
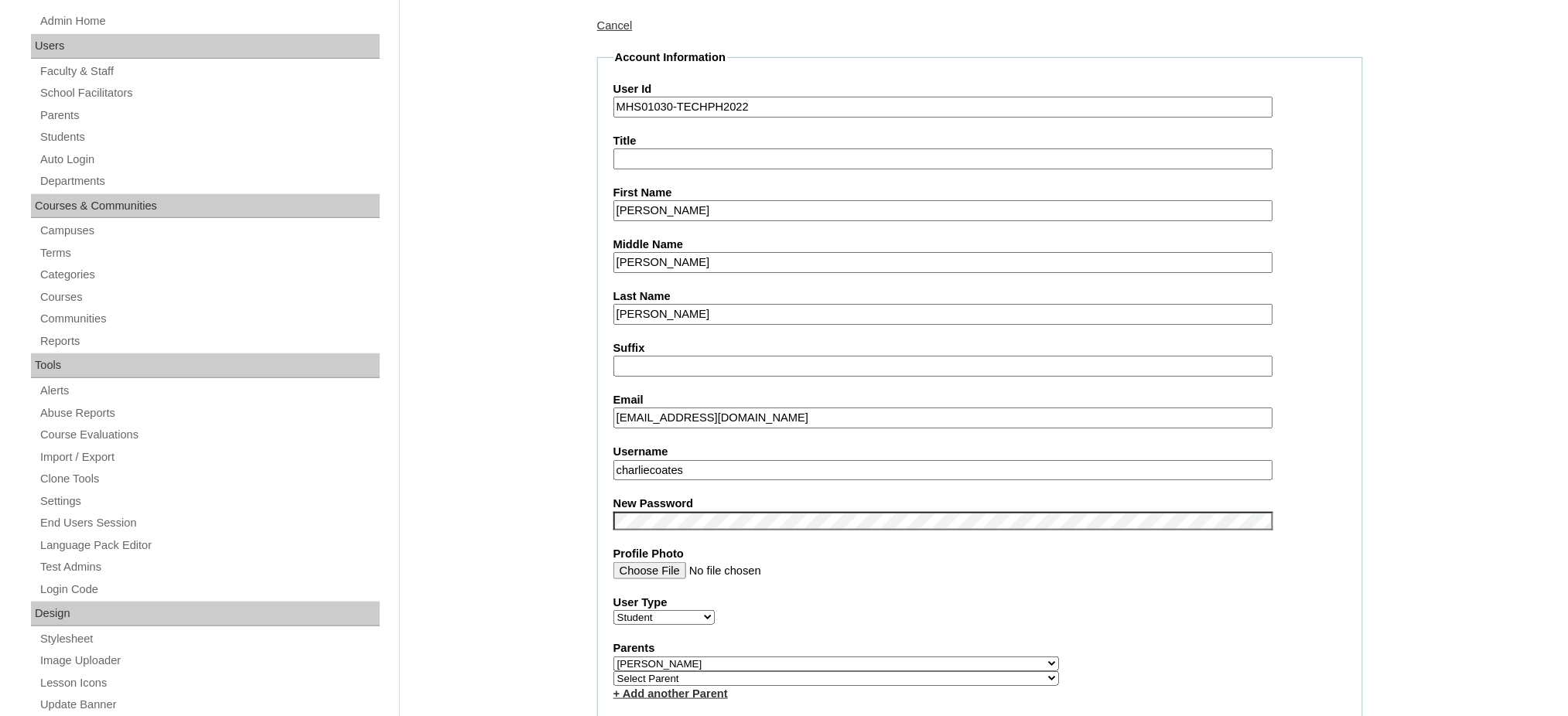
click at [690, 111] on input "MHS01030-TECHPH2022" at bounding box center [943, 106] width 659 height 21
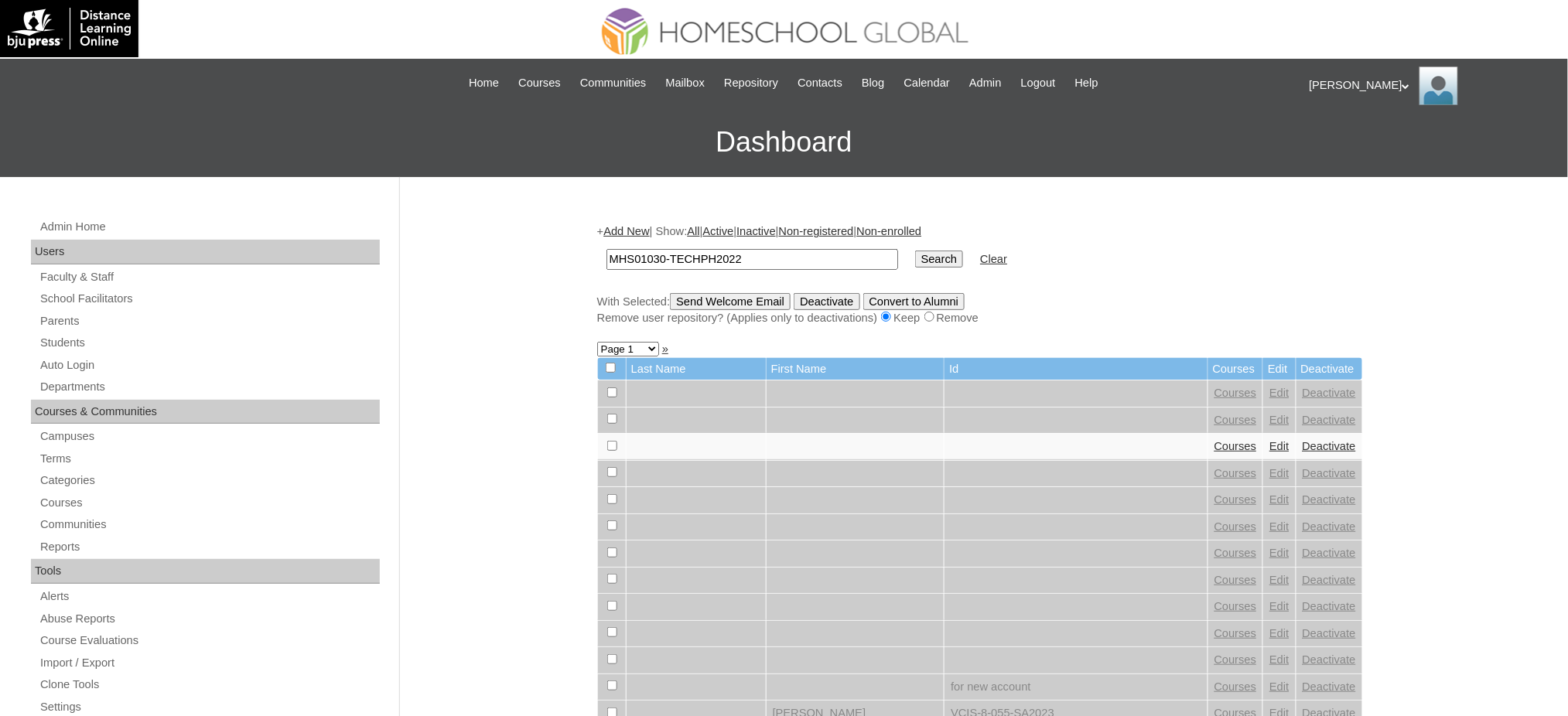
type input "MHS01030-TECHPH2022"
click at [915, 262] on input "Search" at bounding box center [938, 259] width 48 height 17
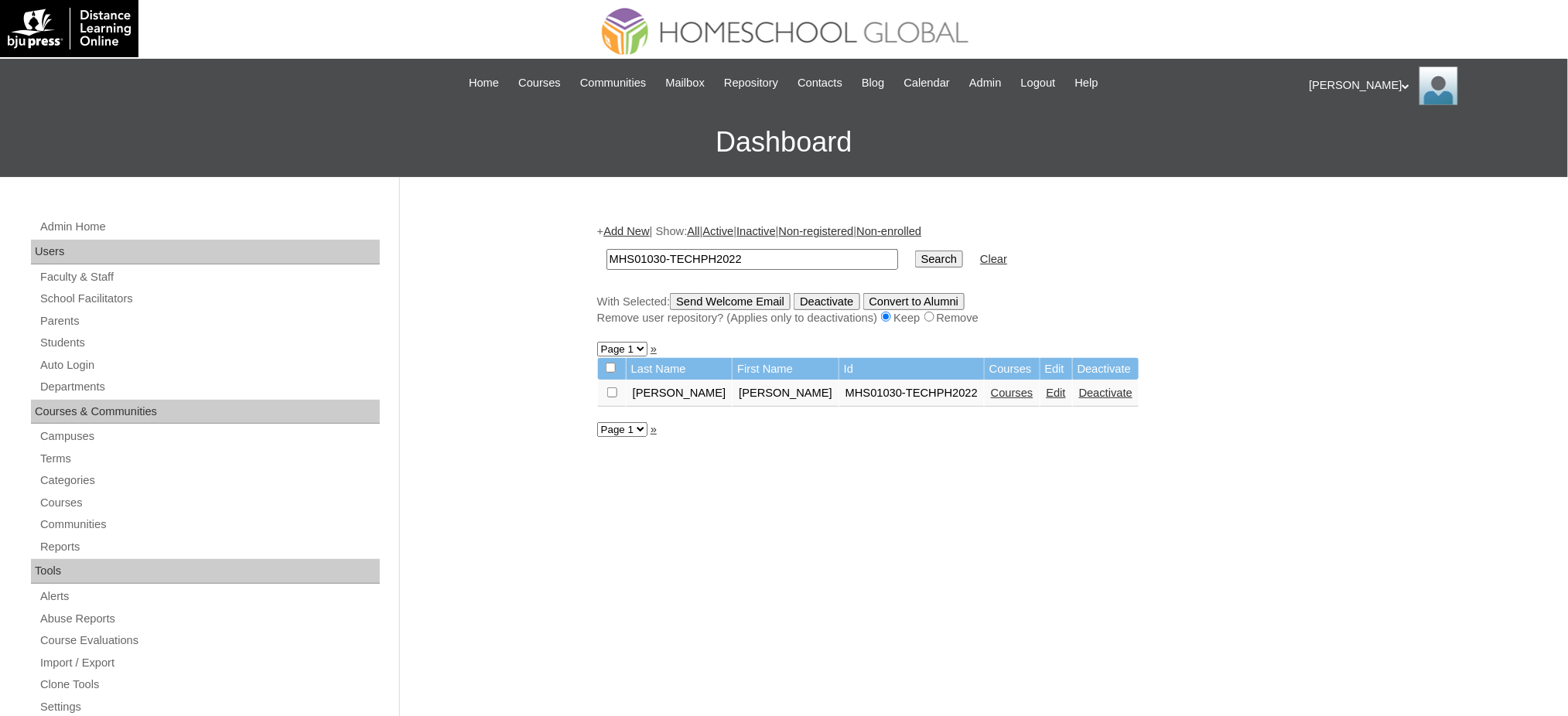
click at [990, 390] on link "Courses" at bounding box center [1011, 393] width 42 height 13
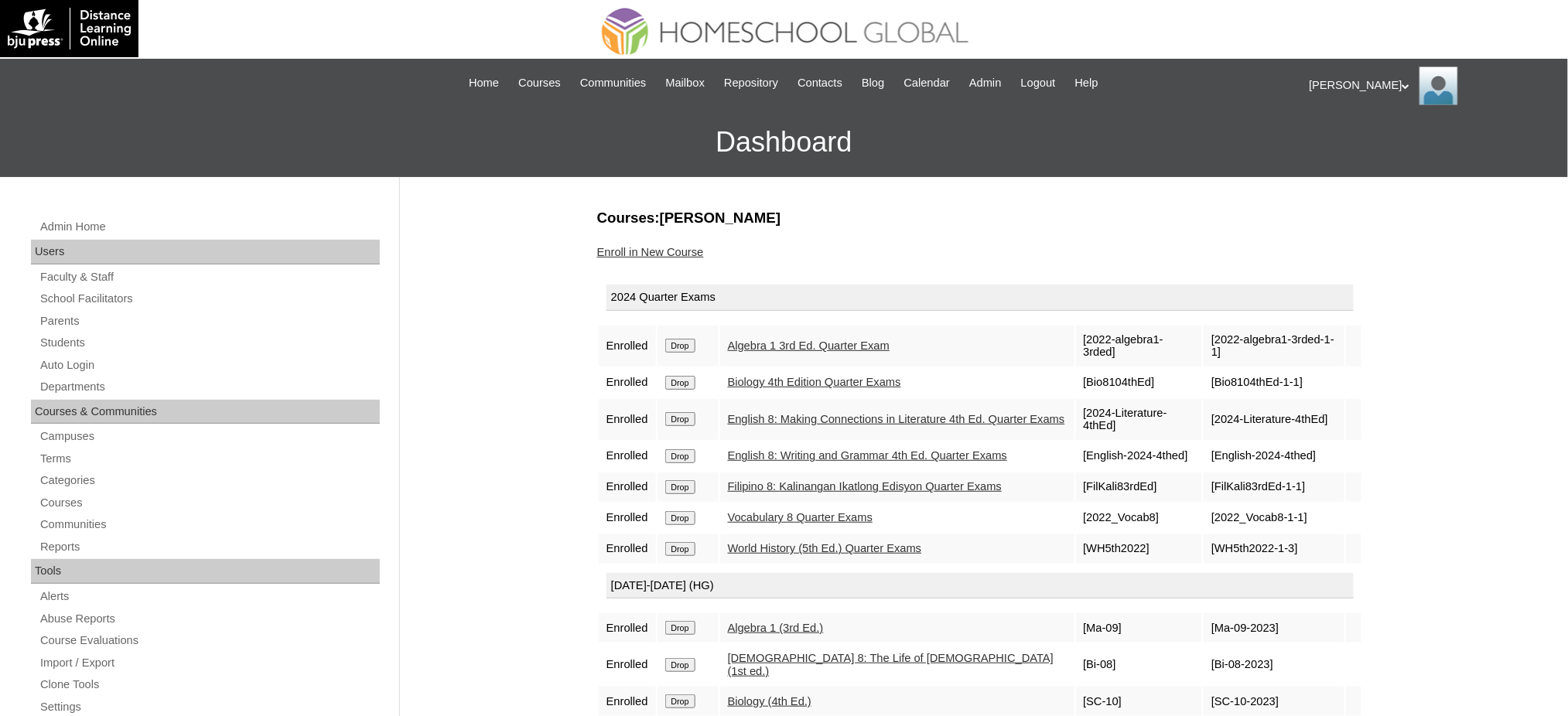
click at [695, 343] on input "Drop" at bounding box center [680, 345] width 31 height 13
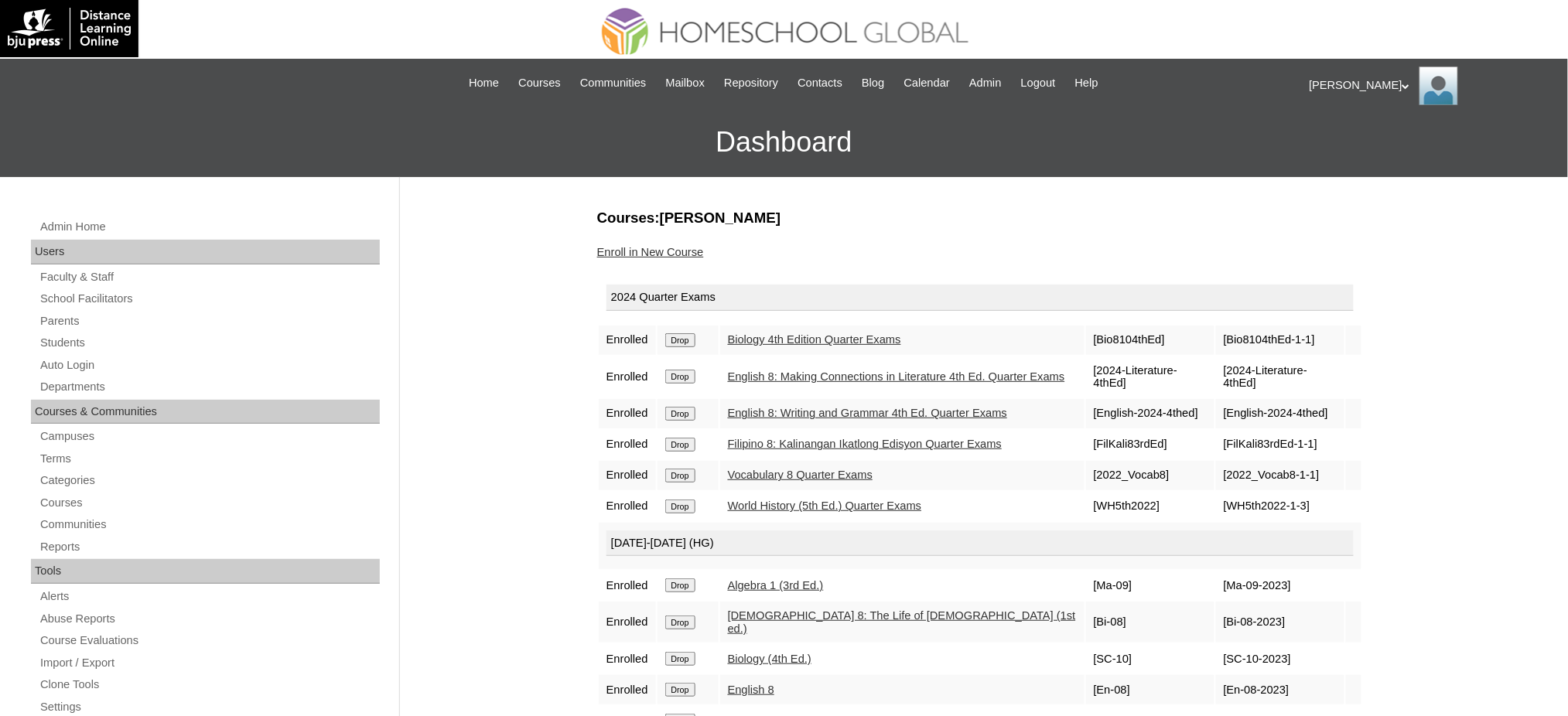
click at [674, 341] on input "Drop" at bounding box center [680, 340] width 31 height 13
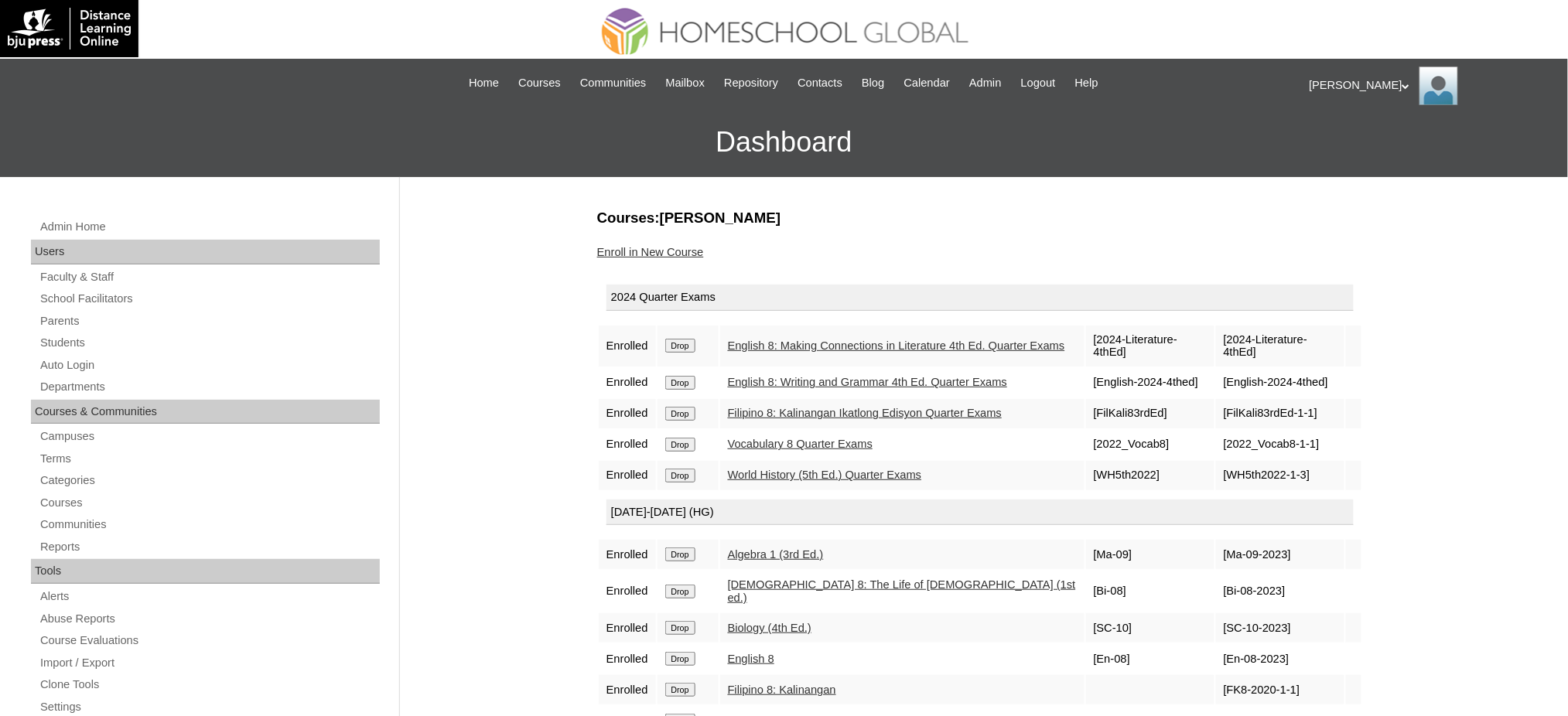
click at [683, 339] on input "Drop" at bounding box center [680, 345] width 31 height 13
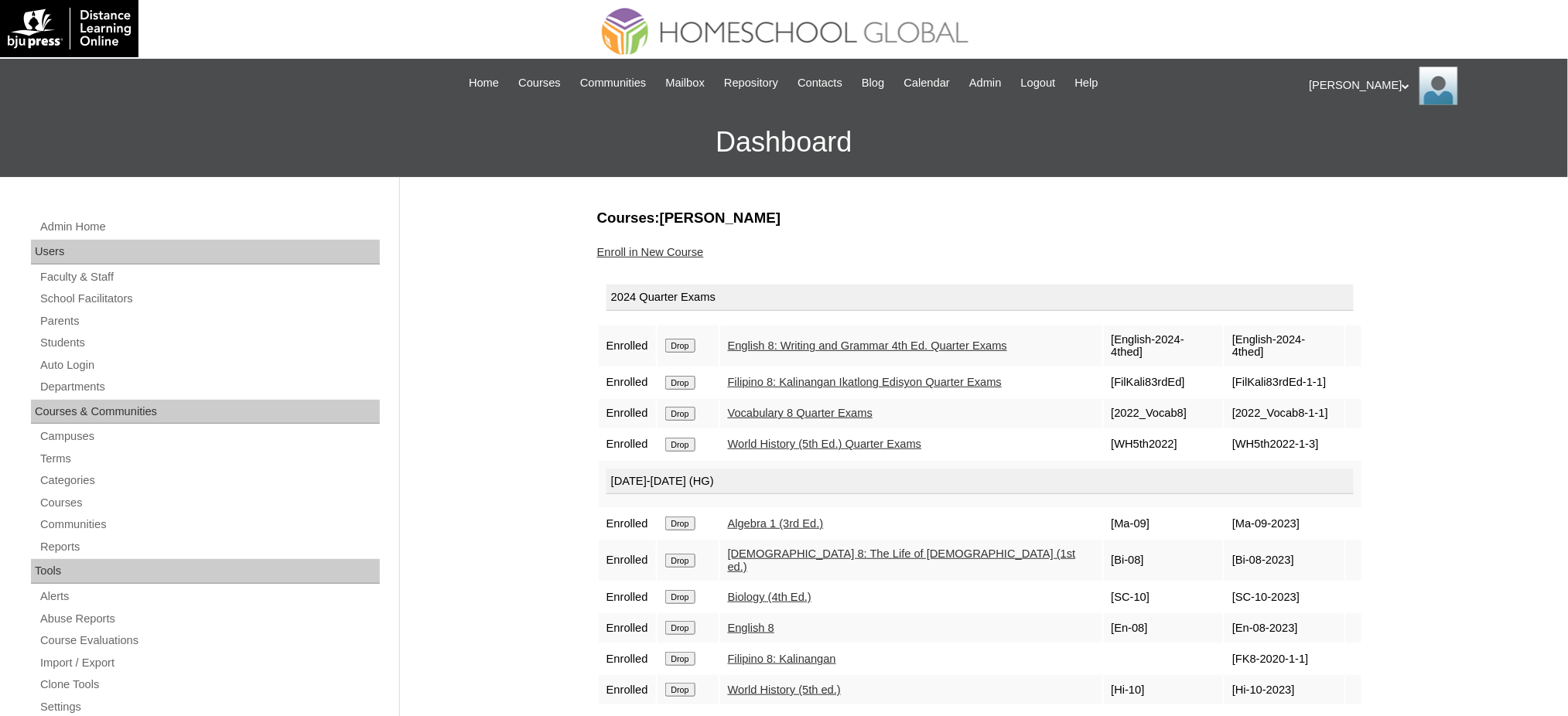
click at [690, 339] on input "Drop" at bounding box center [680, 345] width 31 height 13
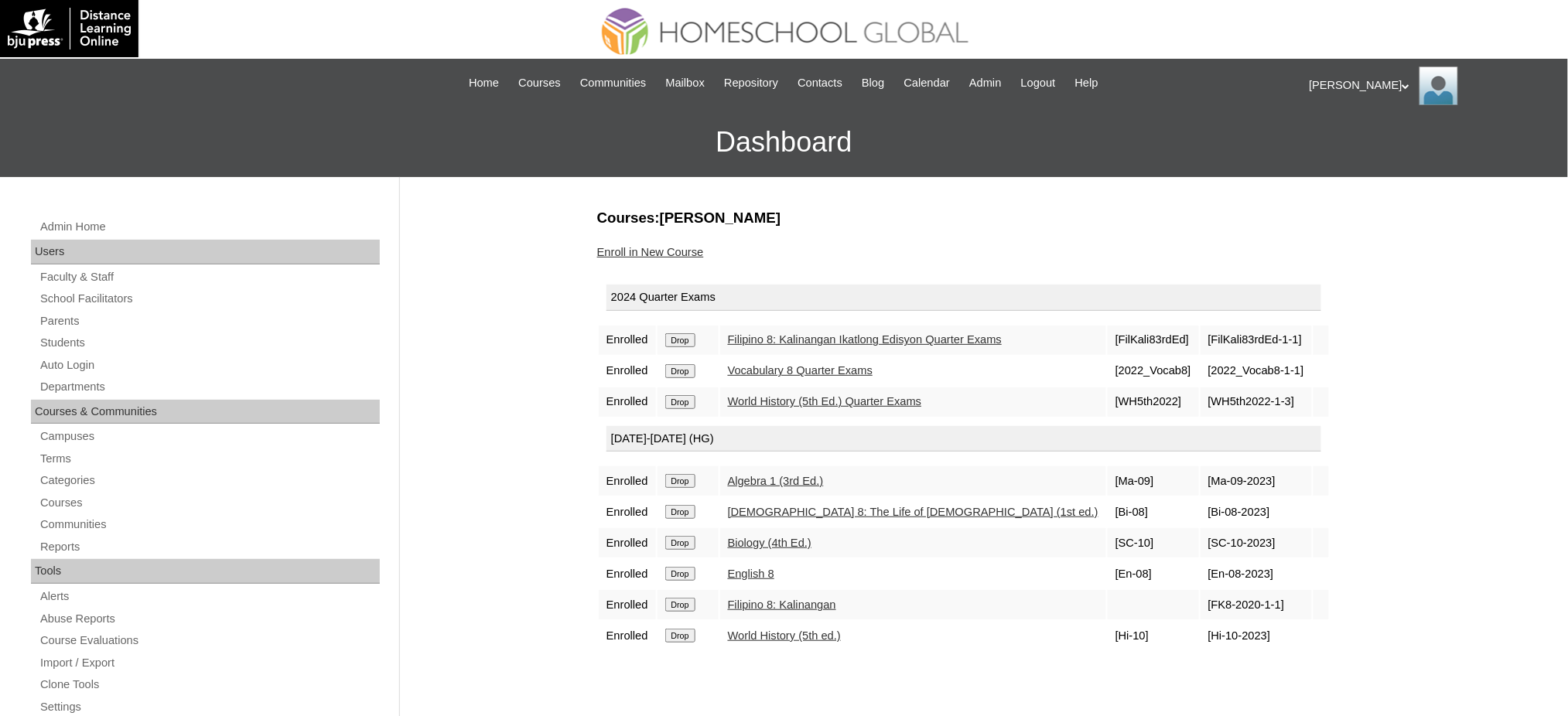
click at [685, 338] on input "Drop" at bounding box center [680, 340] width 31 height 13
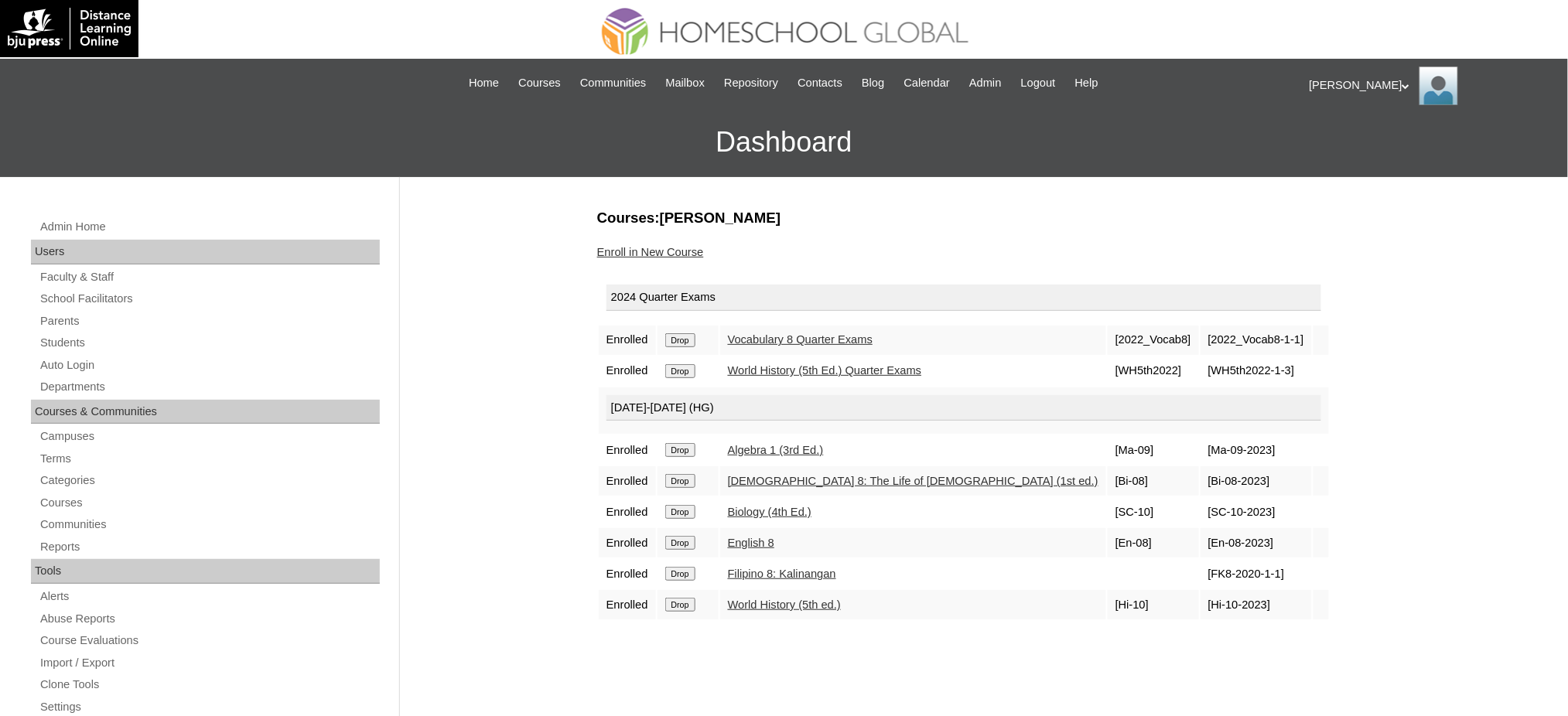
click at [691, 336] on input "Drop" at bounding box center [680, 340] width 31 height 13
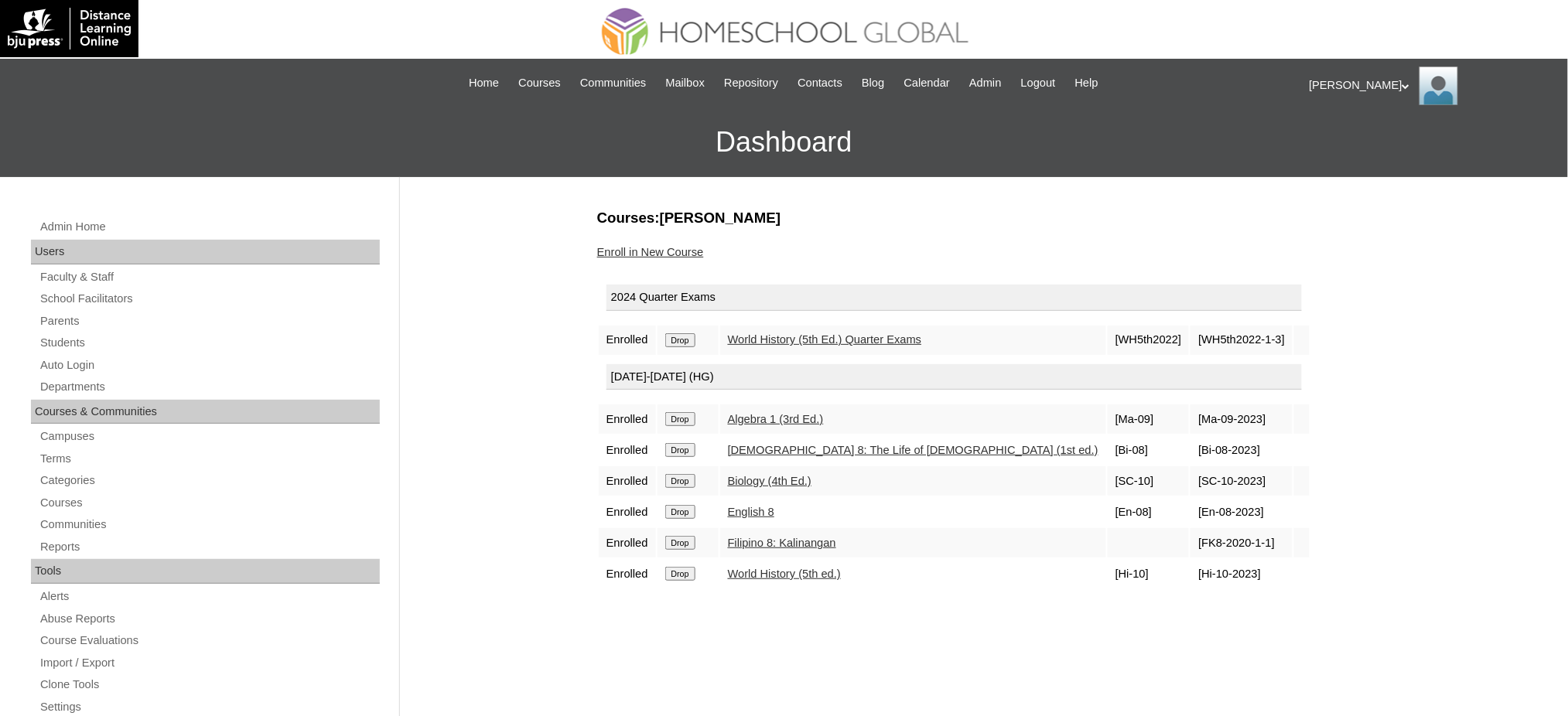
click at [682, 339] on input "Drop" at bounding box center [680, 340] width 31 height 13
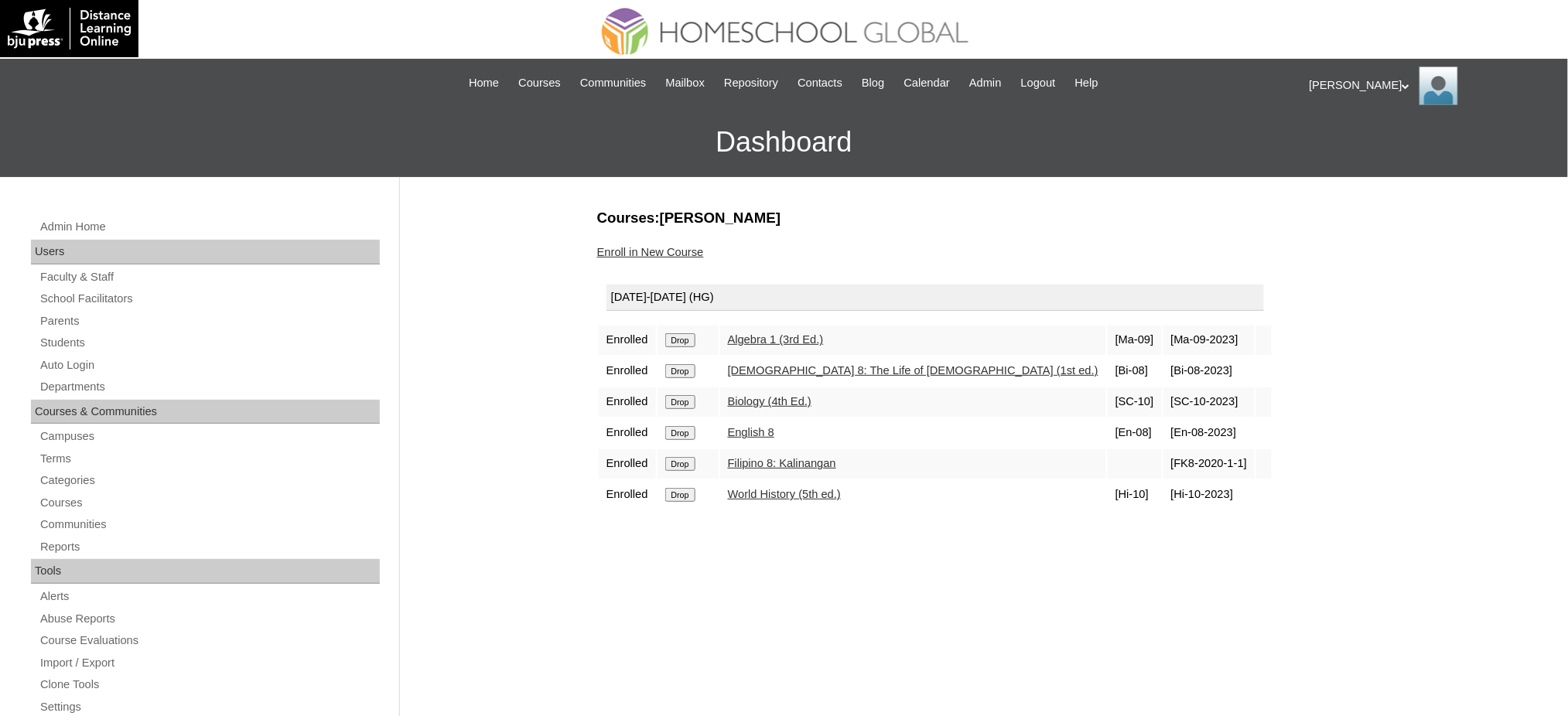
drag, startPoint x: 0, startPoint y: 0, endPoint x: 883, endPoint y: 67, distance: 885.5
click at [674, 337] on input "Drop" at bounding box center [680, 340] width 31 height 13
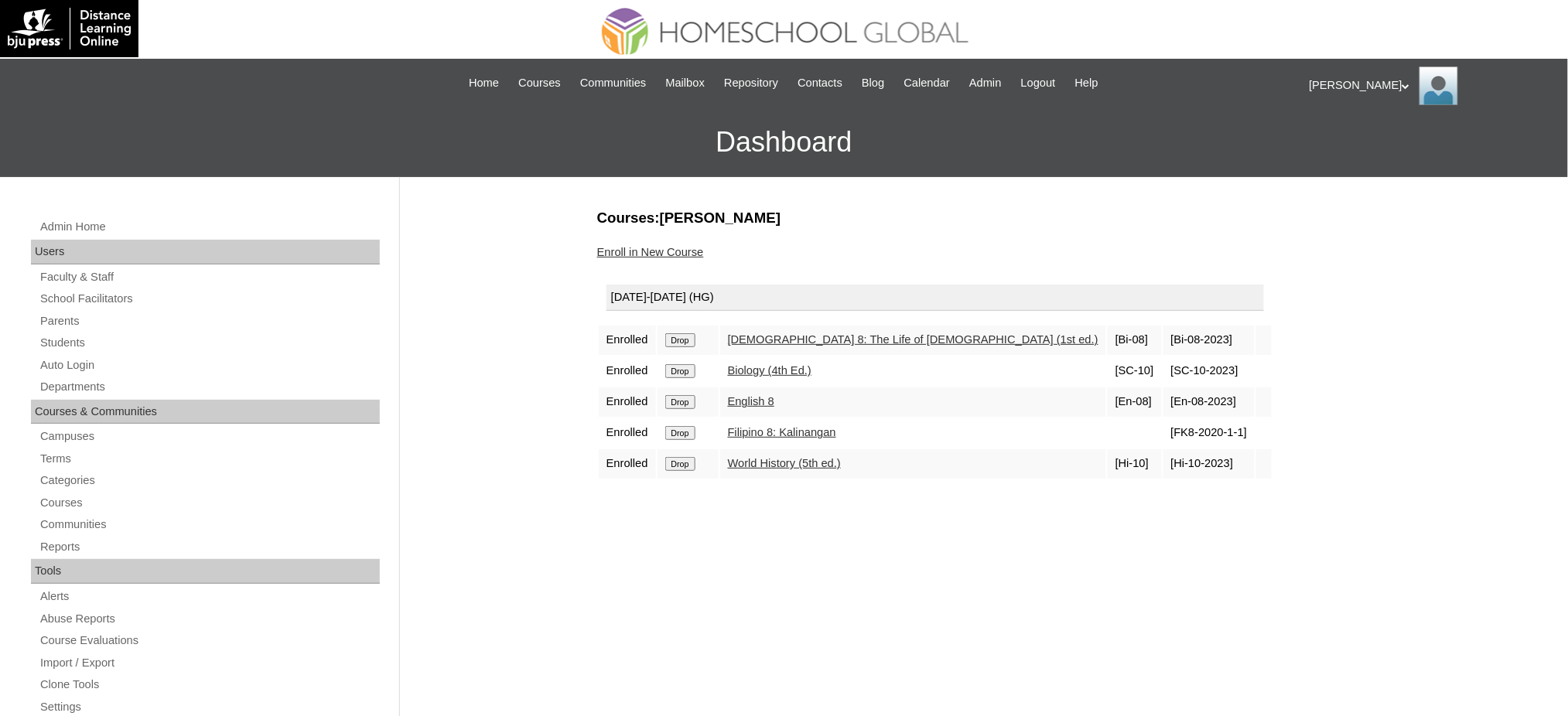
click at [671, 335] on input "Drop" at bounding box center [680, 340] width 31 height 13
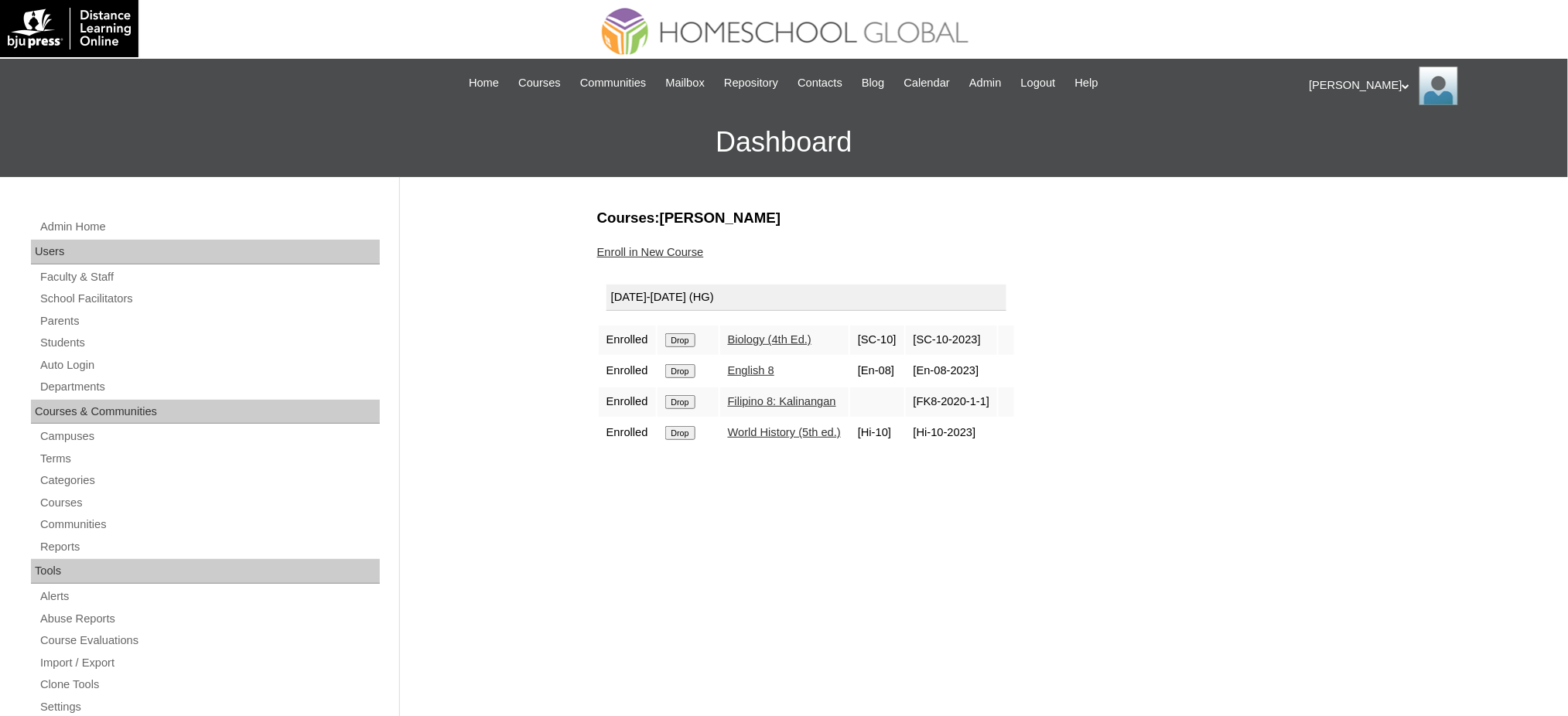
click at [674, 339] on input "Drop" at bounding box center [680, 340] width 31 height 13
click at [692, 336] on input "Drop" at bounding box center [680, 340] width 31 height 13
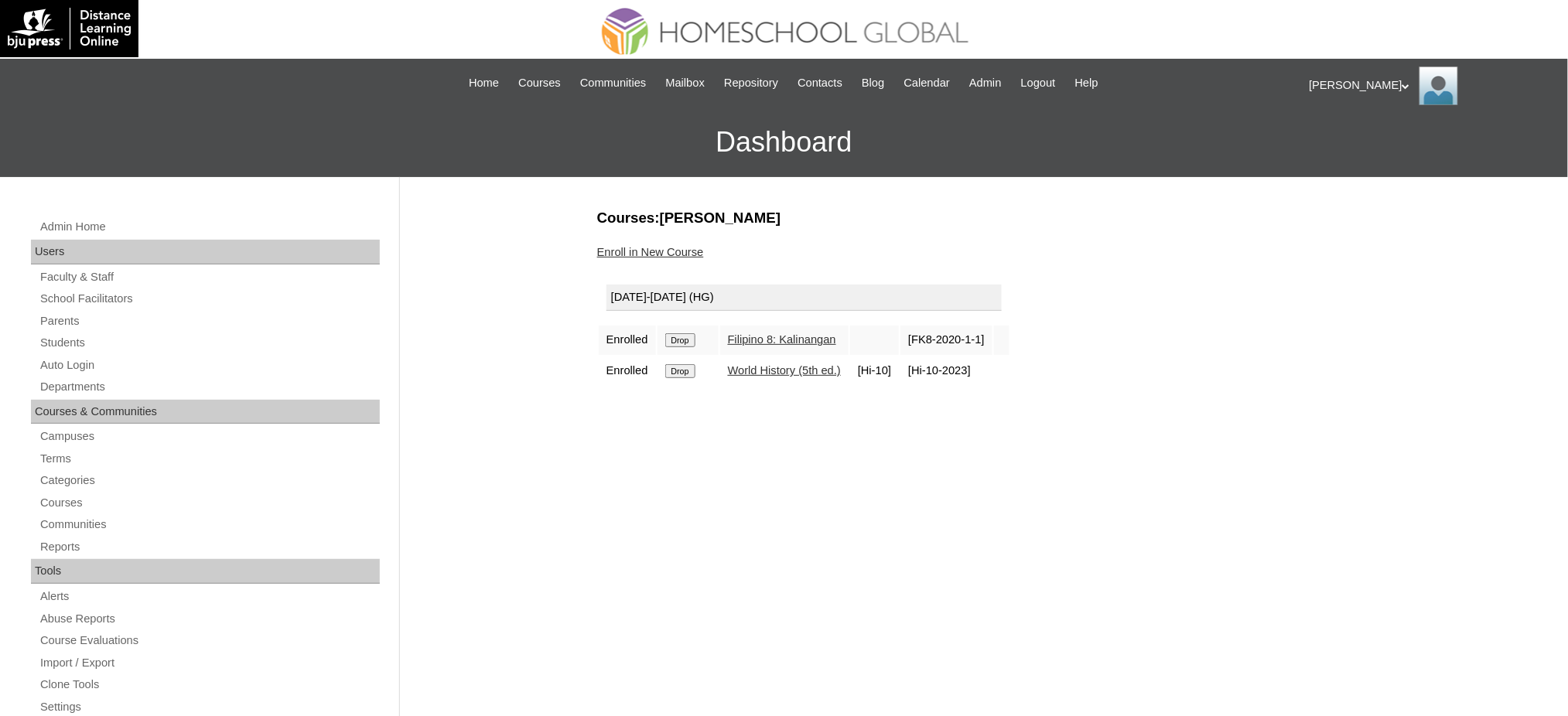
click at [685, 339] on input "Drop" at bounding box center [680, 340] width 31 height 13
click at [688, 334] on input "Drop" at bounding box center [680, 340] width 31 height 13
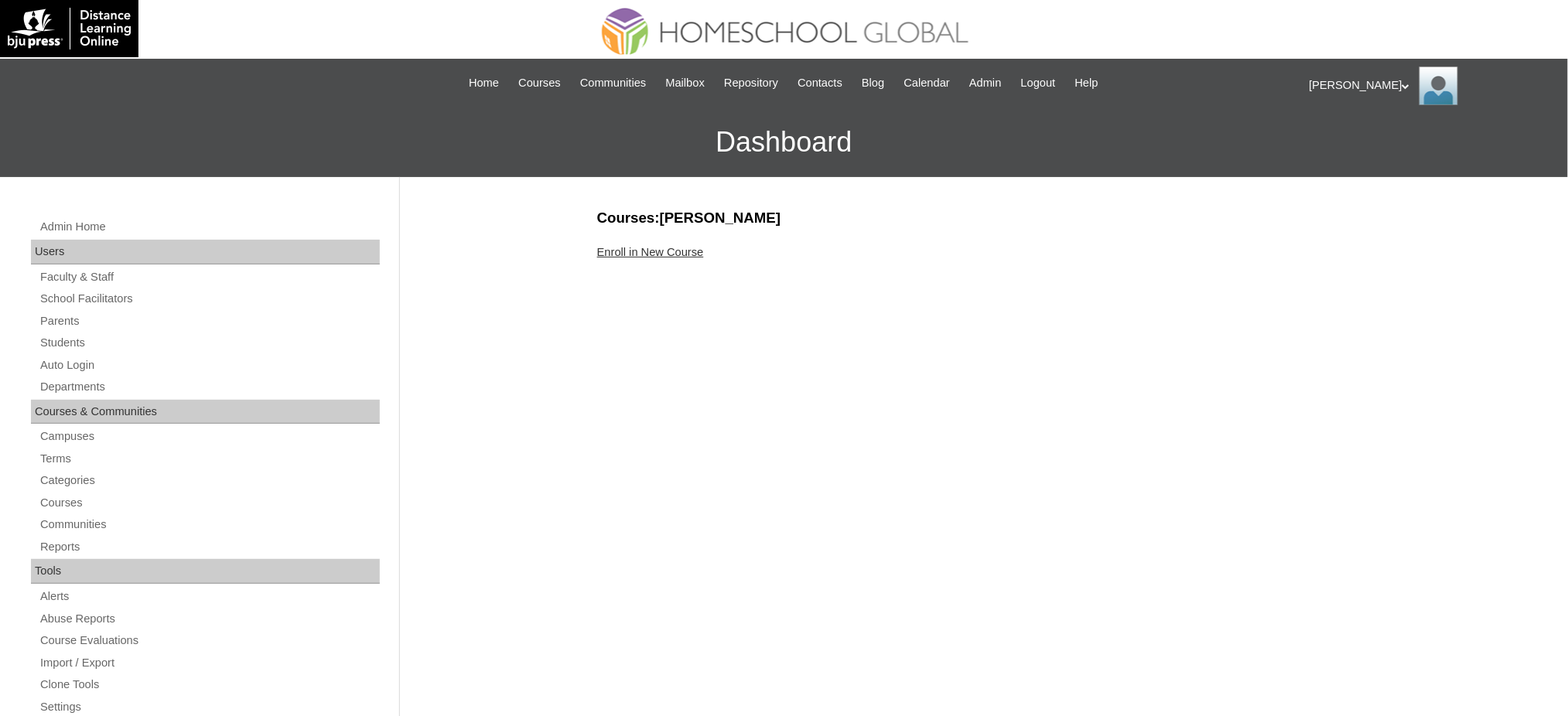
click at [676, 249] on link "Enroll in New Course" at bounding box center [650, 252] width 107 height 13
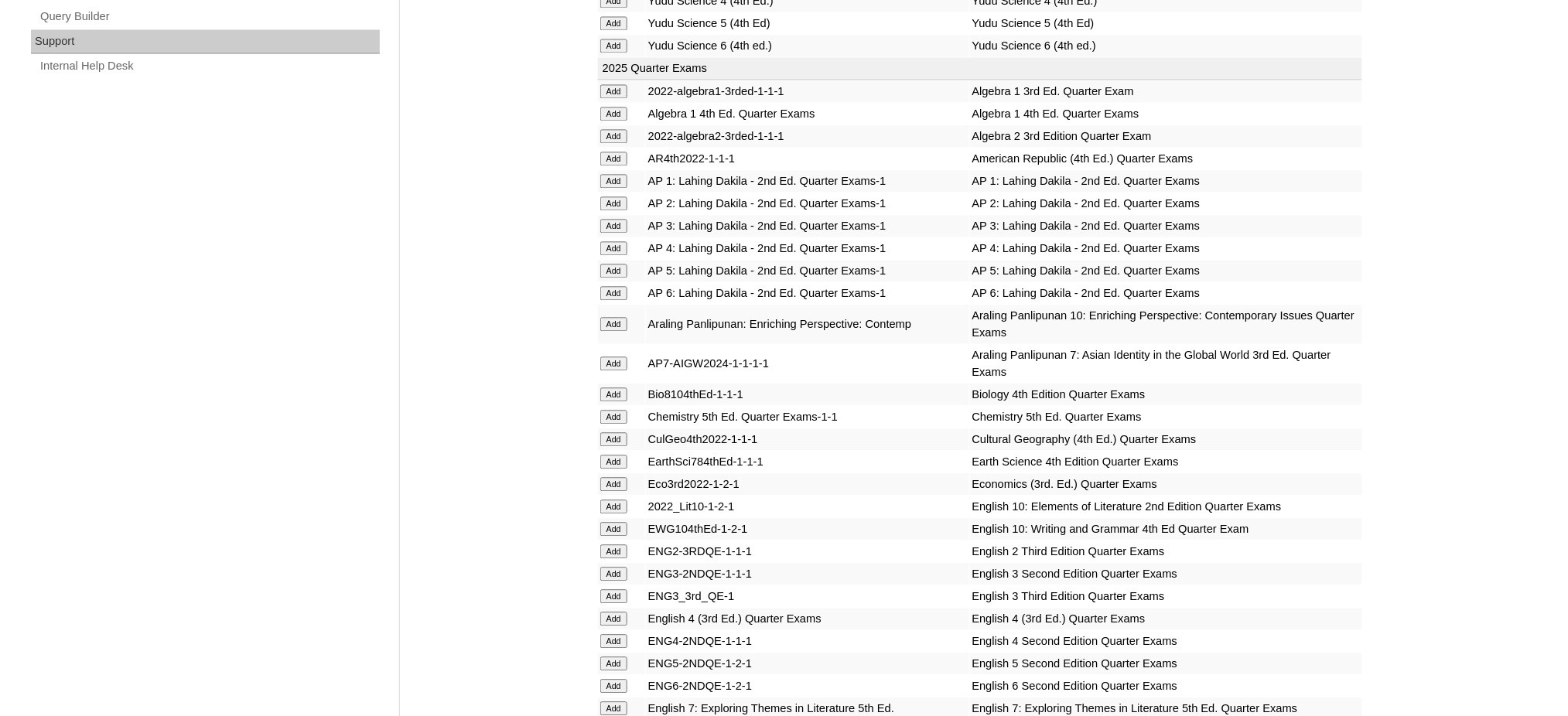
scroll to position [1133, 0]
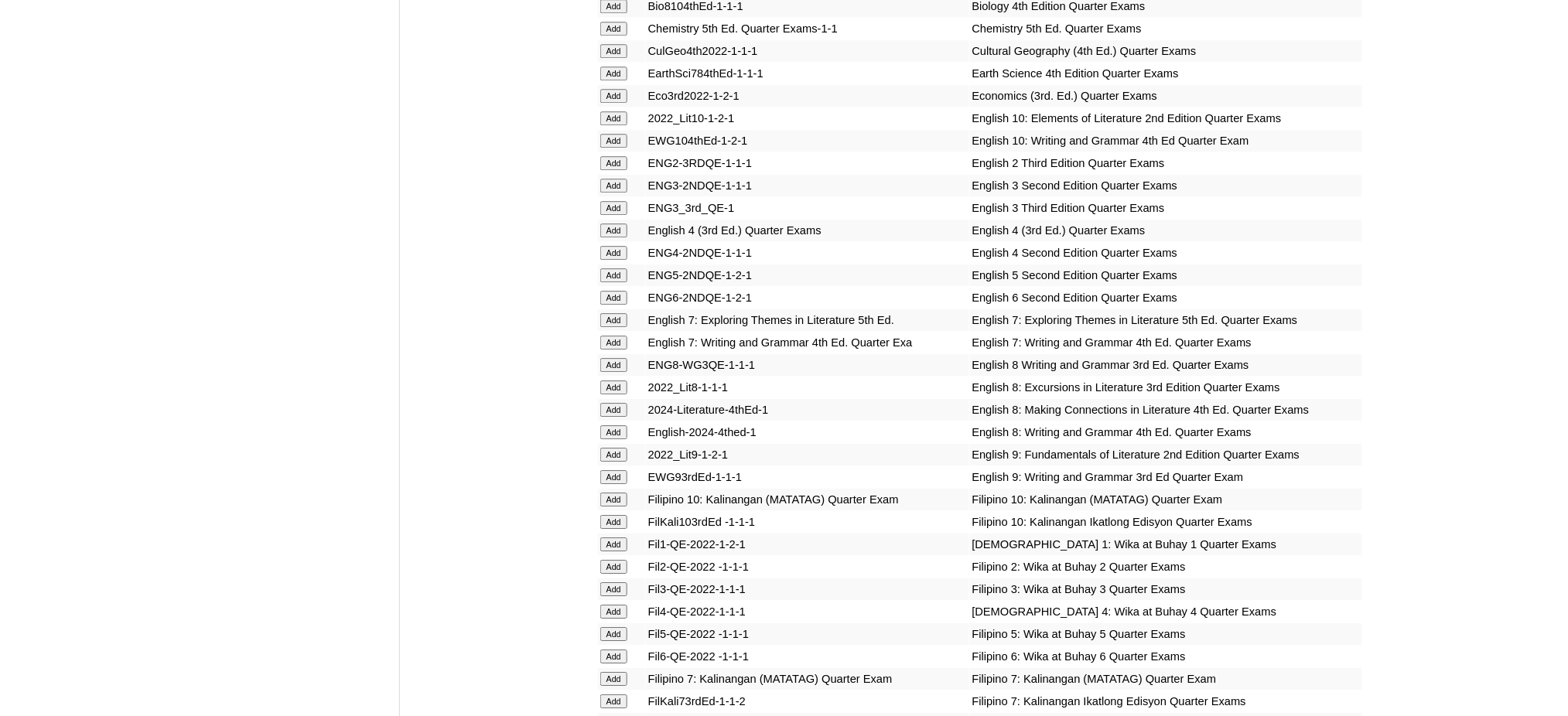
scroll to position [1546, 0]
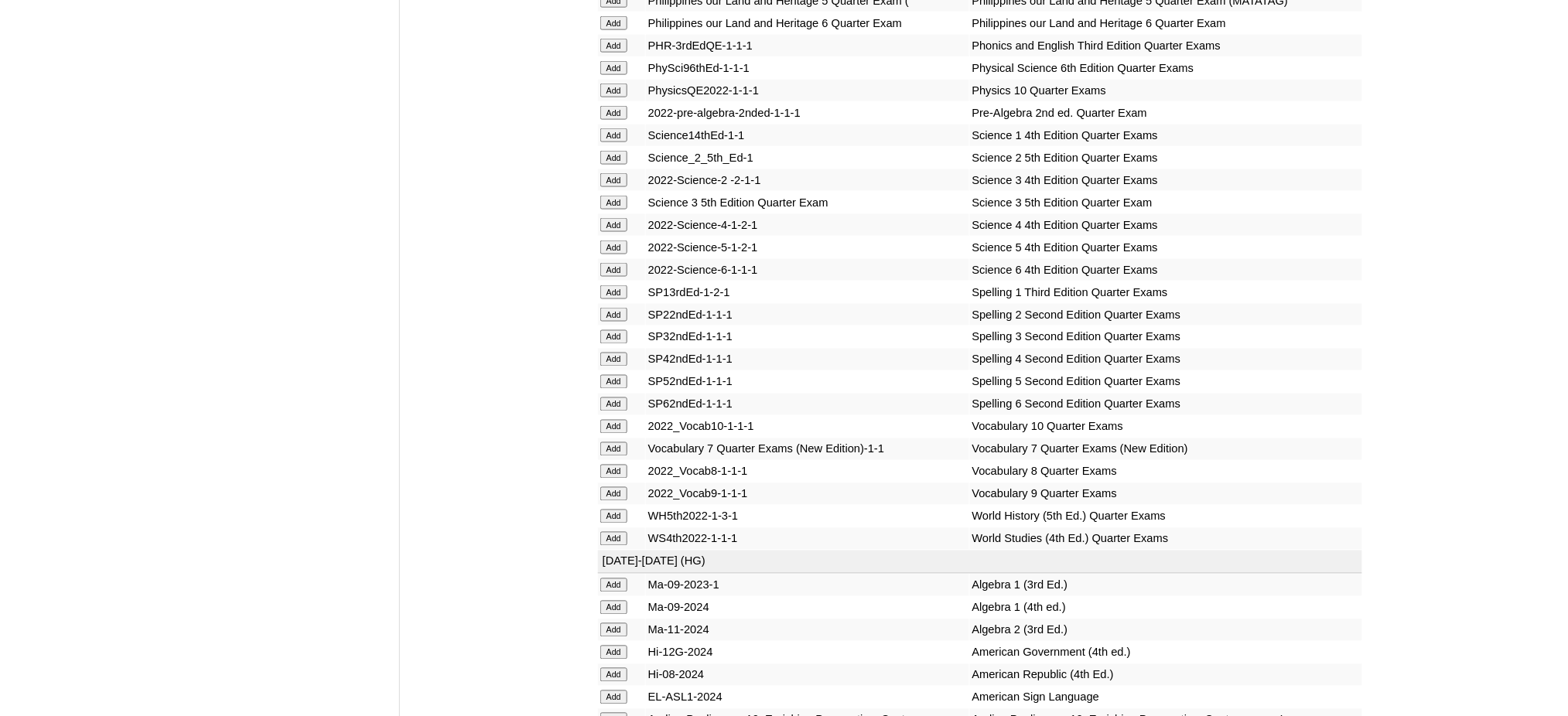
scroll to position [2886, 0]
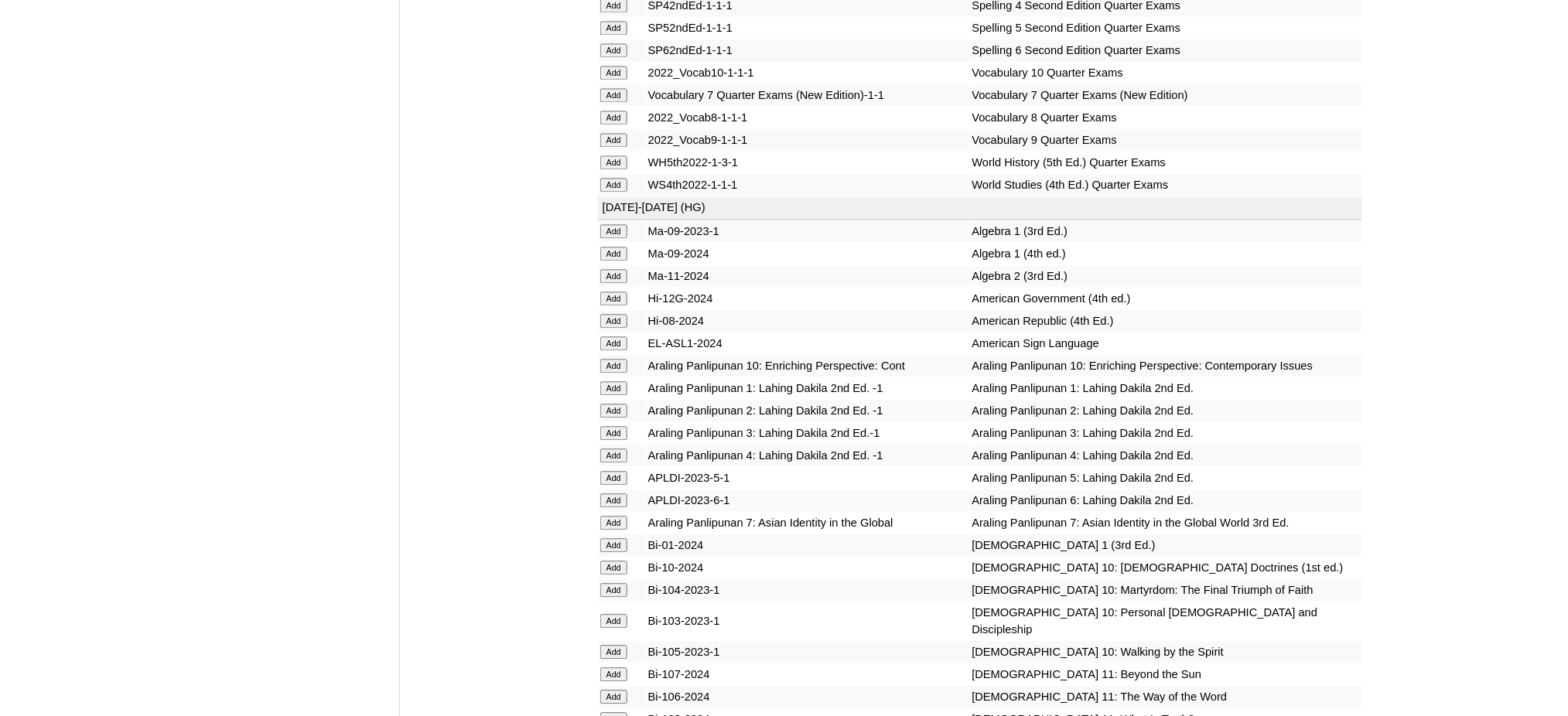
scroll to position [3299, 0]
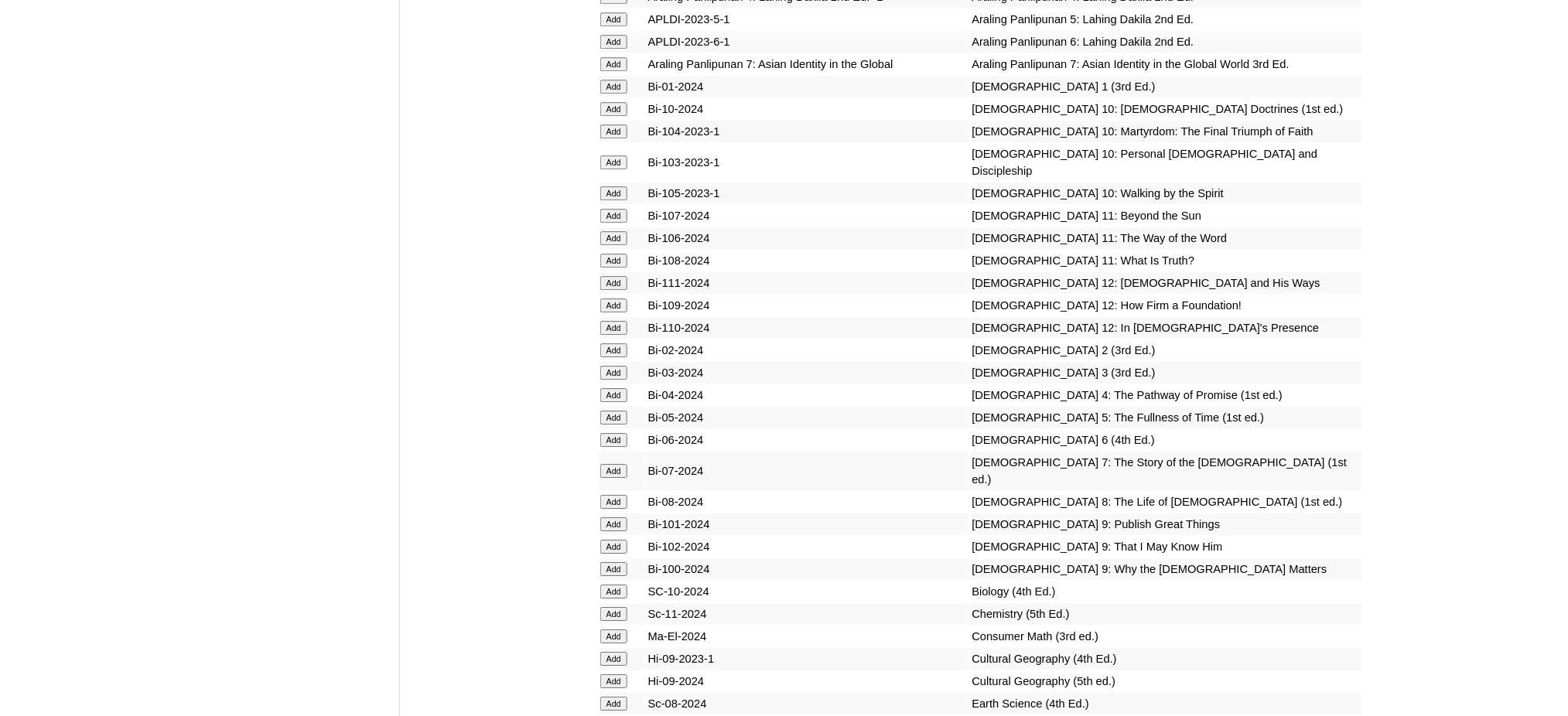
scroll to position [3712, 0]
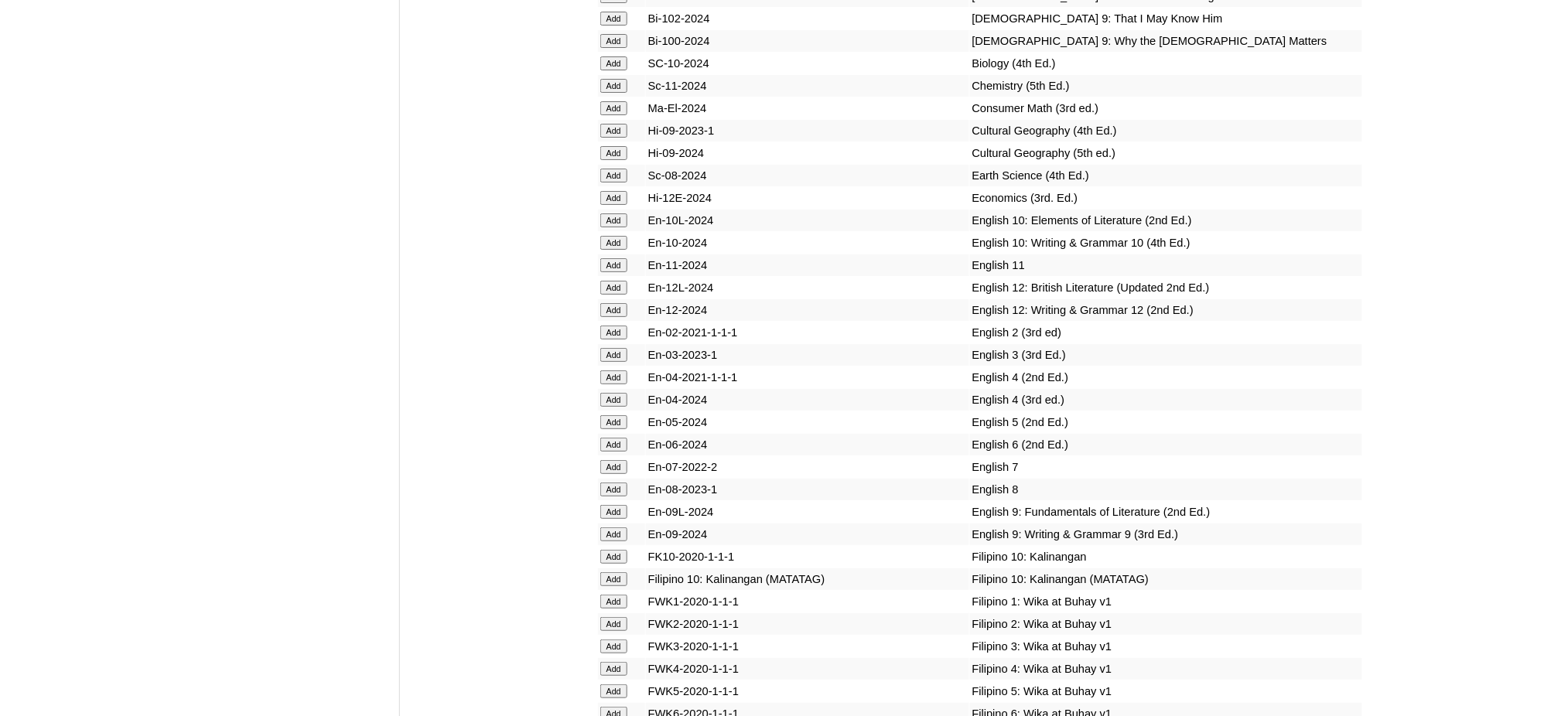
scroll to position [4227, 0]
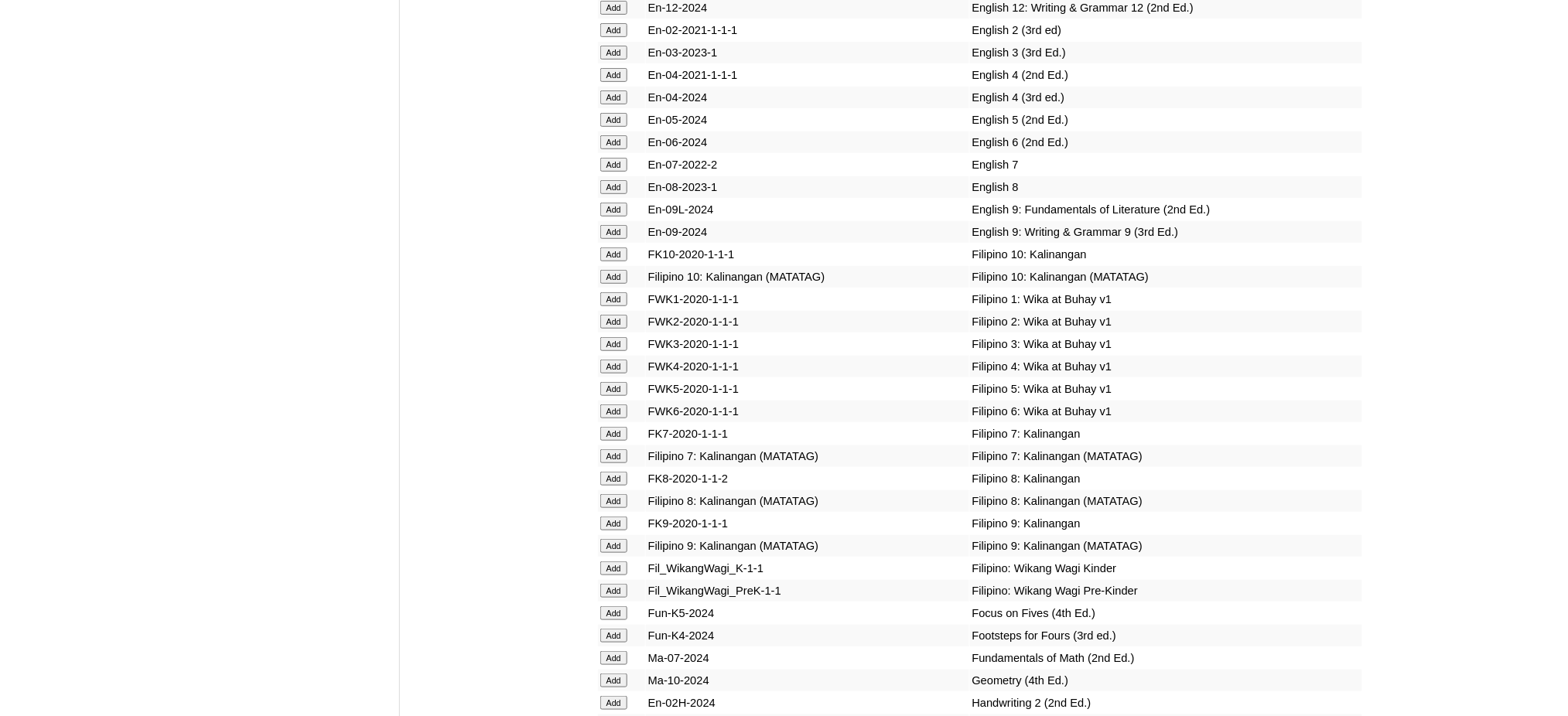
scroll to position [4536, 0]
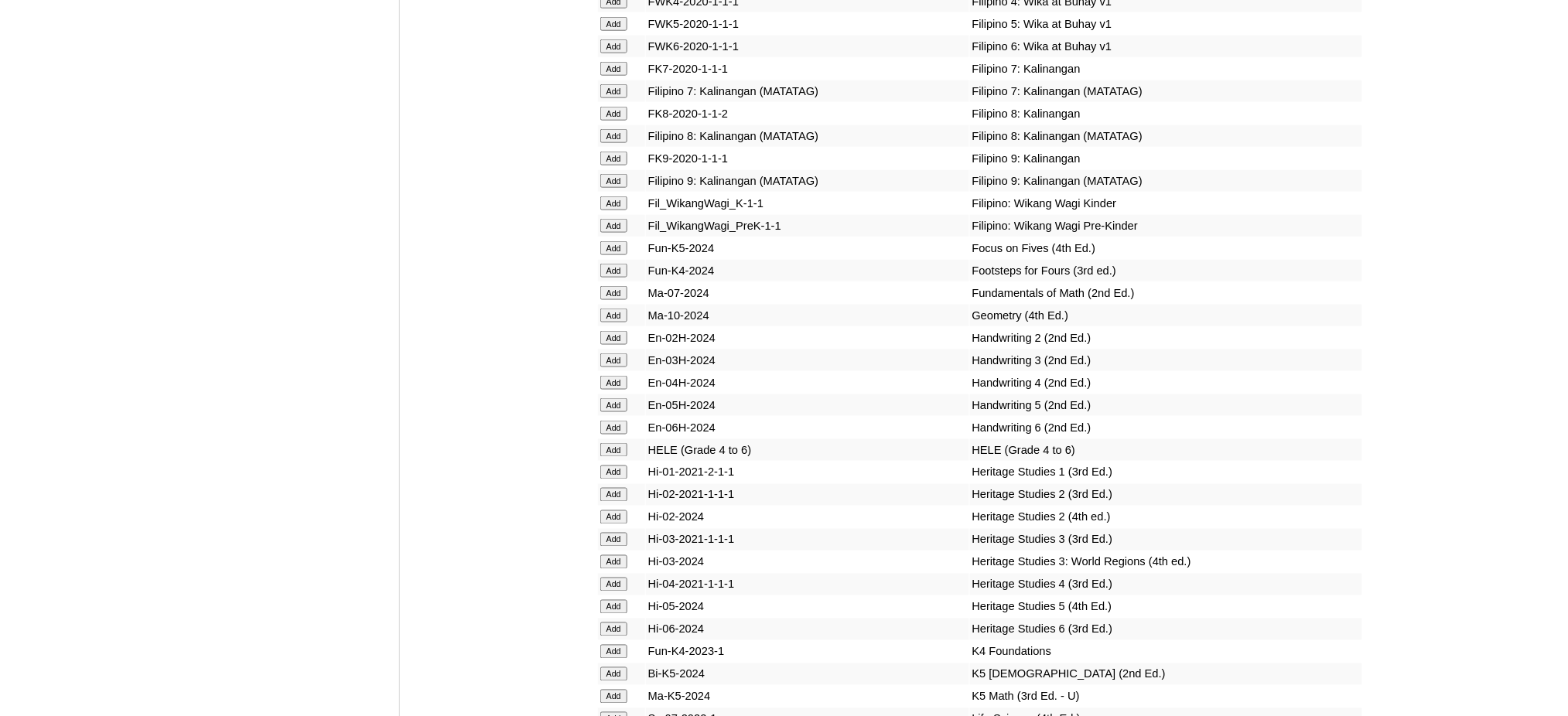
scroll to position [4949, 0]
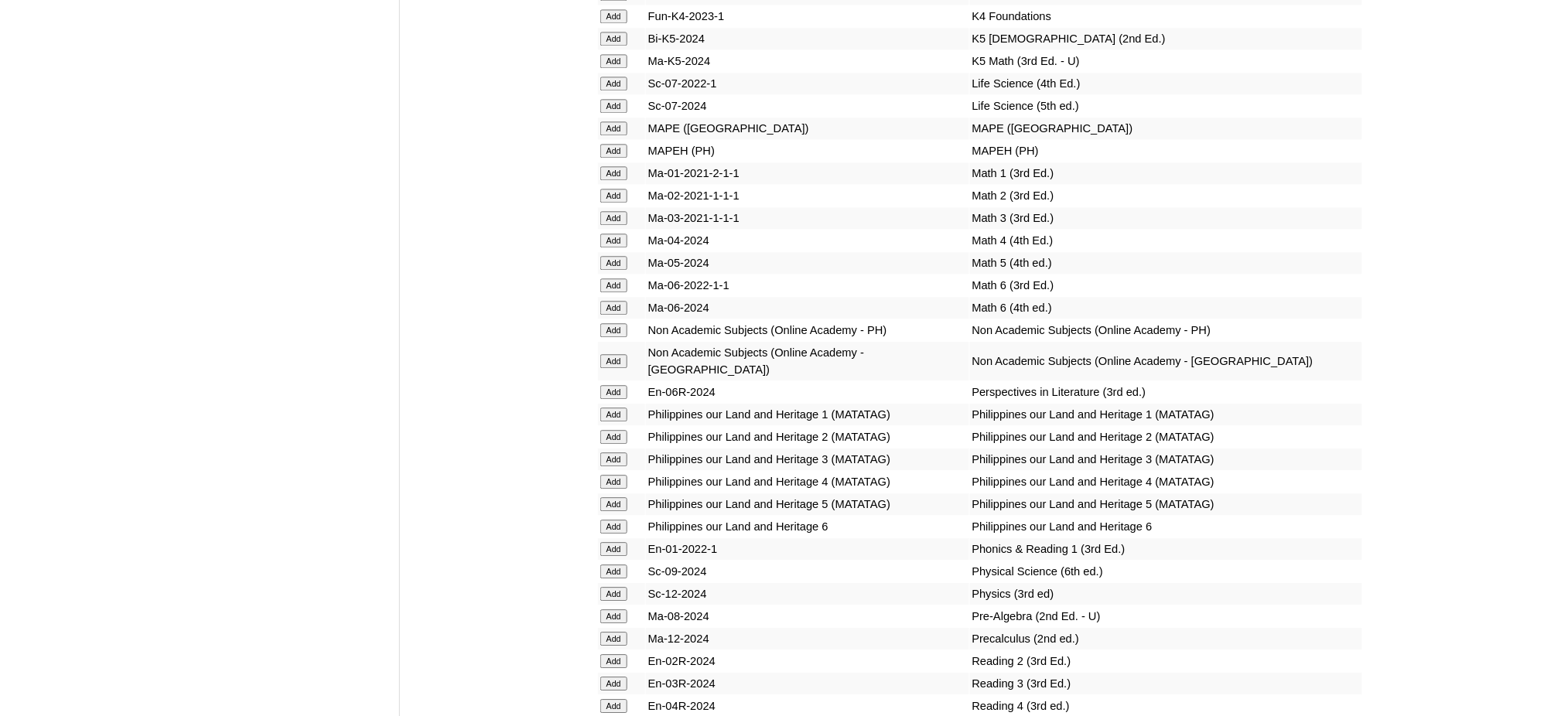
scroll to position [5568, 0]
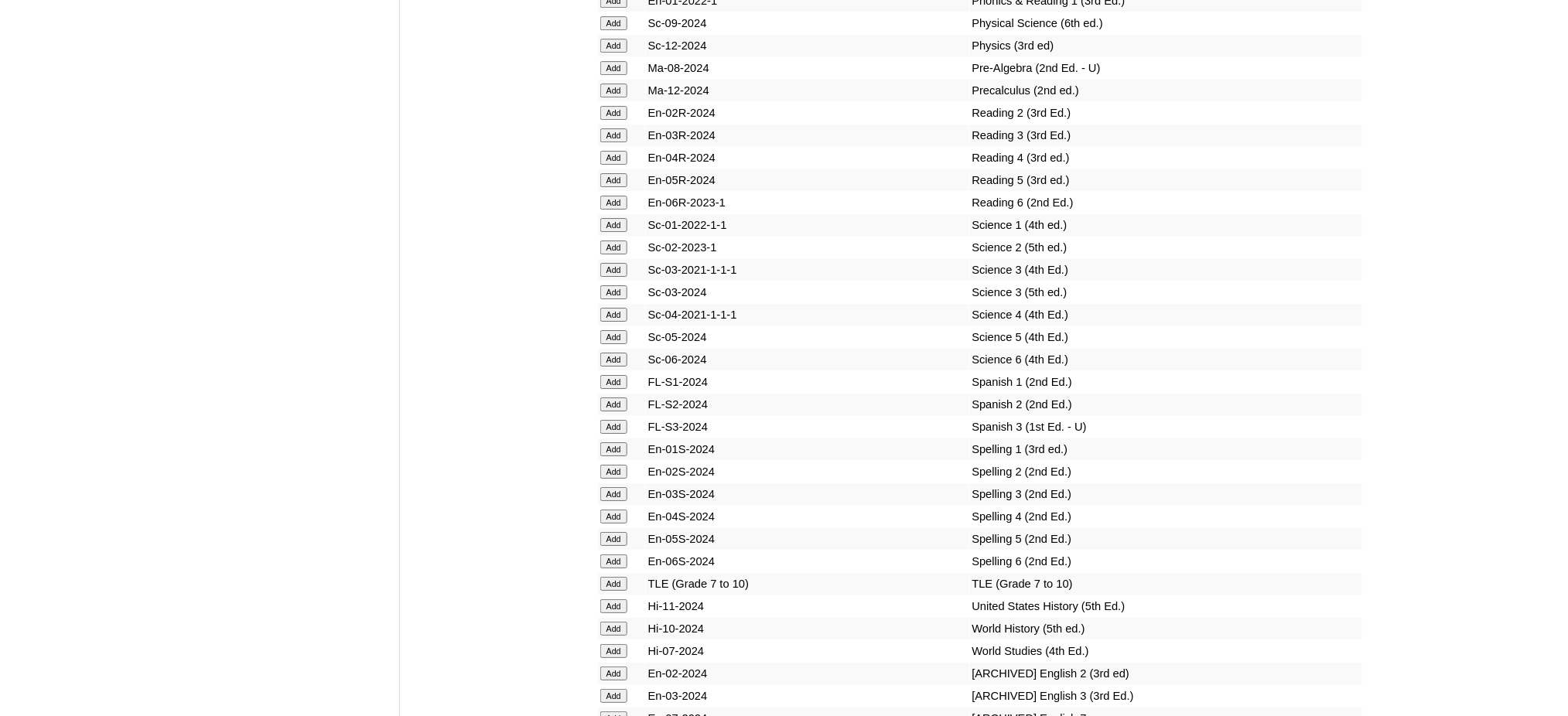
scroll to position [6083, 0]
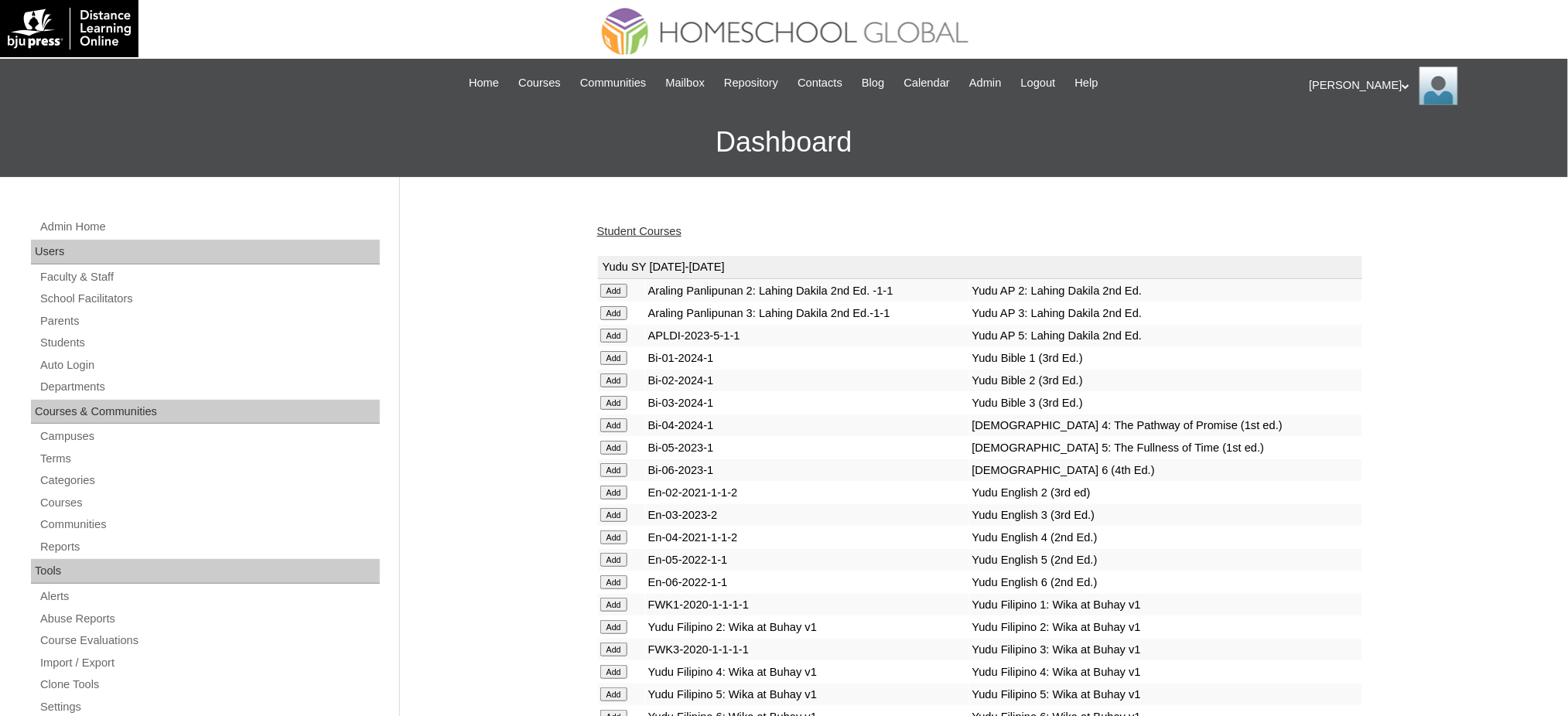
click at [613, 234] on link "Student Courses" at bounding box center [640, 231] width 85 height 13
